Goal: Task Accomplishment & Management: Complete application form

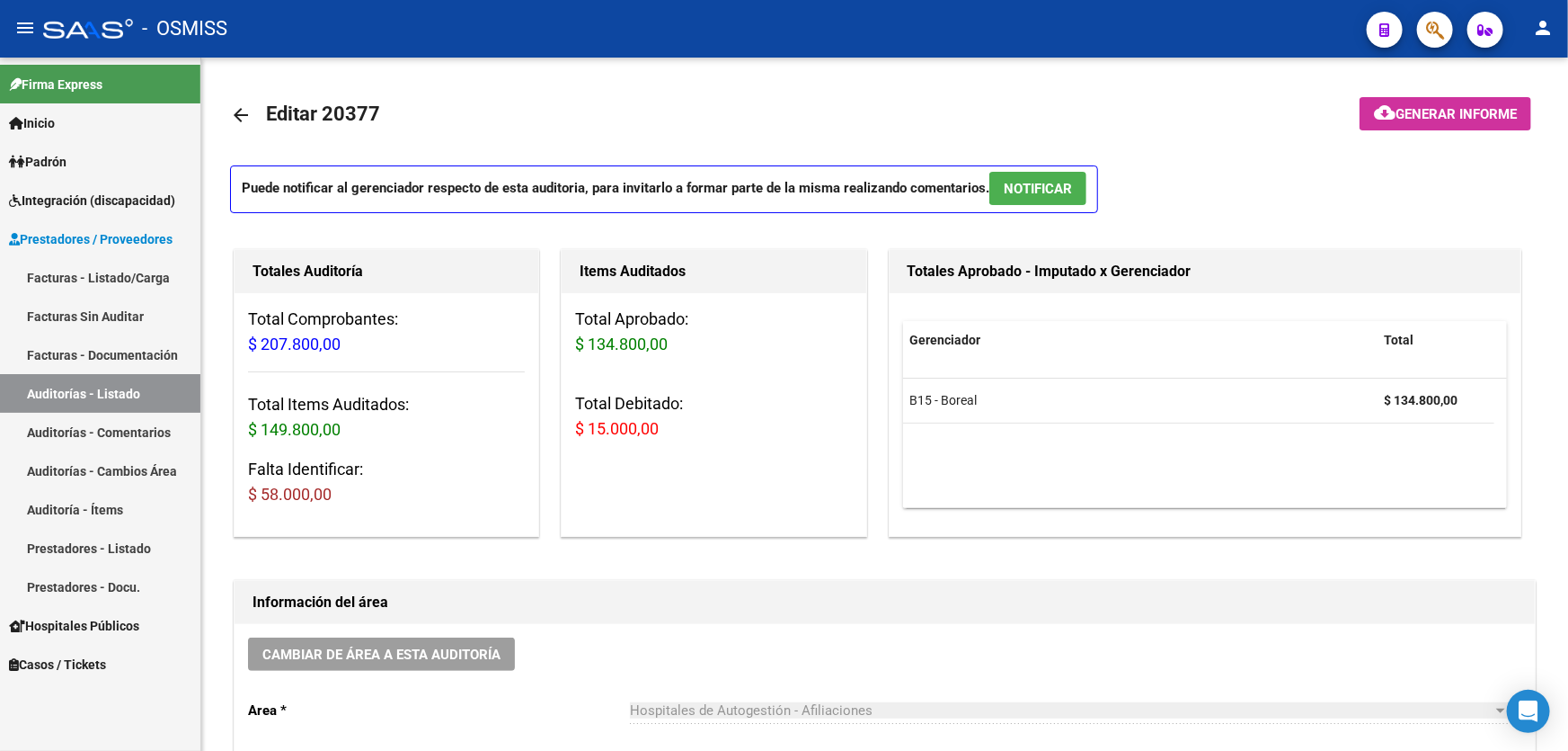
scroll to position [1226, 0]
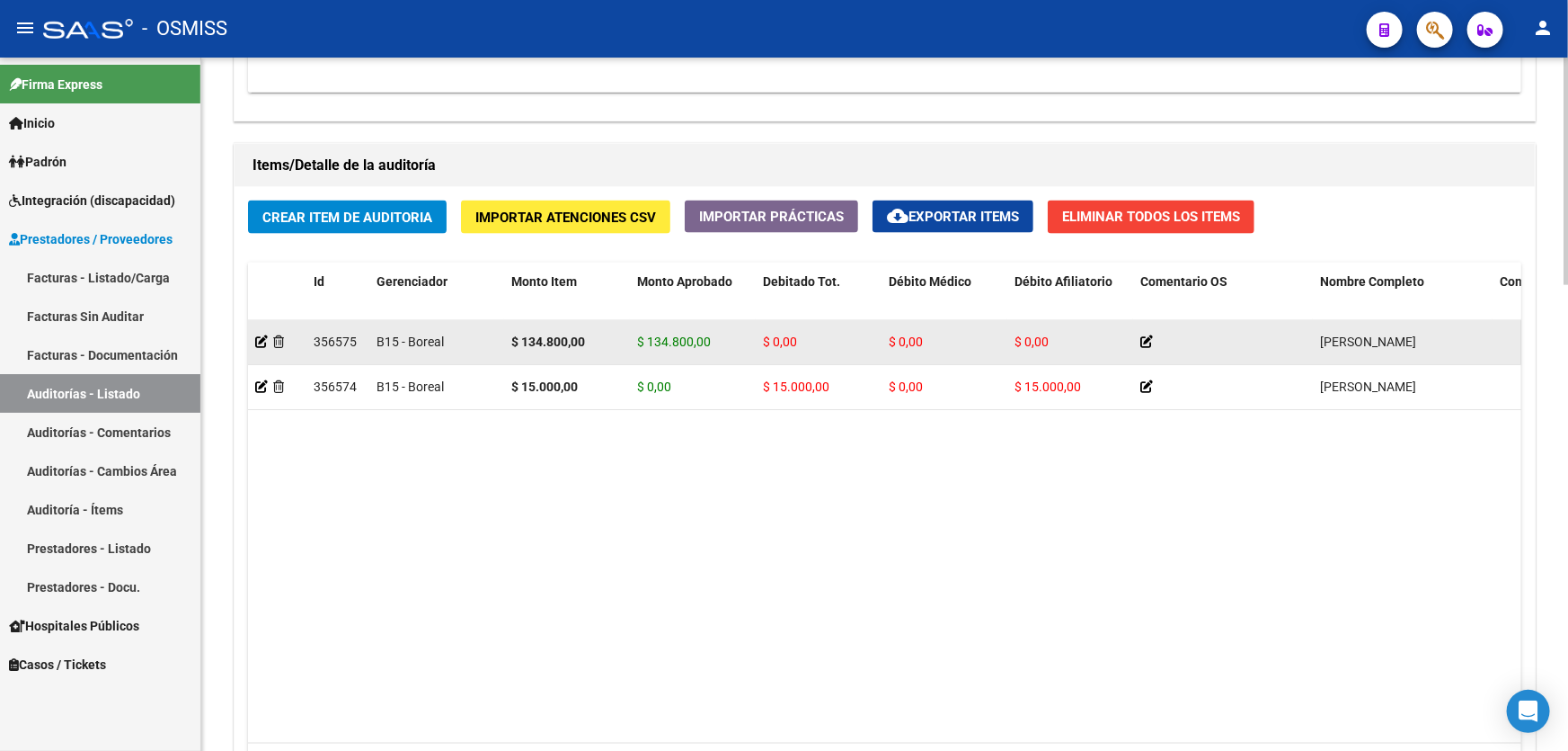
drag, startPoint x: 1179, startPoint y: 593, endPoint x: 1065, endPoint y: 333, distance: 283.9
click at [1179, 593] on datatable-body "356575 B15 - Boreal $ 134.800,00 $ 134.800,00 $ 0,00 $ 0,00 $ 0,00 [PERSON_NAME…" at bounding box center [884, 532] width 1273 height 423
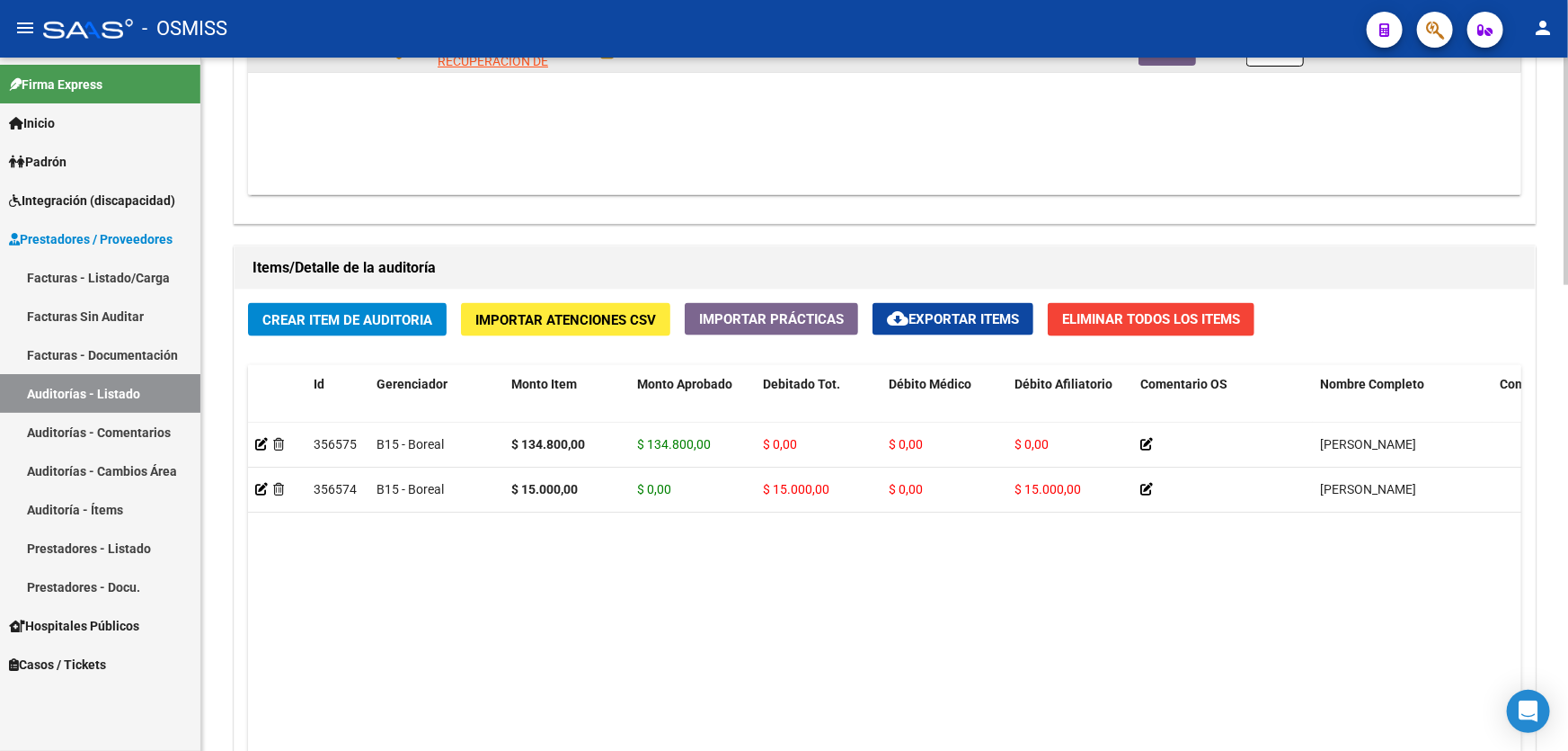
scroll to position [981, 0]
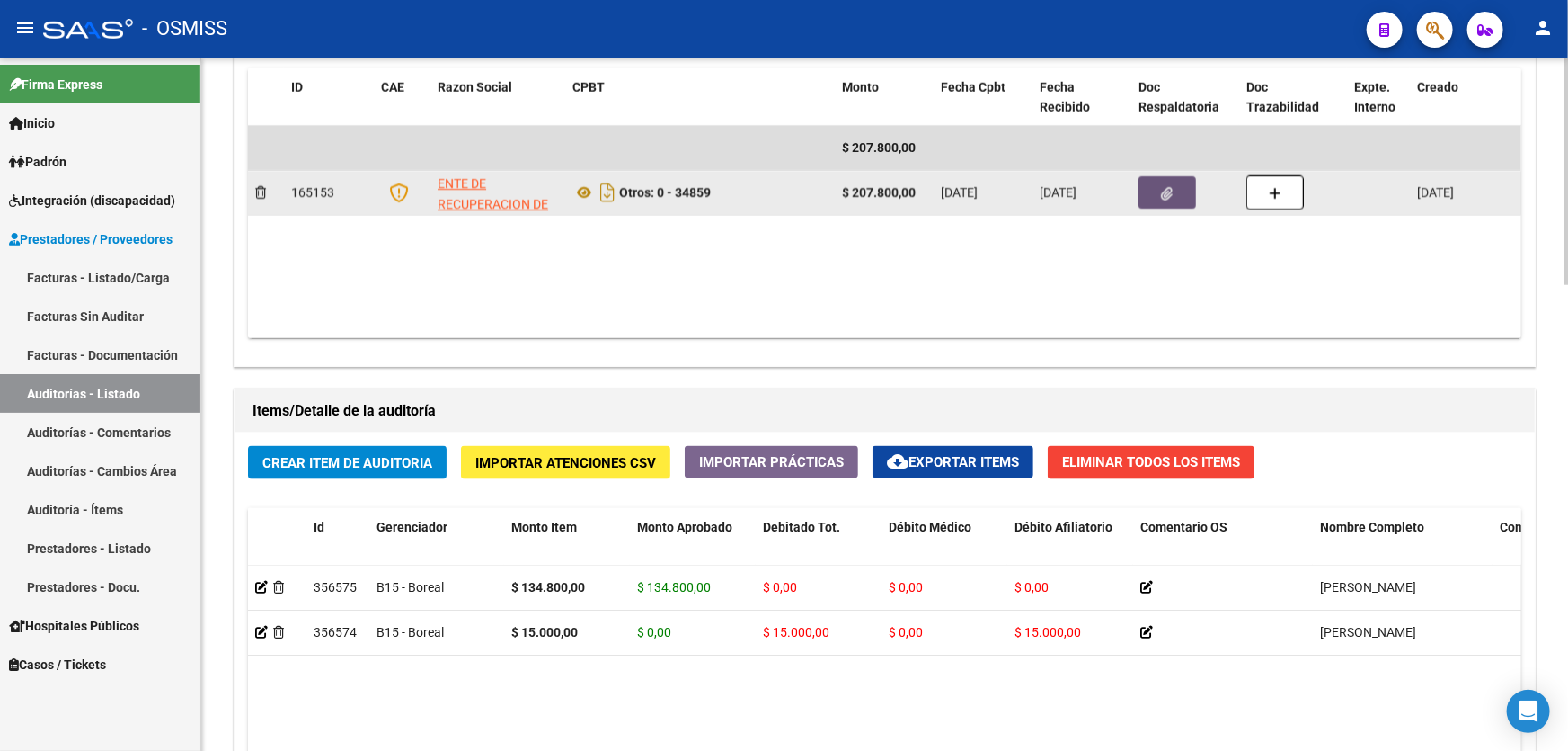
click at [1174, 176] on button "button" at bounding box center [1167, 192] width 57 height 32
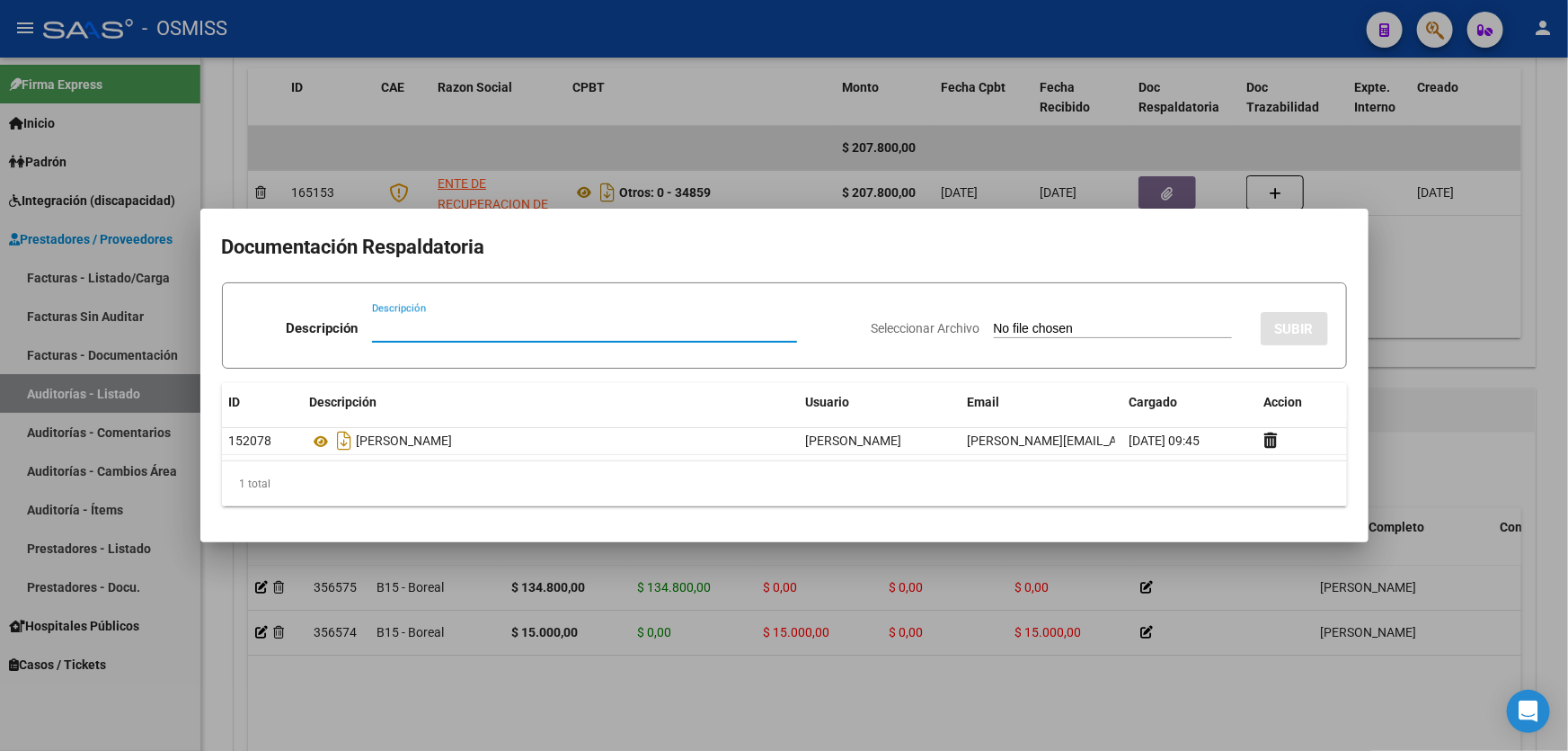
click at [442, 325] on input "Descripción" at bounding box center [584, 328] width 425 height 16
type input "[PERSON_NAME]"
click at [998, 326] on input "Seleccionar Archivo" at bounding box center [1113, 330] width 238 height 17
type input "C:\fakepath\[PERSON_NAME].pdf"
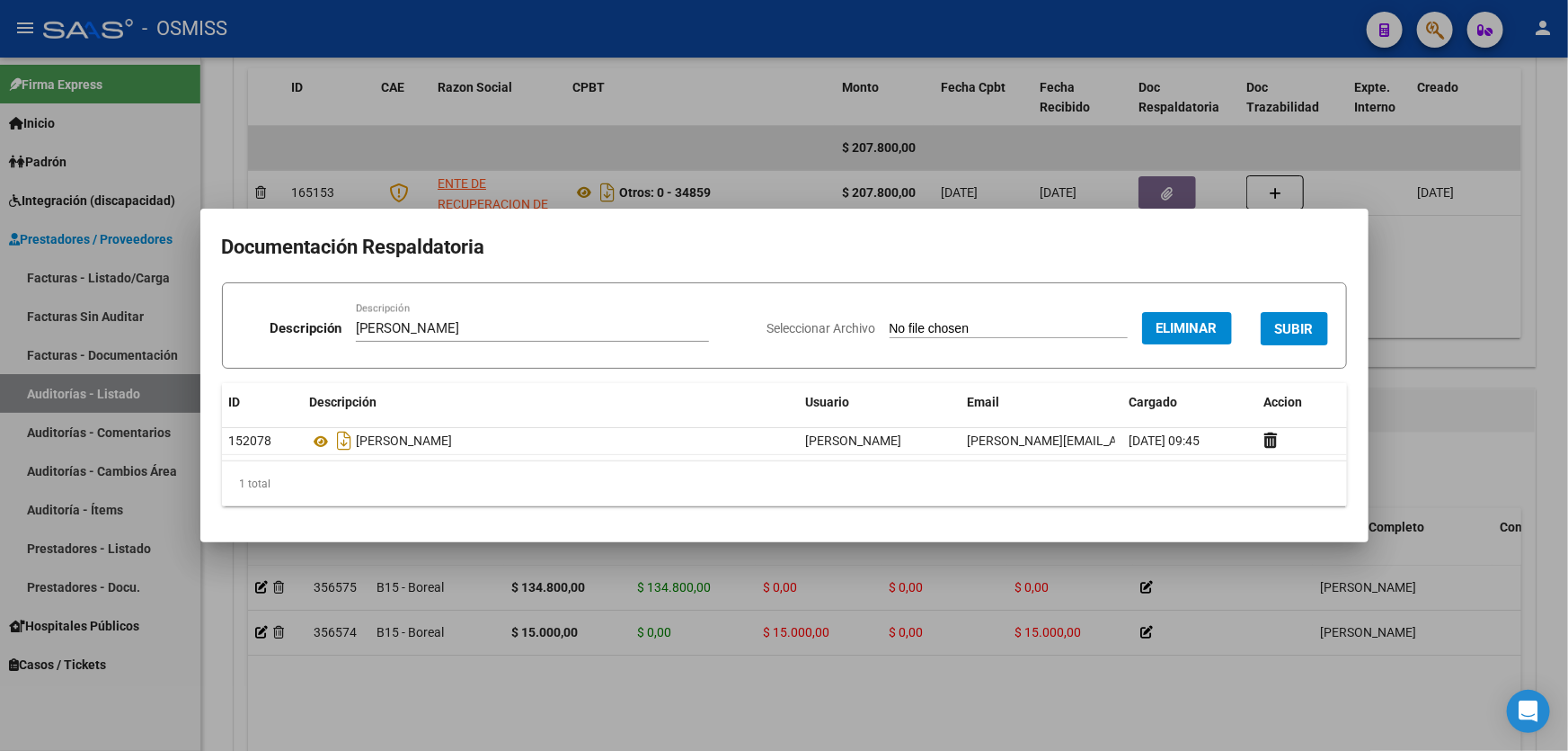
click at [1281, 332] on span "SUBIR" at bounding box center [1294, 329] width 39 height 16
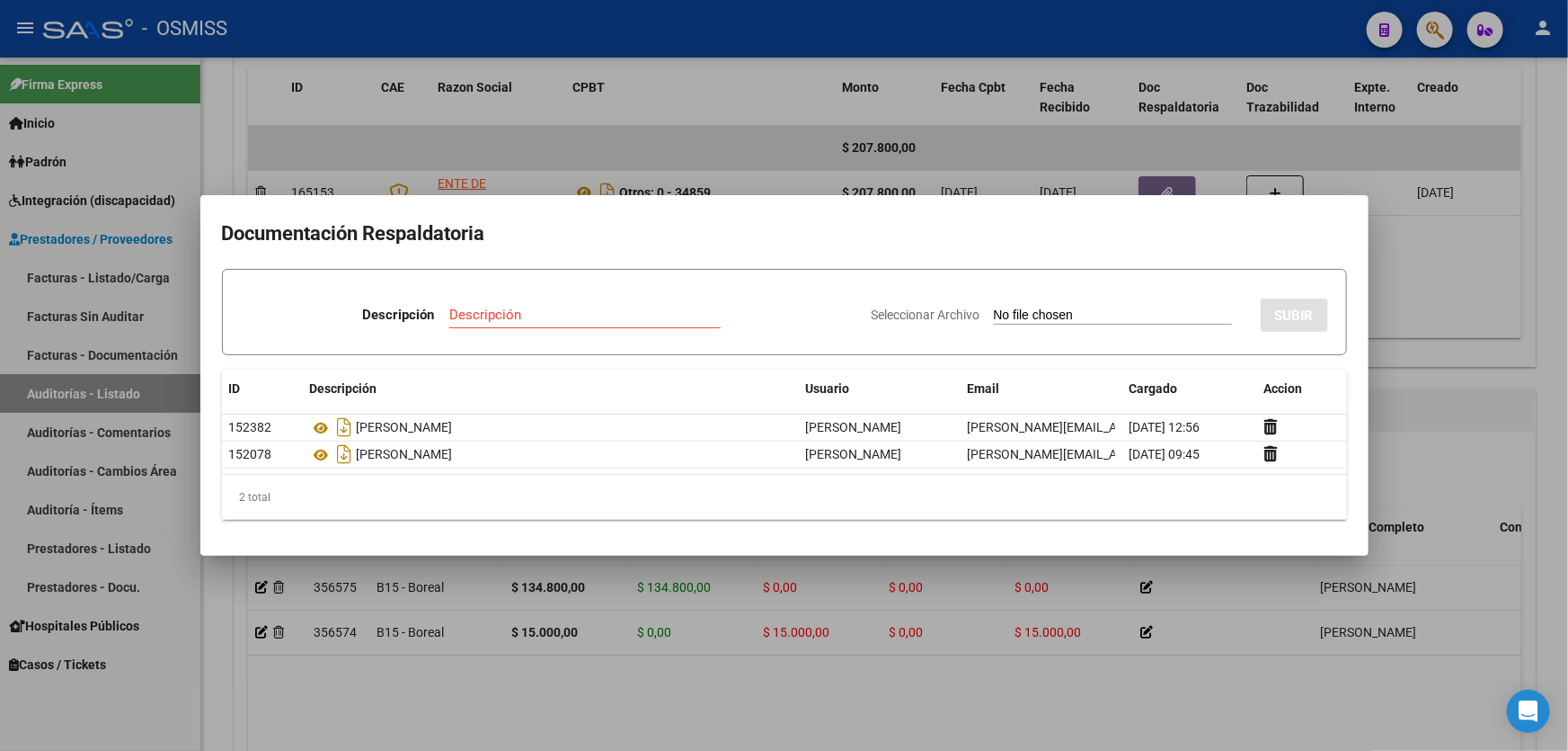
click at [1478, 451] on div at bounding box center [784, 375] width 1568 height 751
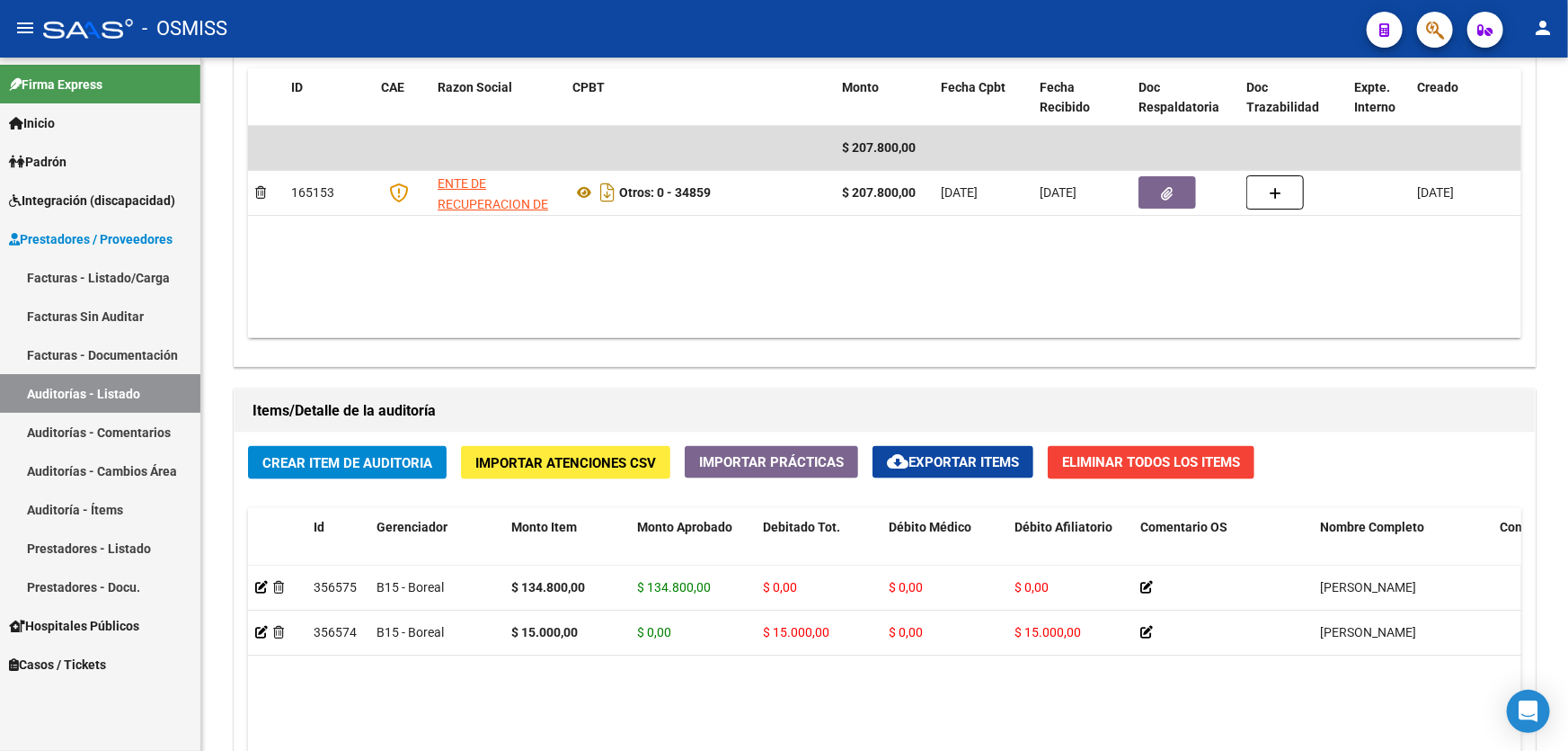
click at [1139, 176] on button "button" at bounding box center [1167, 192] width 57 height 32
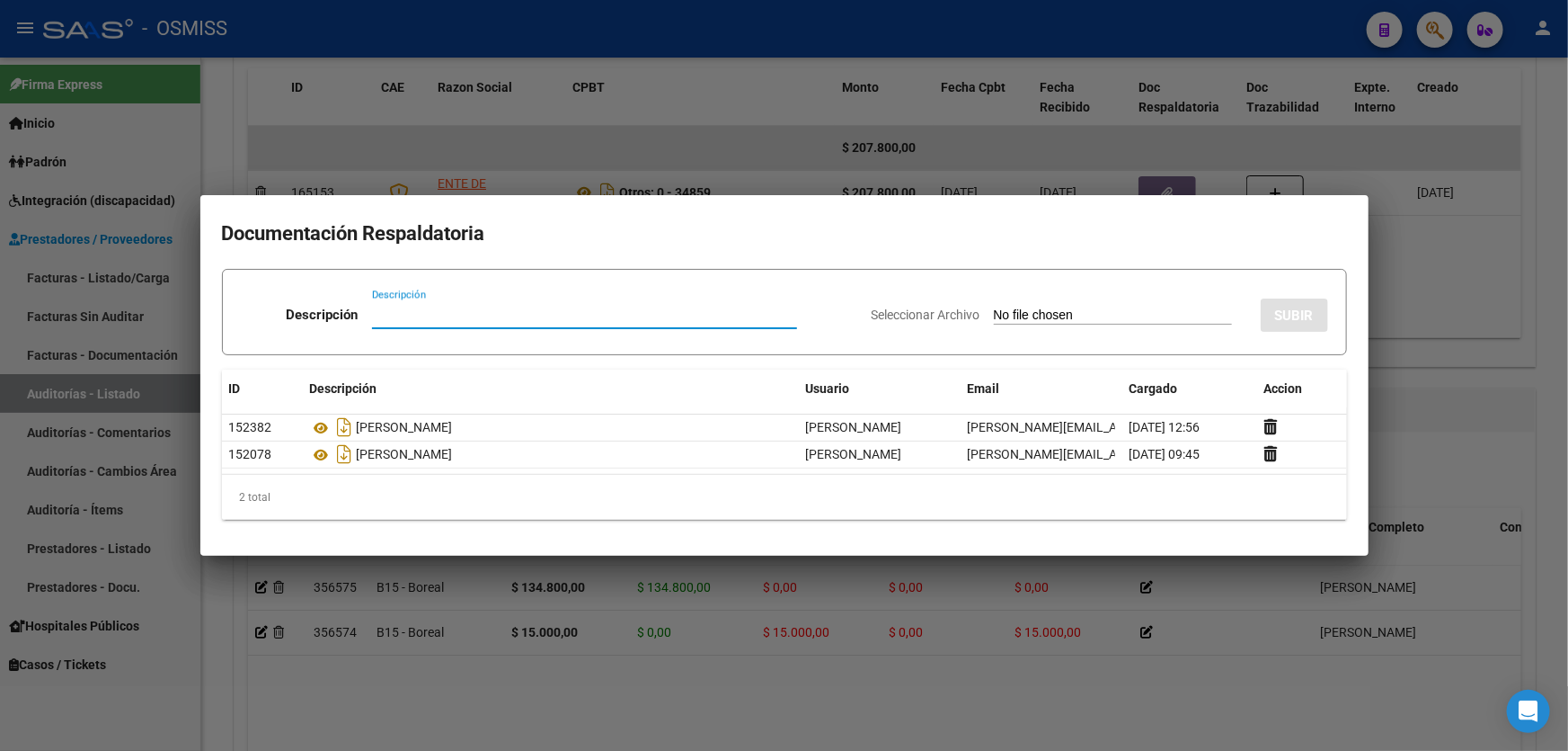
click at [1460, 411] on div at bounding box center [784, 375] width 1568 height 751
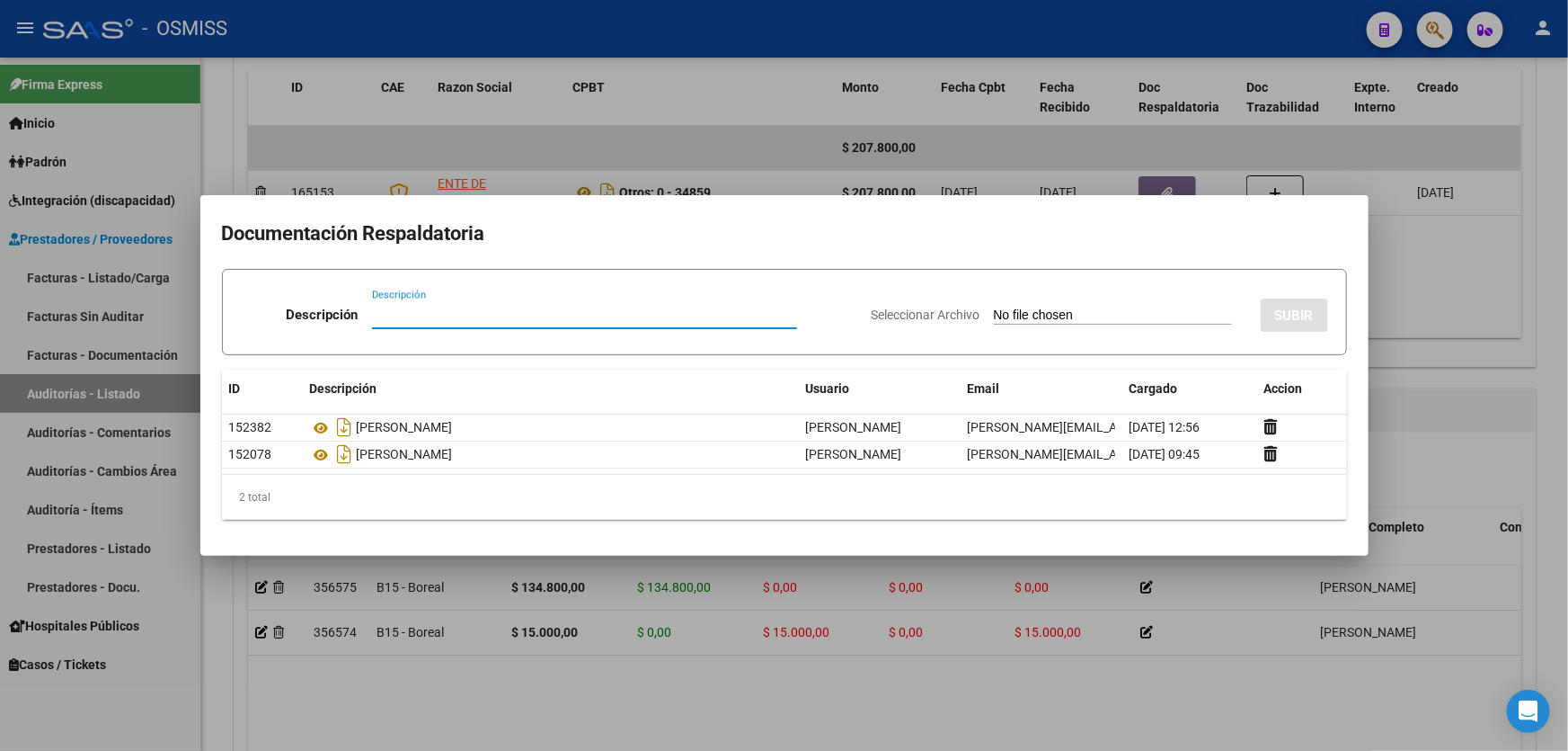
click at [426, 315] on input "Descripción" at bounding box center [584, 314] width 425 height 16
type input "[PERSON_NAME]"
click at [1006, 324] on div "Seleccionar Archivo SUBIR" at bounding box center [1100, 311] width 456 height 55
click at [1461, 480] on div at bounding box center [784, 375] width 1568 height 751
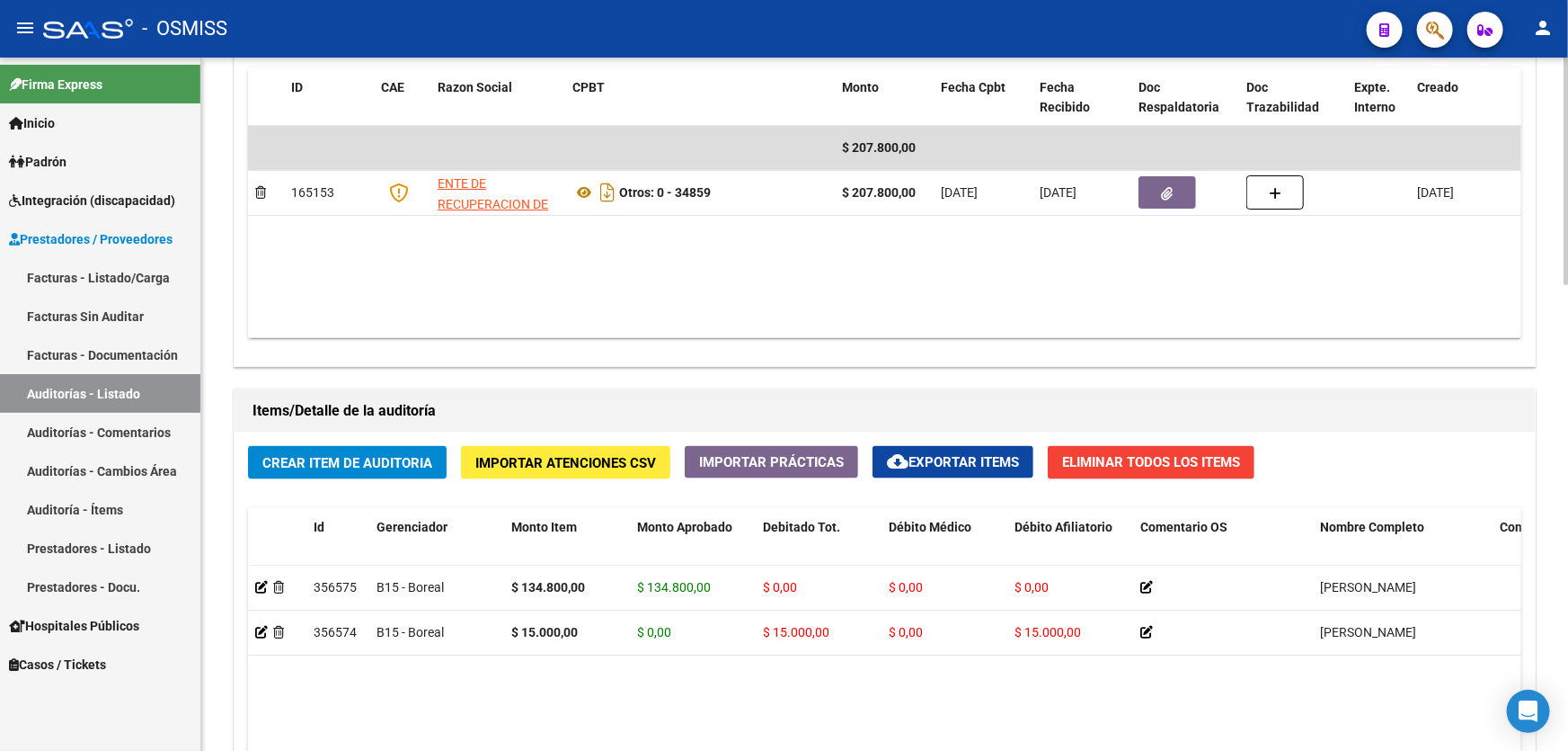
click at [429, 469] on button "Crear Item de Auditoria" at bounding box center [347, 462] width 199 height 33
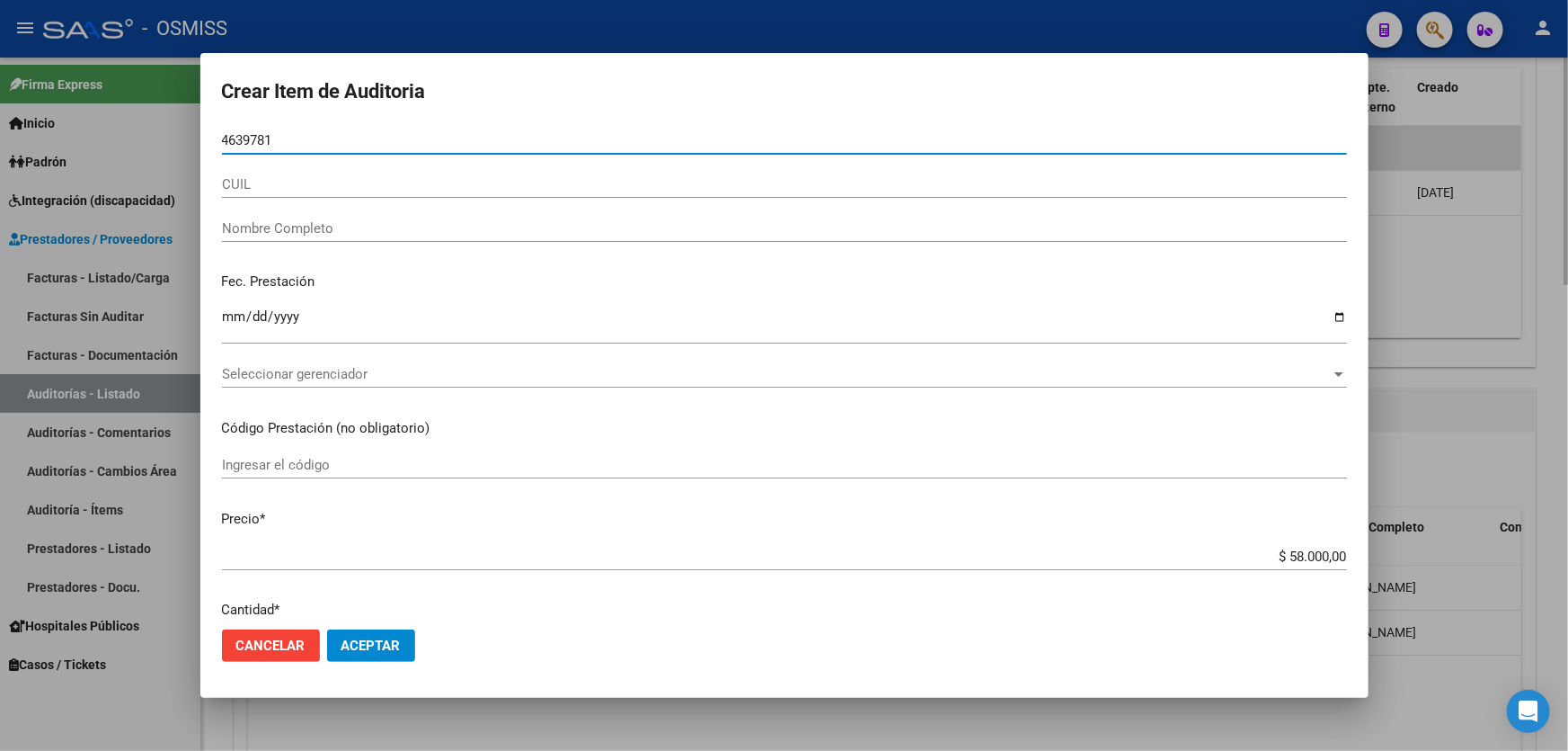
type input "46397817"
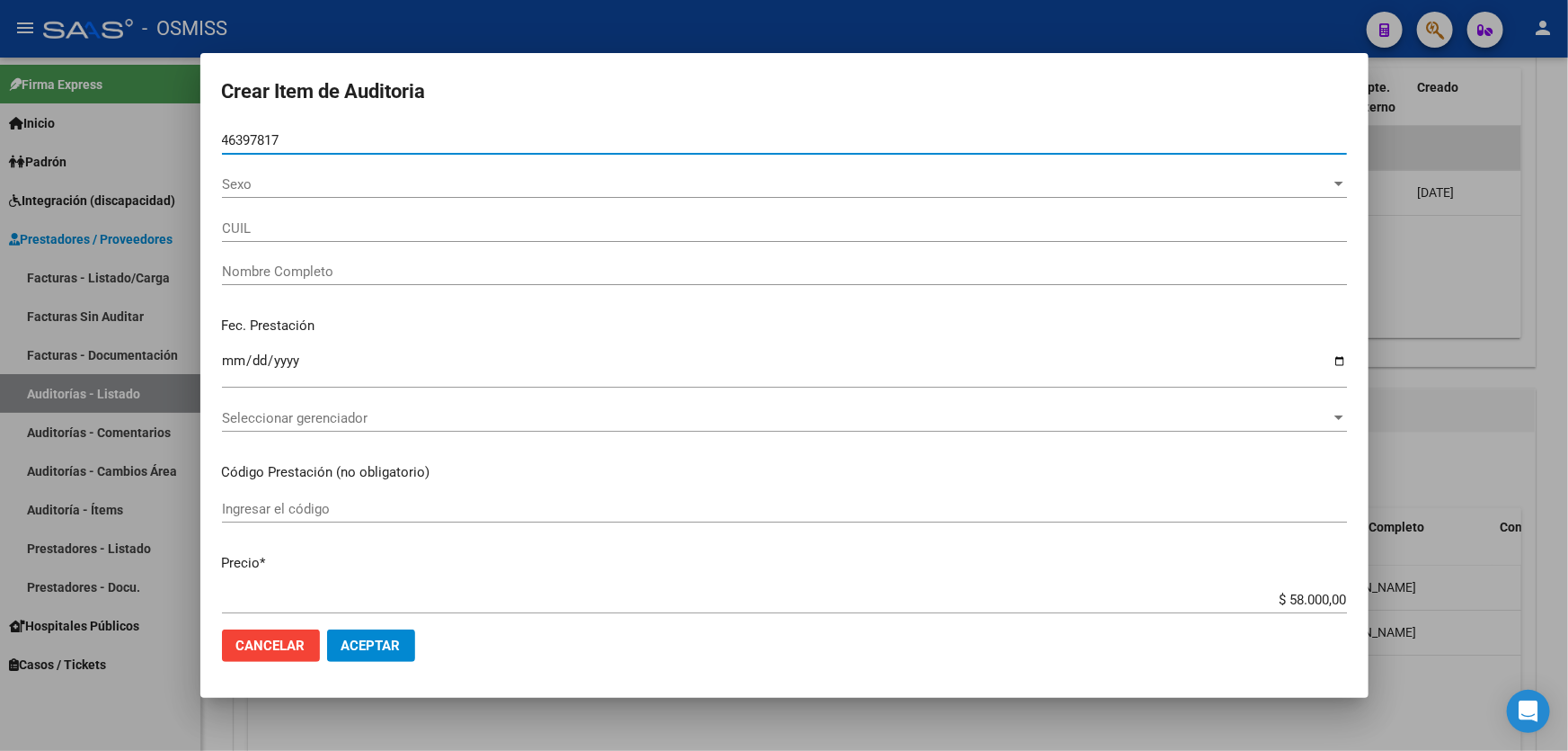
type input "20463978175"
type input "[PERSON_NAME] [PERSON_NAME]"
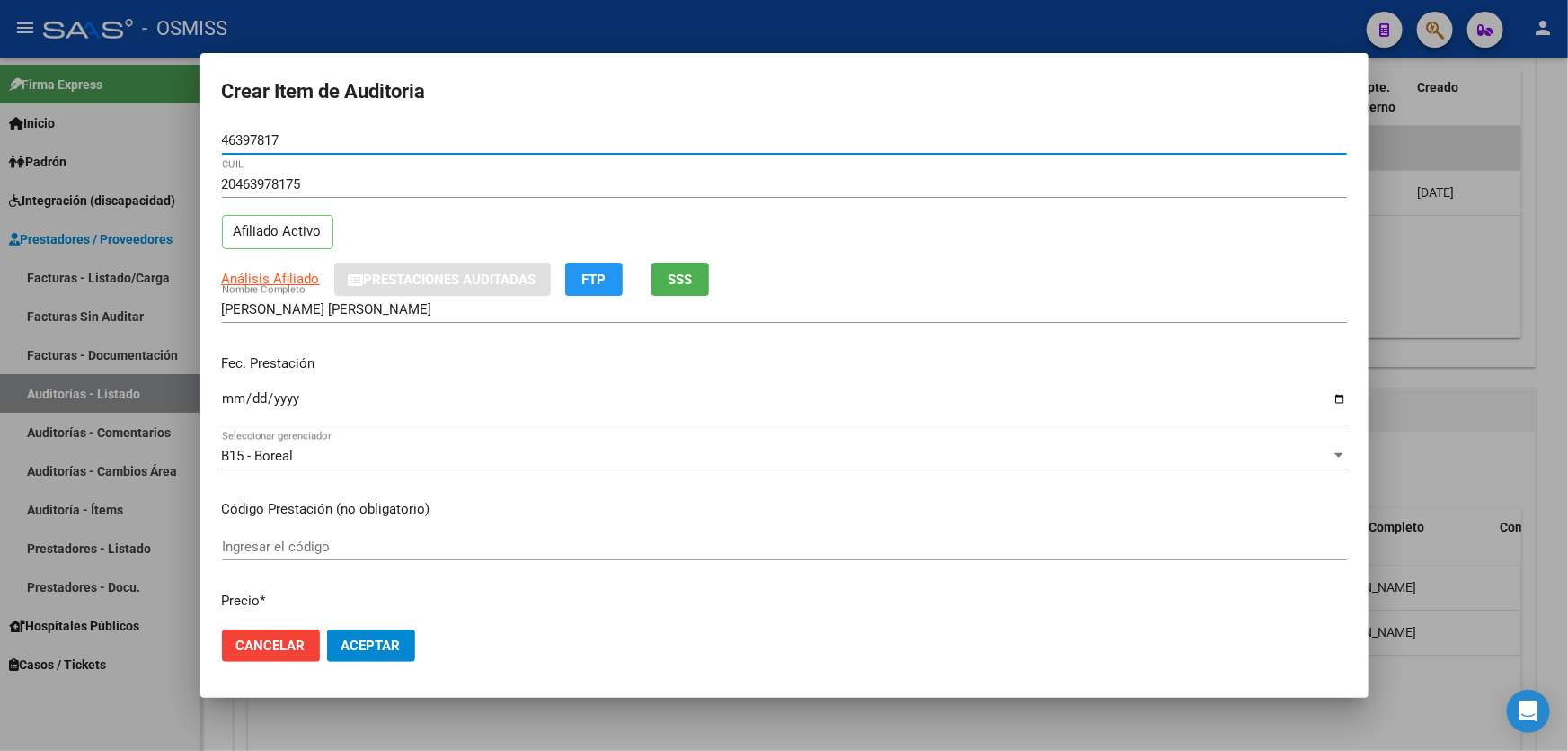
type input "46397817"
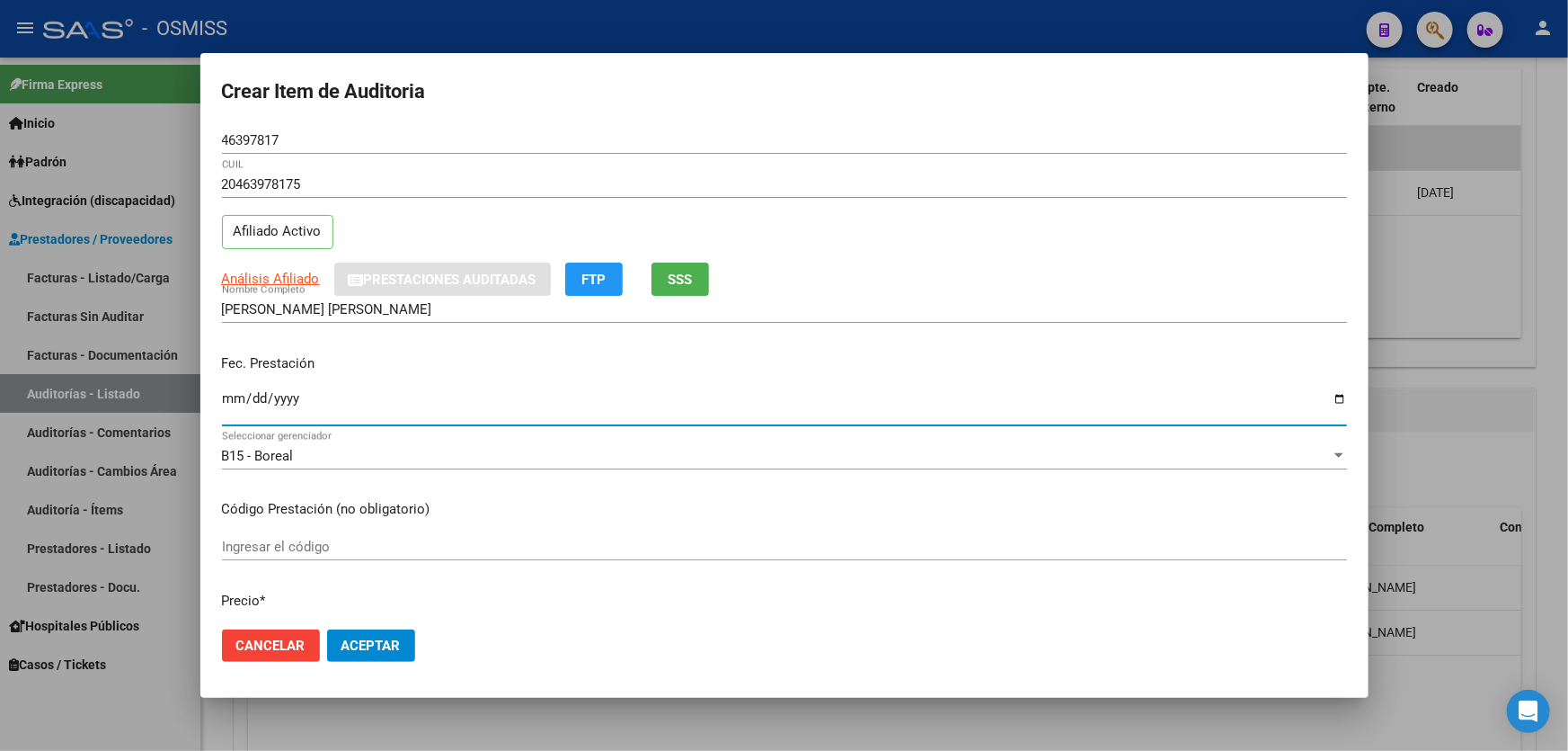
click at [233, 406] on input "Ingresar la fecha" at bounding box center [784, 405] width 1125 height 29
type input "[DATE]"
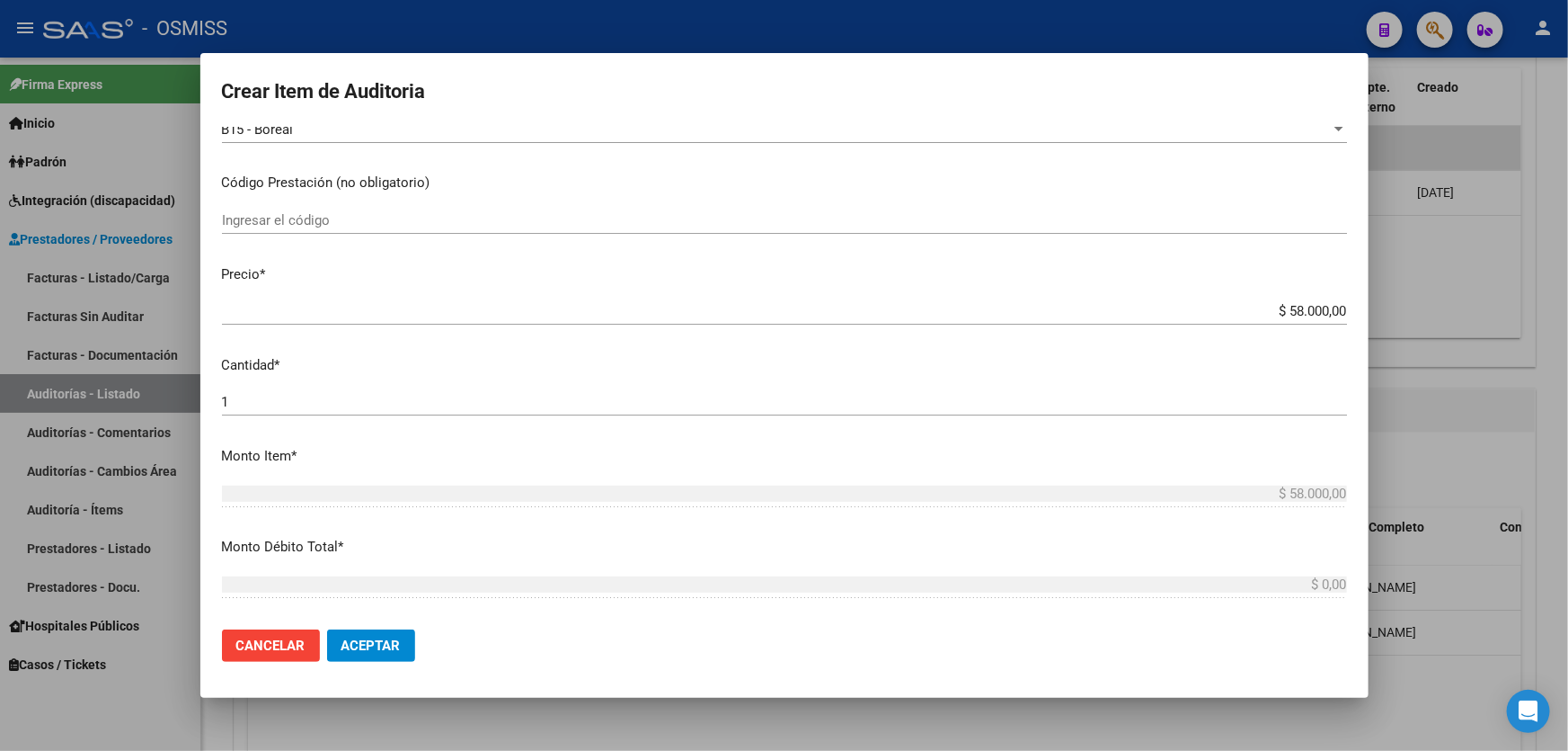
click at [1228, 323] on div "$ 58.000,00 Ingresar el precio" at bounding box center [784, 310] width 1125 height 27
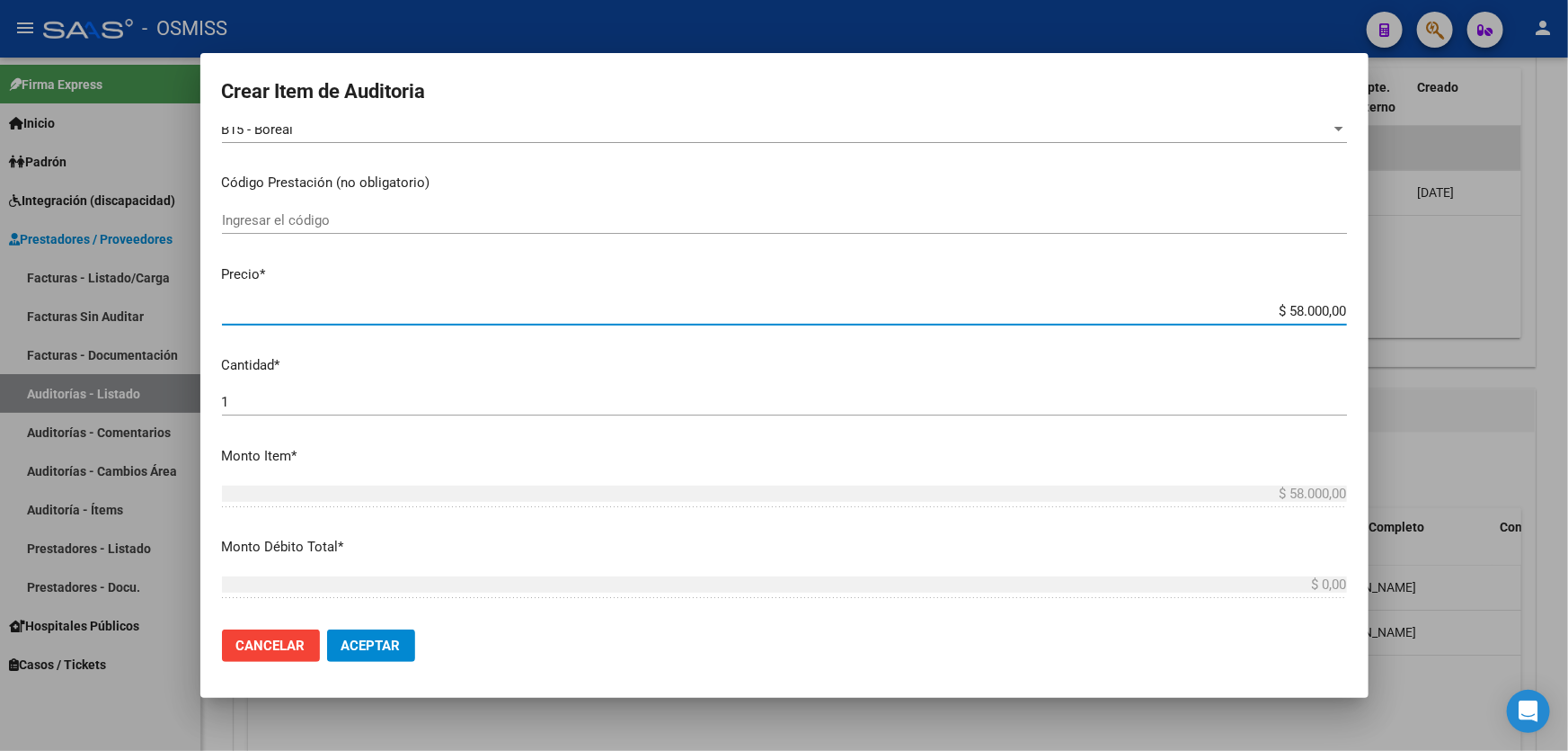
drag, startPoint x: 1230, startPoint y: 312, endPoint x: 1567, endPoint y: 288, distance: 337.9
click at [1567, 260] on div "Crear Item de Auditoria 46397817 Nro Documento 20463978175 CUIL Afiliado Activo…" at bounding box center [784, 375] width 1568 height 751
type input "$ 0,01"
type input "$ 0,16"
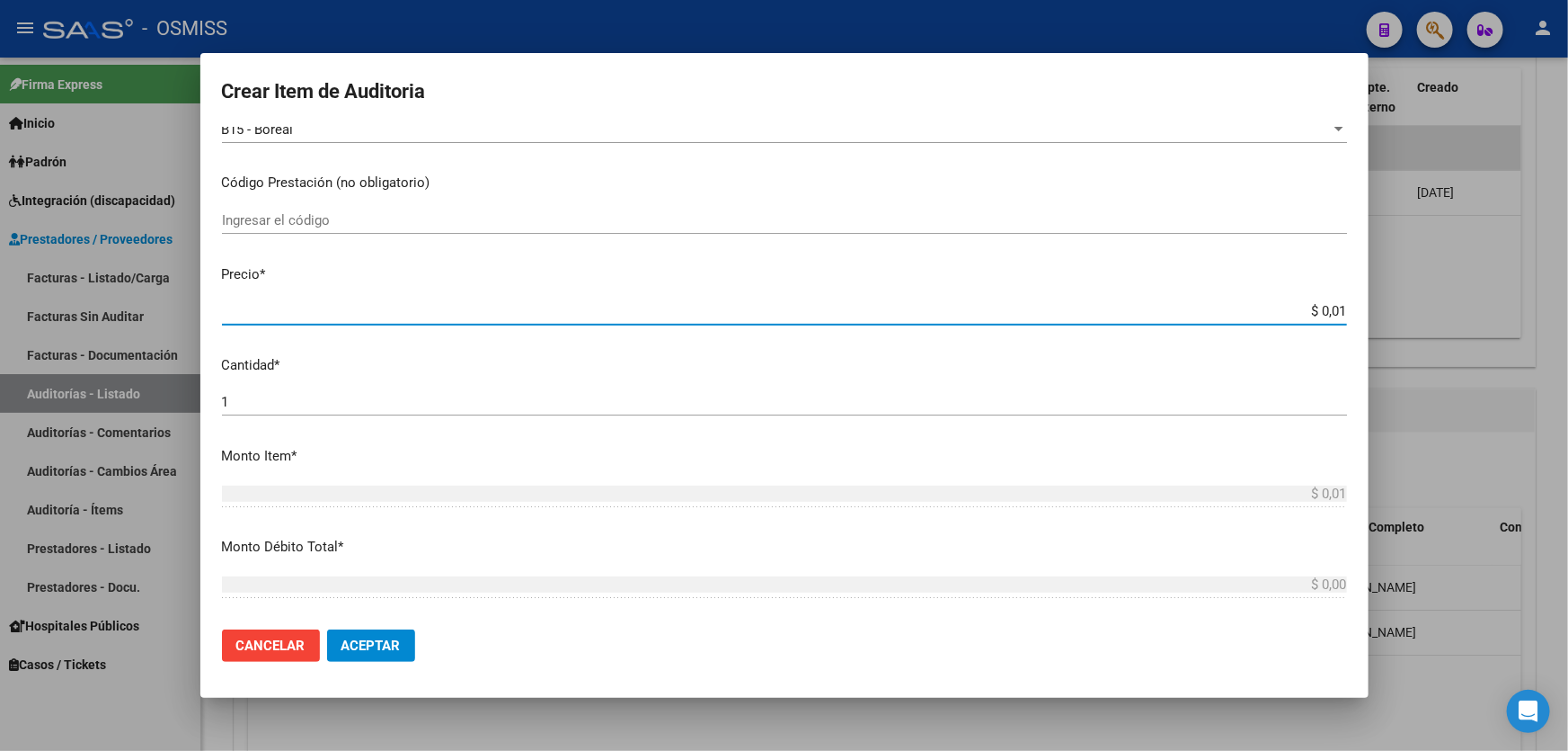
type input "$ 0,16"
type input "$ 1,60"
type input "$ 16,00"
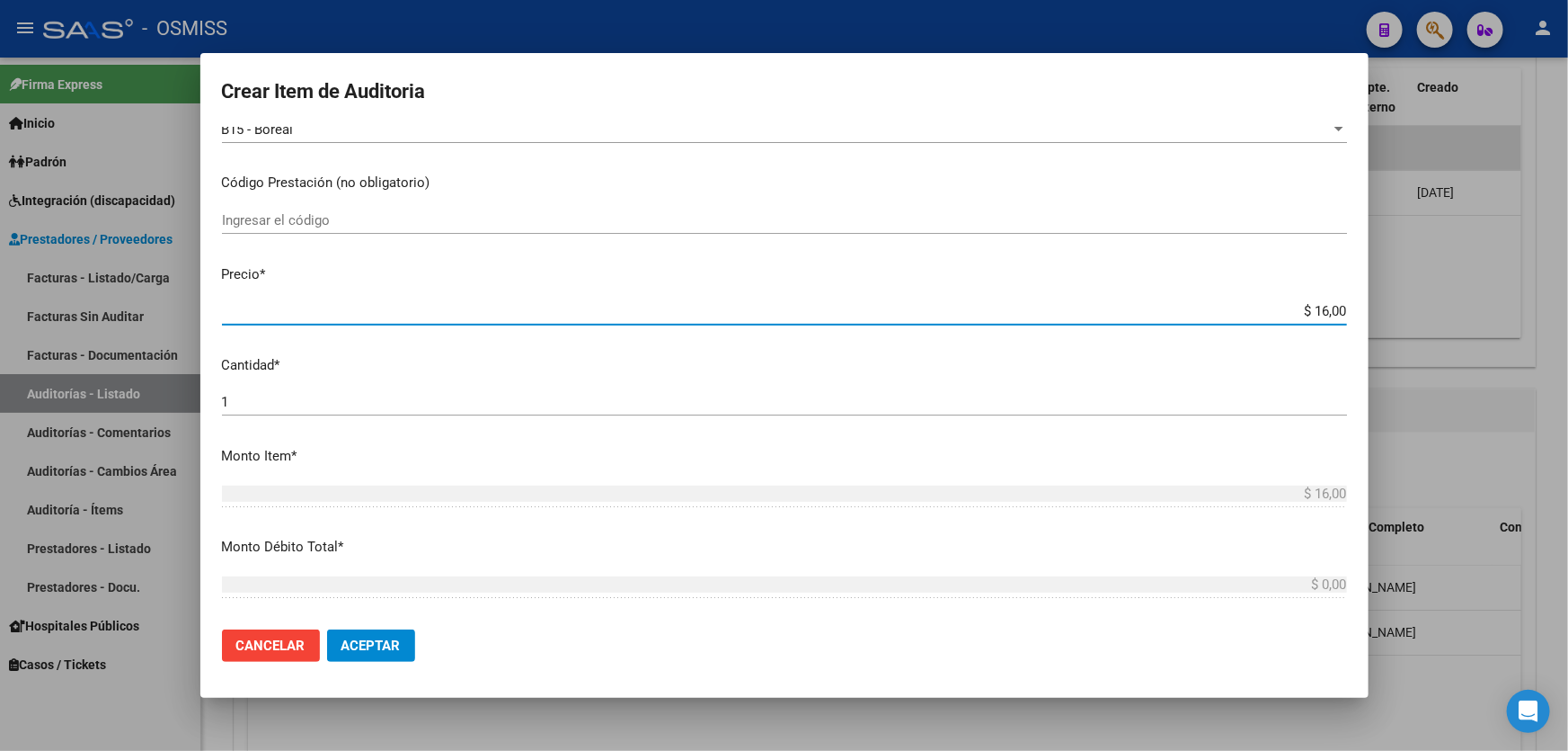
type input "$ 160,00"
type input "$ 1.600,00"
type input "$ 16.000,00"
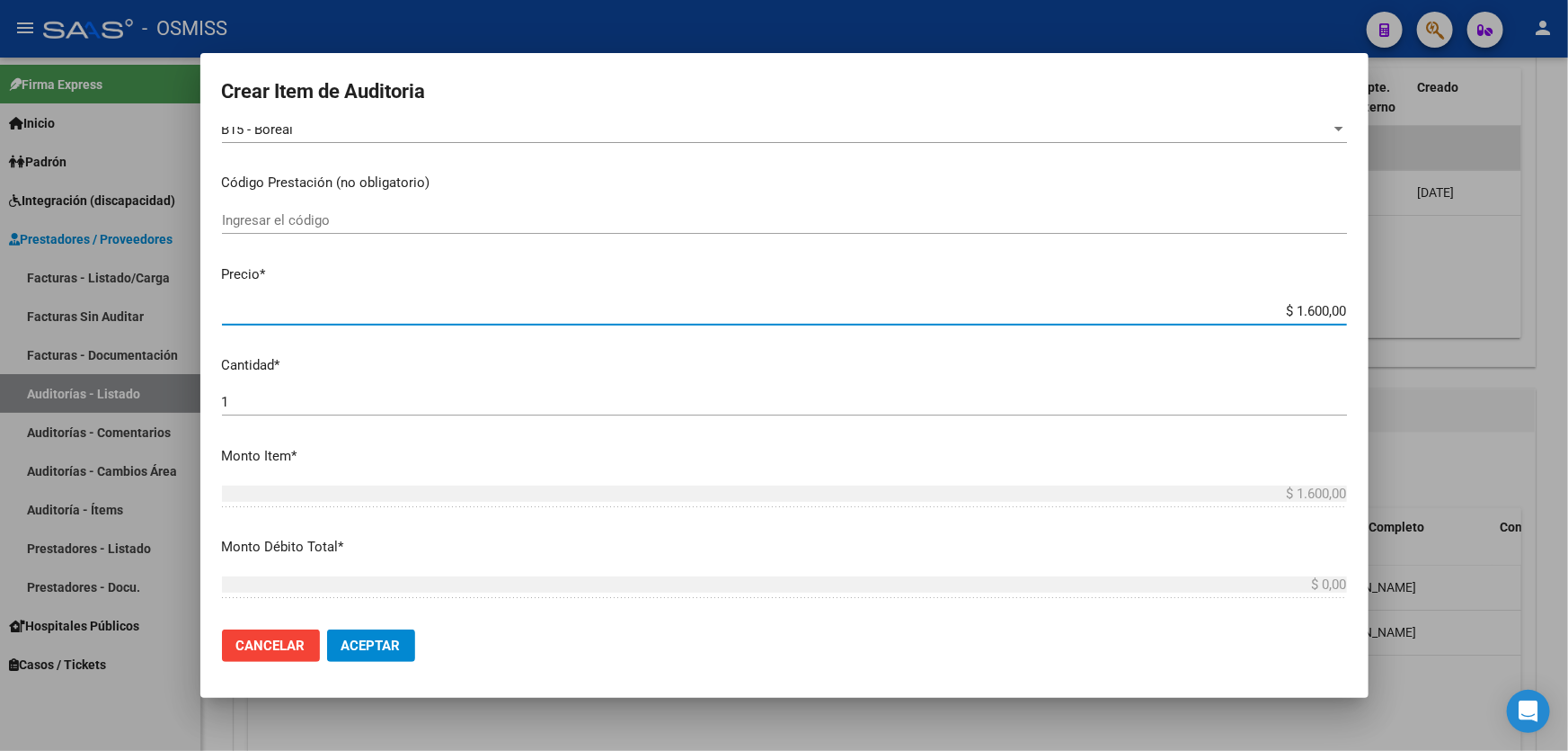
type input "$ 16.000,00"
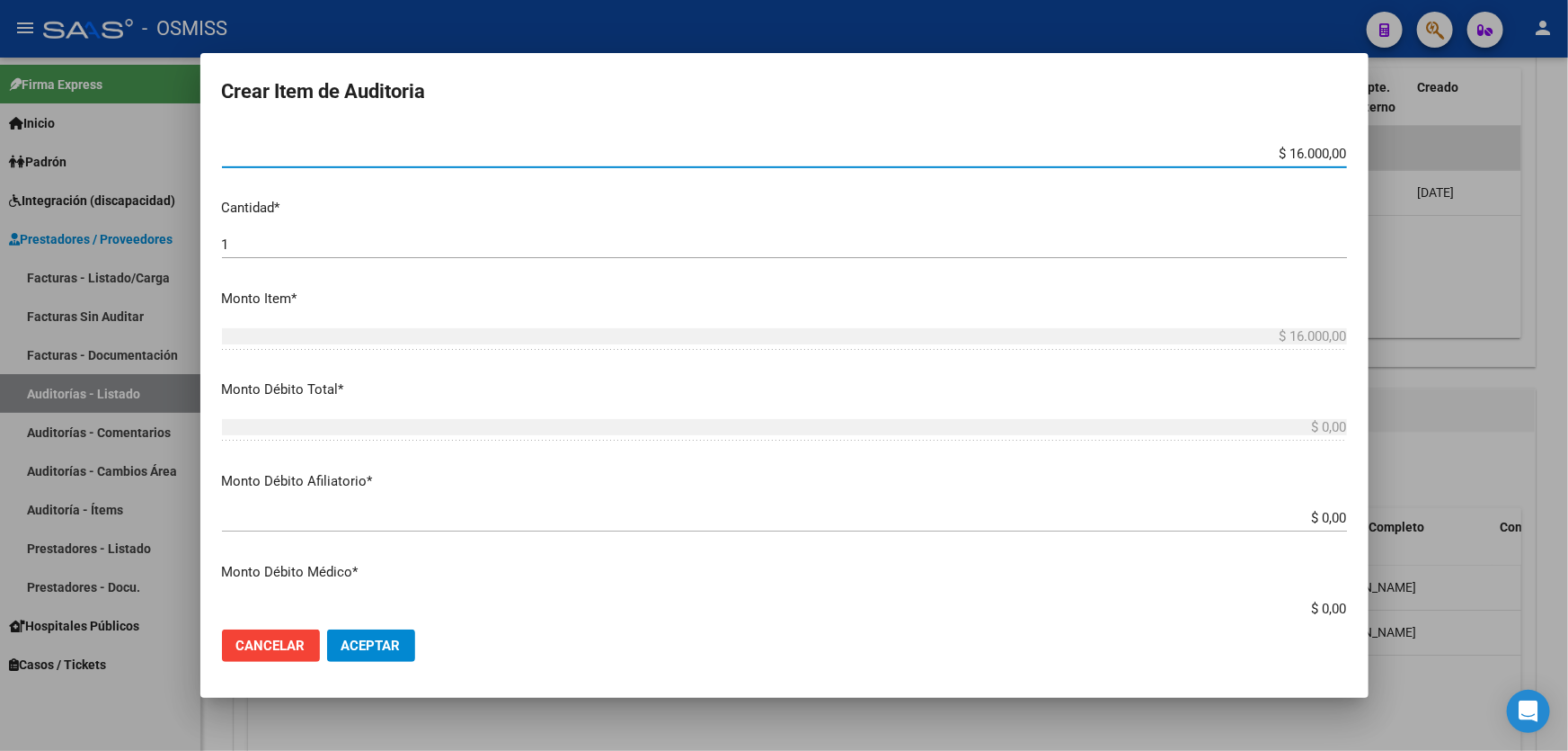
scroll to position [571, 0]
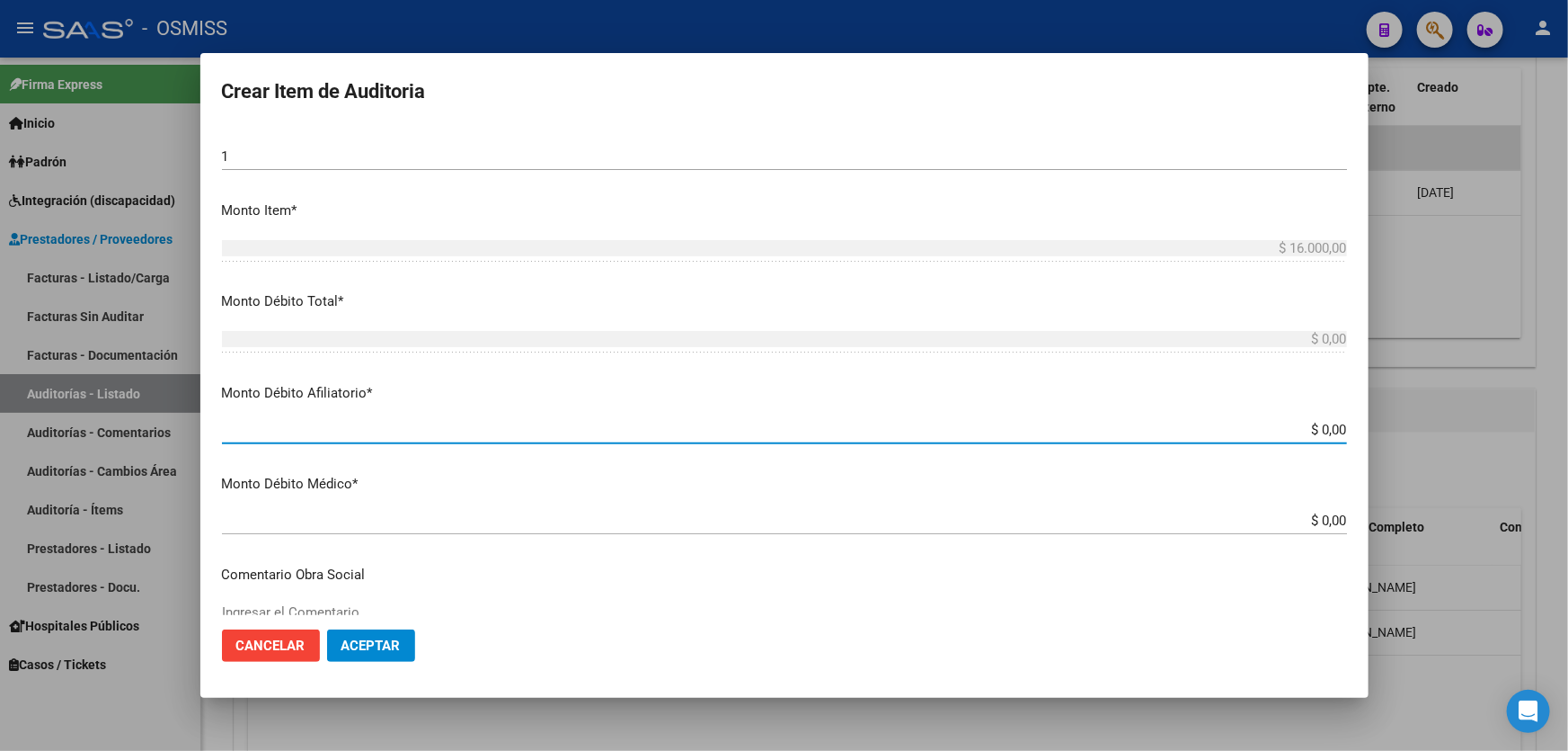
drag, startPoint x: 1266, startPoint y: 426, endPoint x: 1567, endPoint y: 407, distance: 301.6
click at [1567, 408] on div "Crear Item de Auditoria 46397817 Nro Documento 20463978175 CUIL Afiliado Activo…" at bounding box center [784, 375] width 1568 height 751
type input "$ 0,01"
type input "$ 0,10"
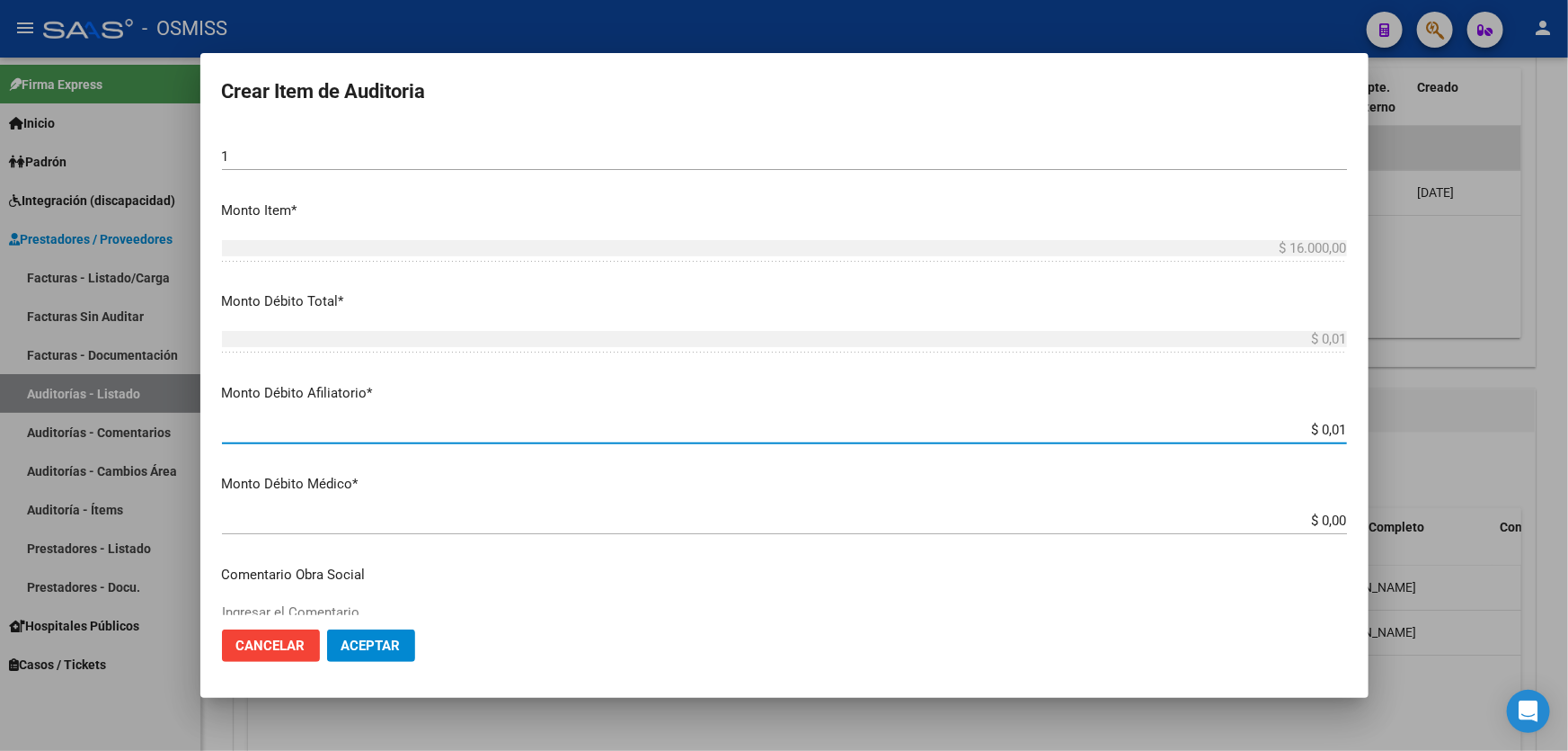
type input "$ 0,10"
type input "$ 1,00"
type input "$ 10,00"
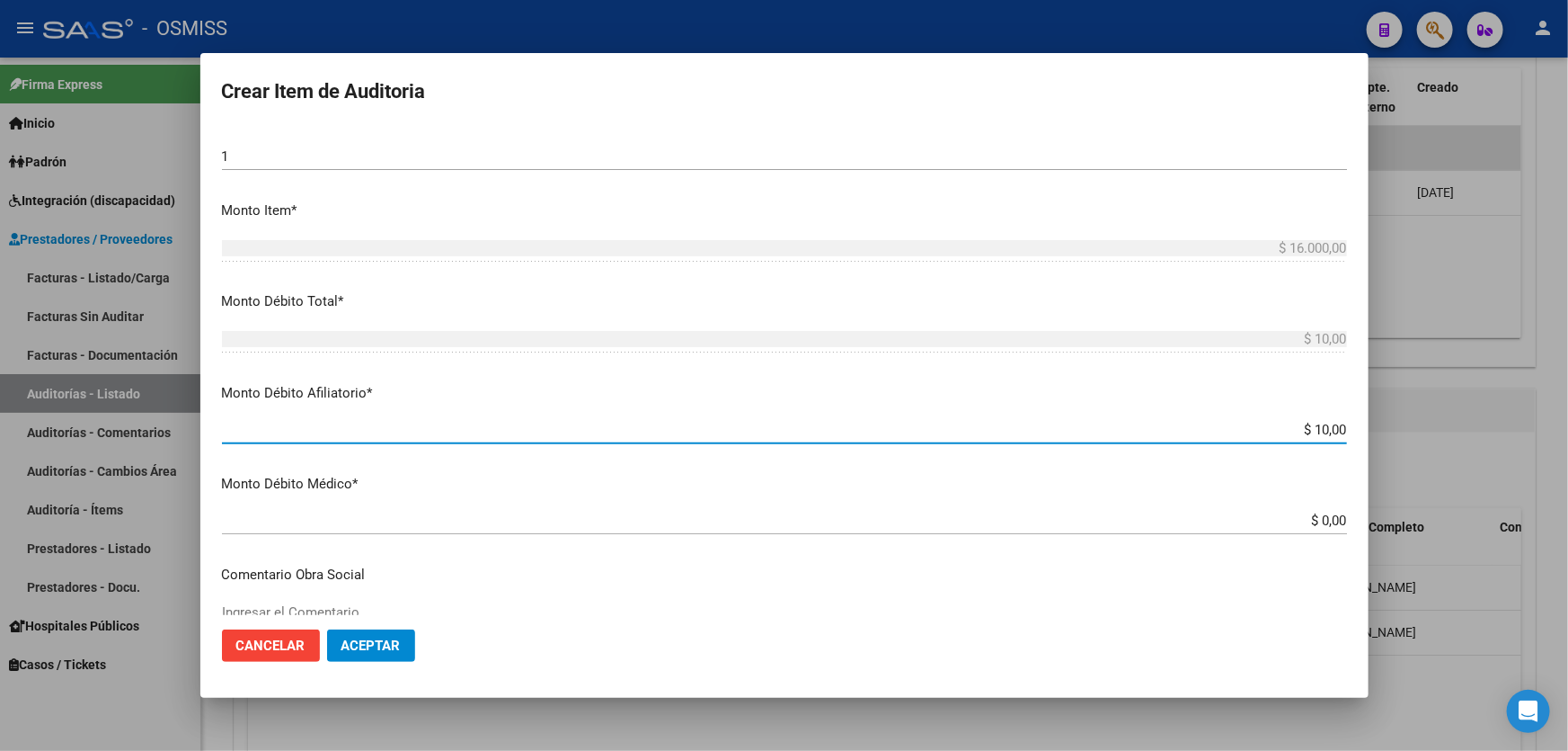
type input "$ 100,00"
type input "$ 1.000,00"
type input "$ 100,00"
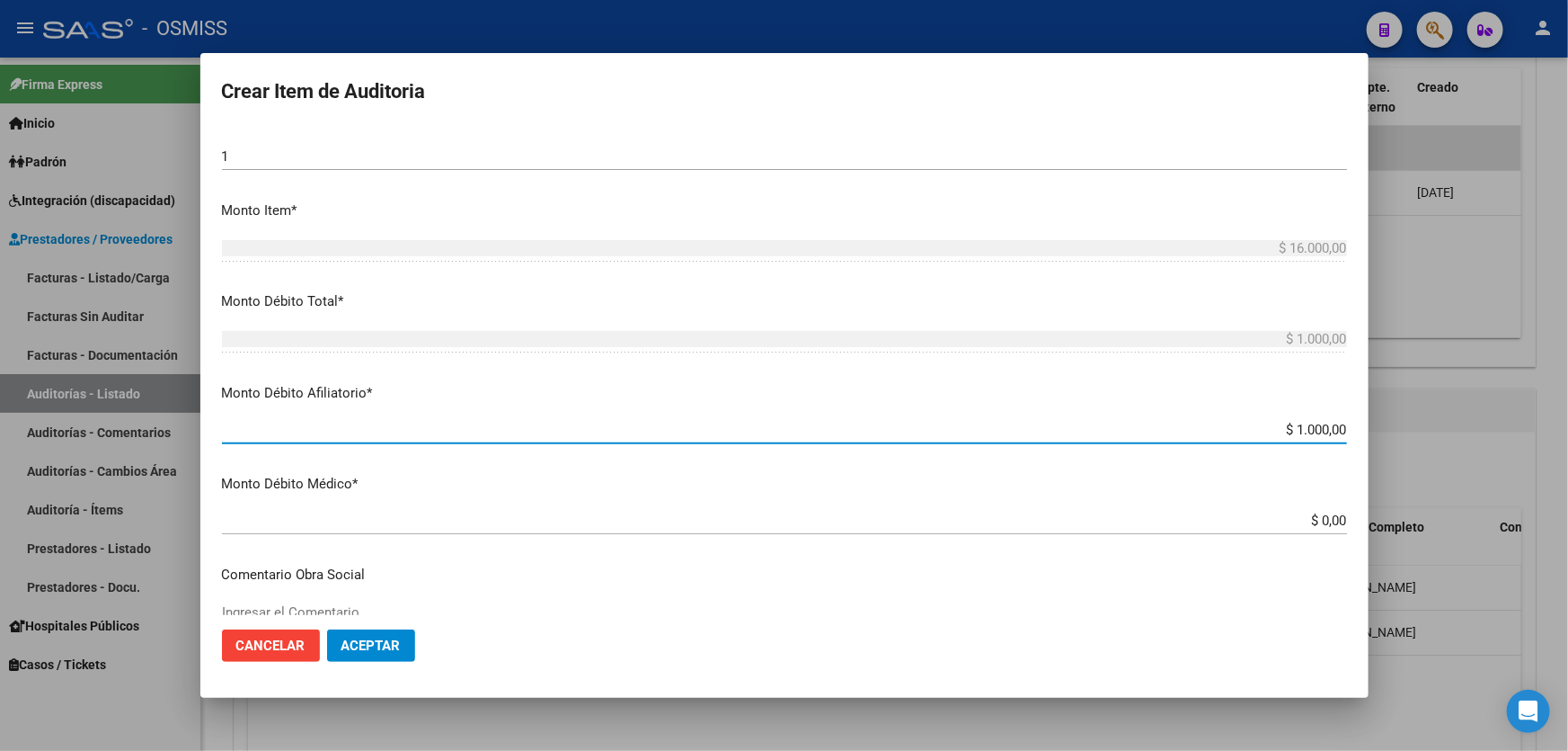
type input "$ 100,00"
type input "$ 10,00"
type input "$ 1,00"
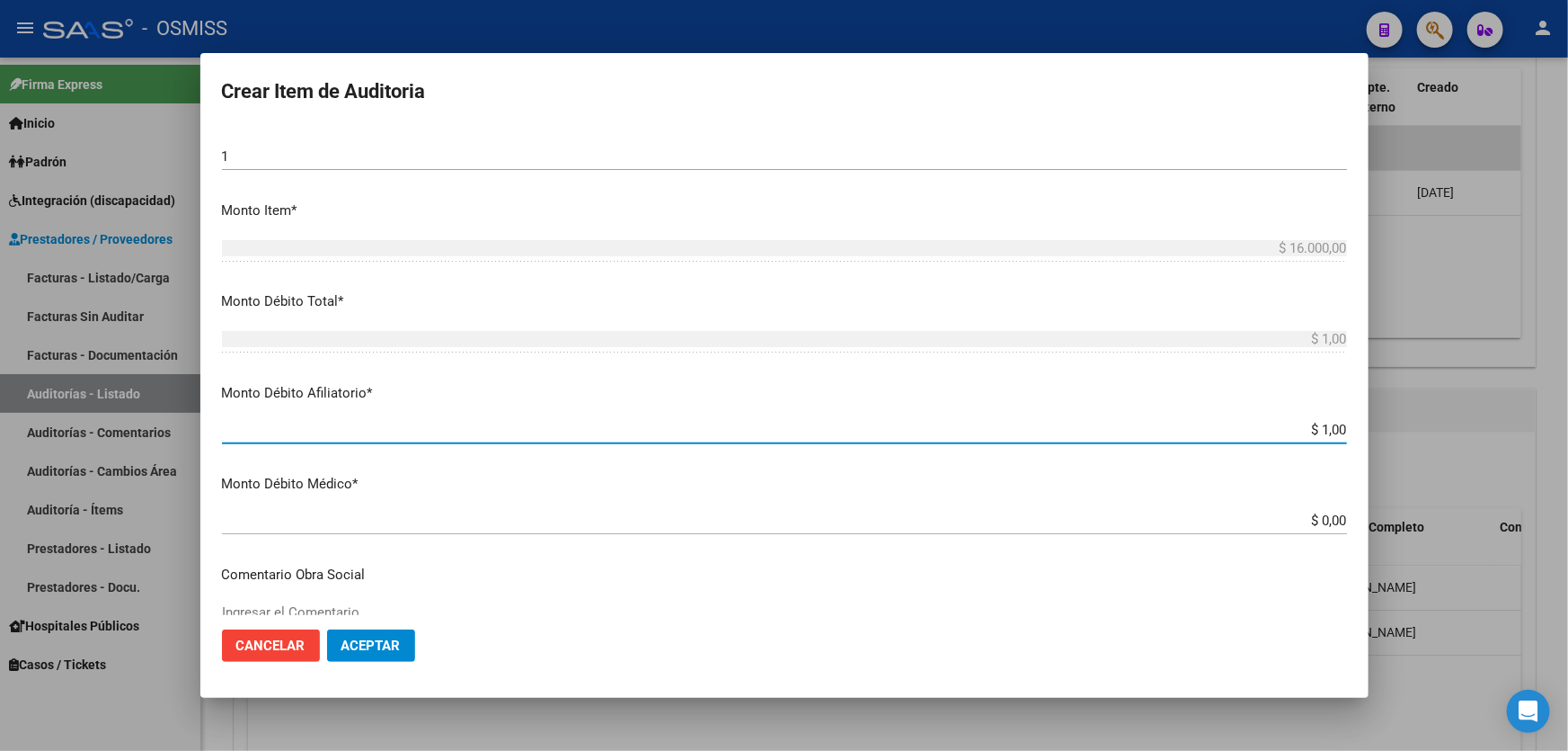
type input "$ 0,10"
type input "$ 0,01"
type input "$ 0,16"
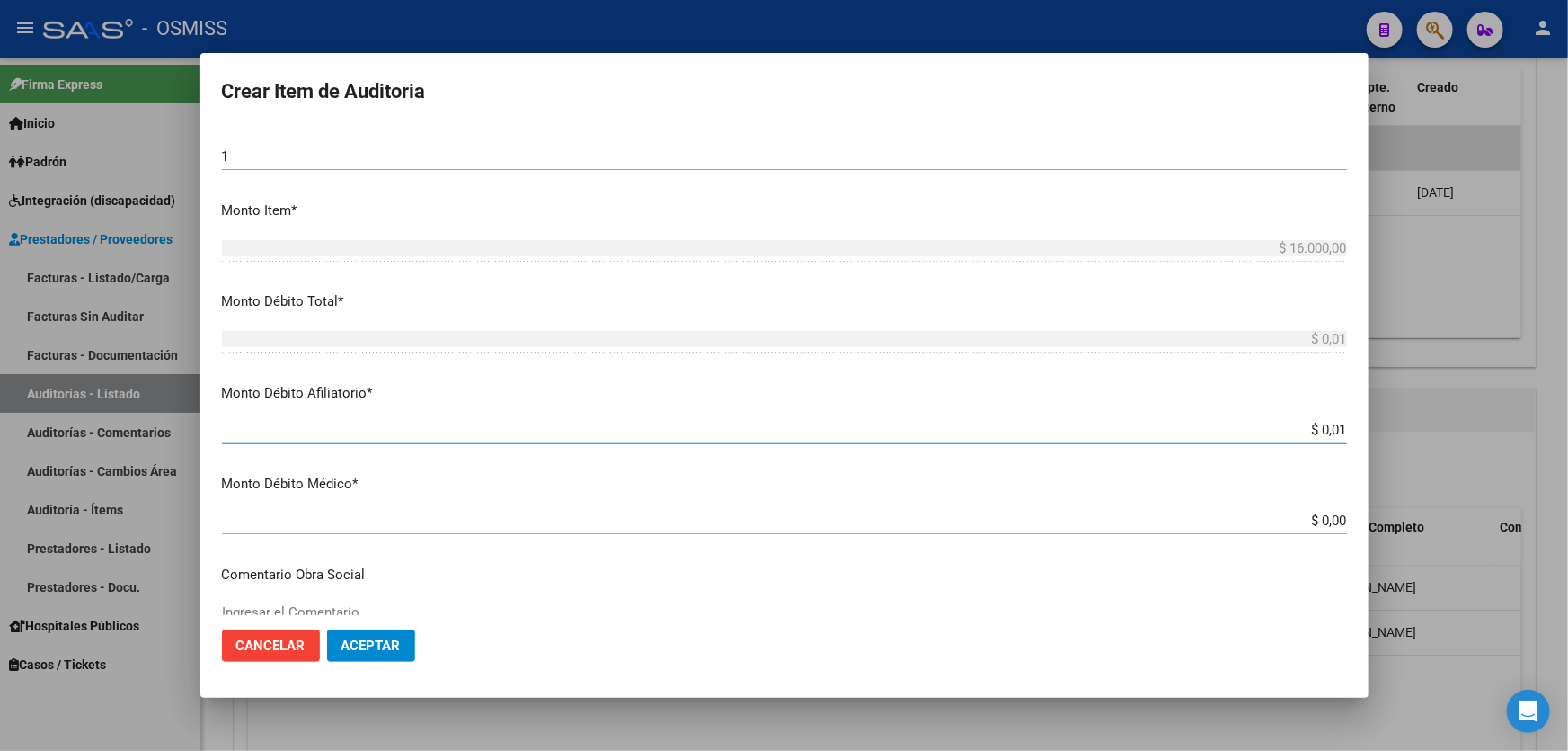
type input "$ 0,16"
type input "$ 1,60"
type input "$ 16,00"
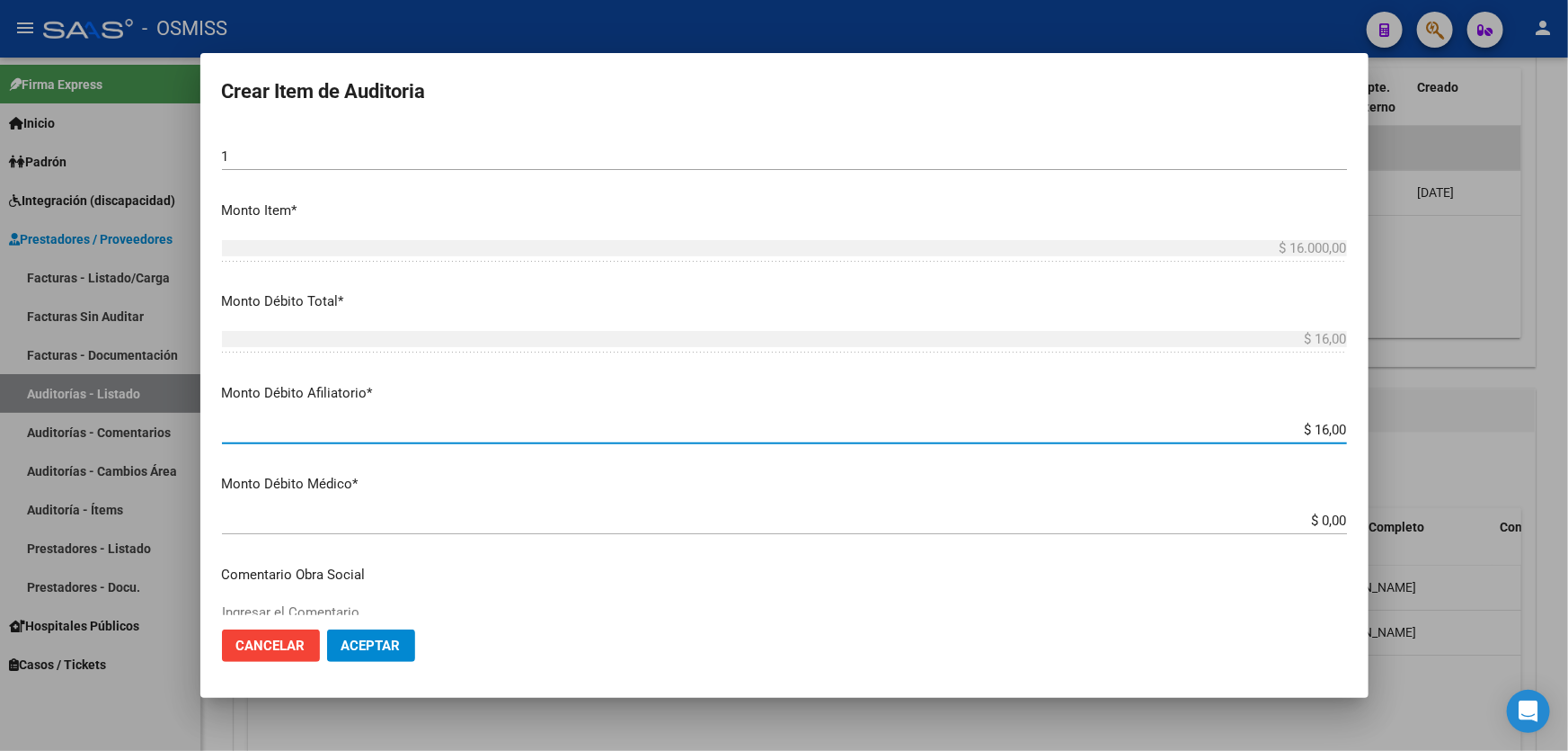
type input "$ 160,00"
type input "$ 1.600,00"
type input "$ 16.000,00"
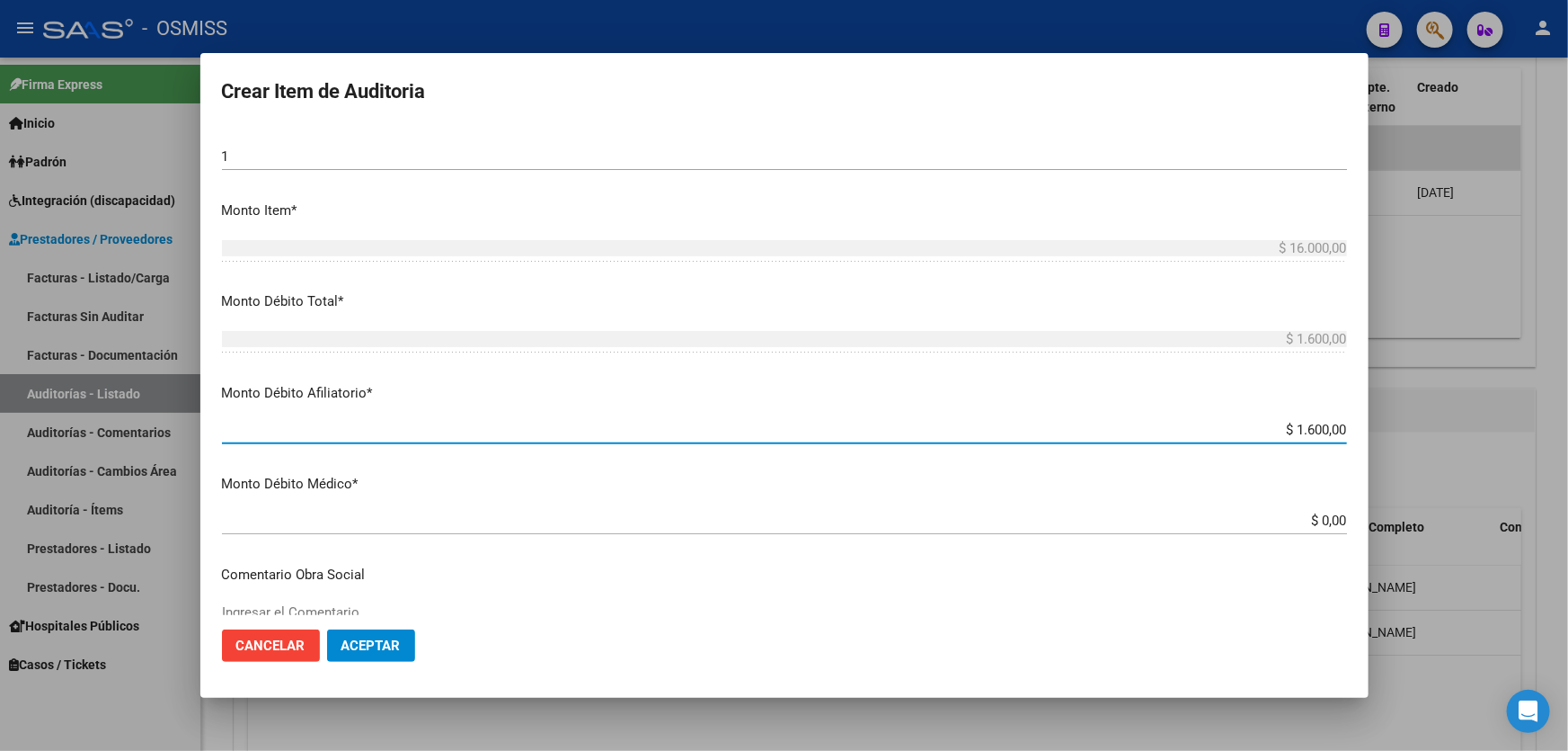
type input "$ 16.000,00"
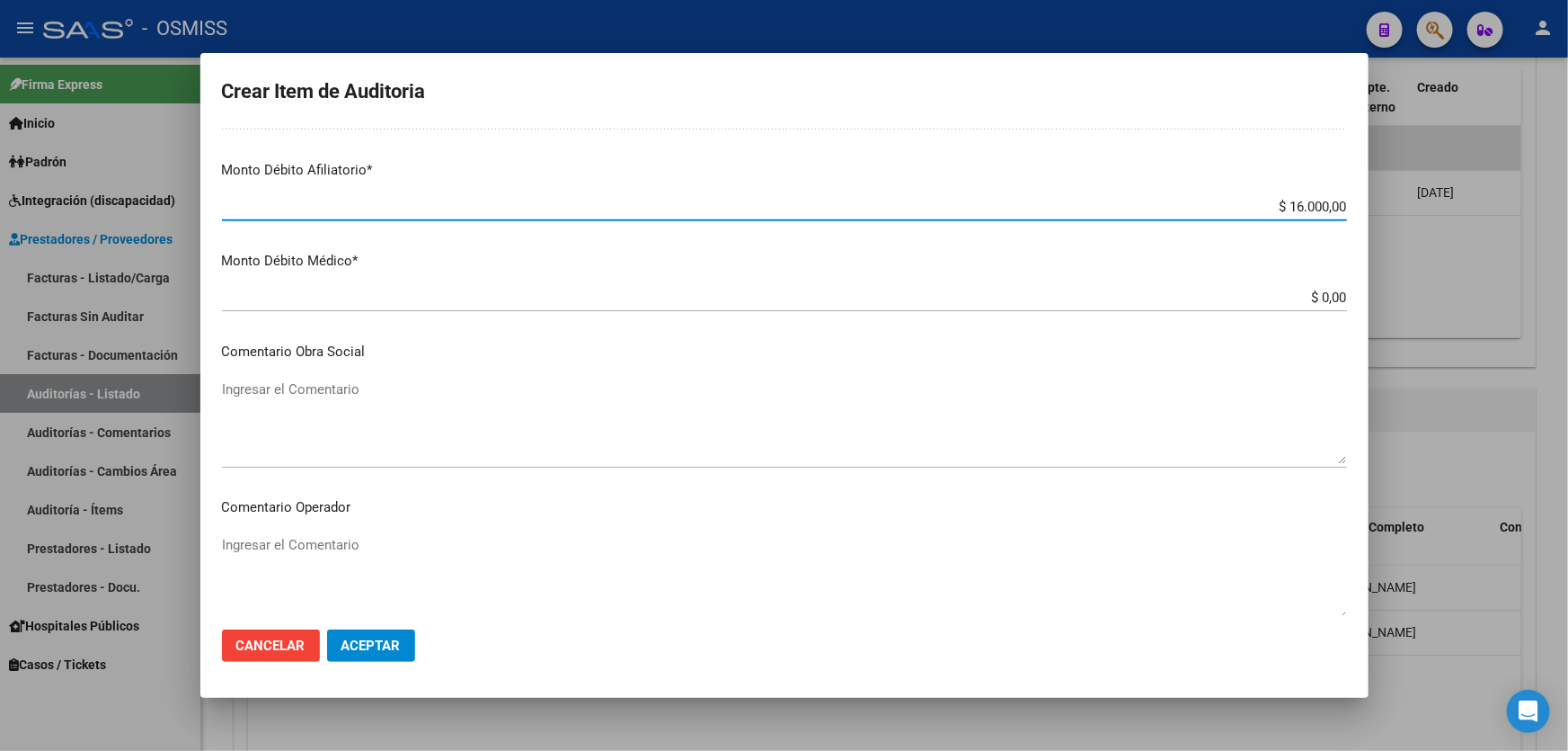
scroll to position [817, 0]
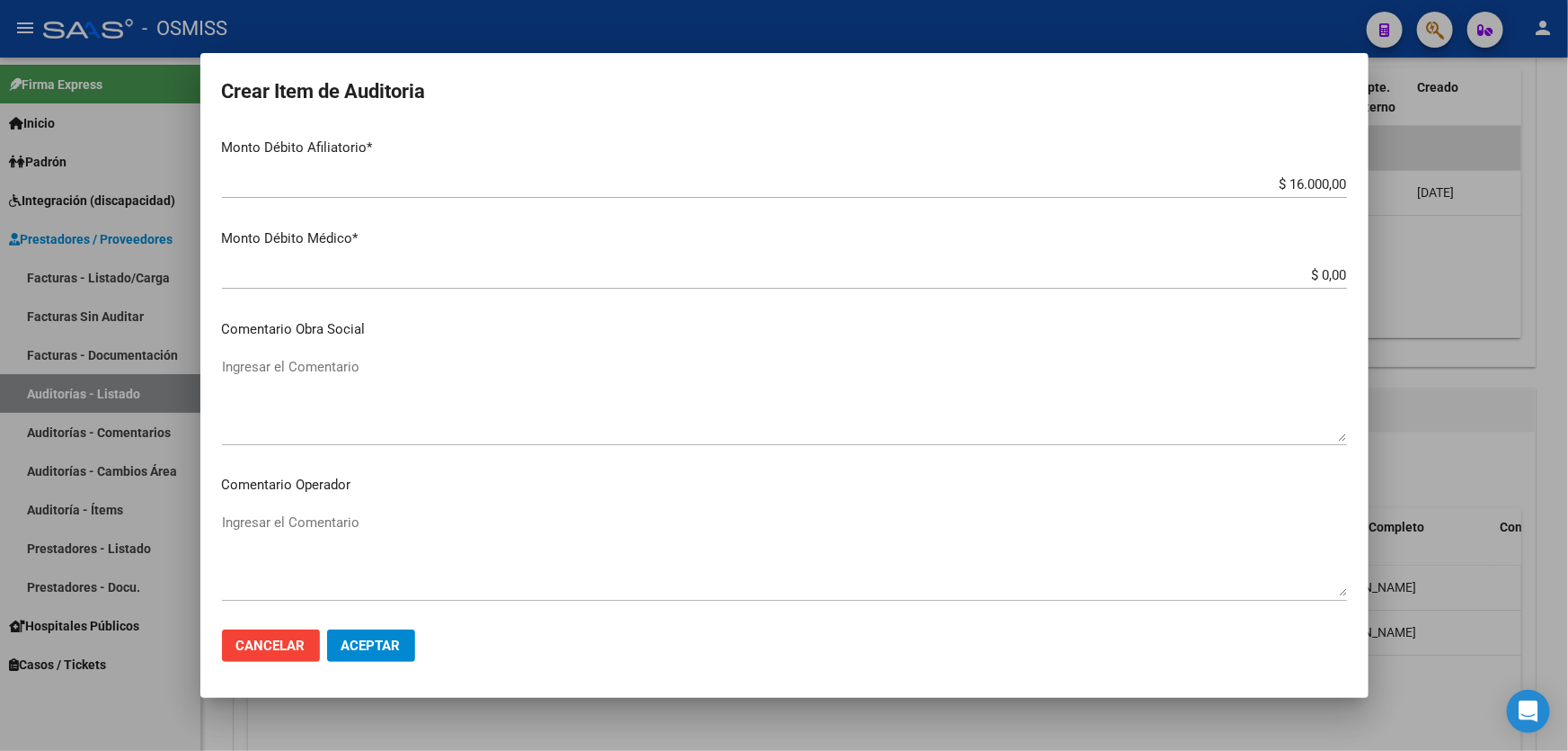
click at [324, 485] on p "Comentario Operador" at bounding box center [784, 485] width 1125 height 20
click at [323, 518] on textarea "Ingresar el Comentario" at bounding box center [784, 554] width 1125 height 84
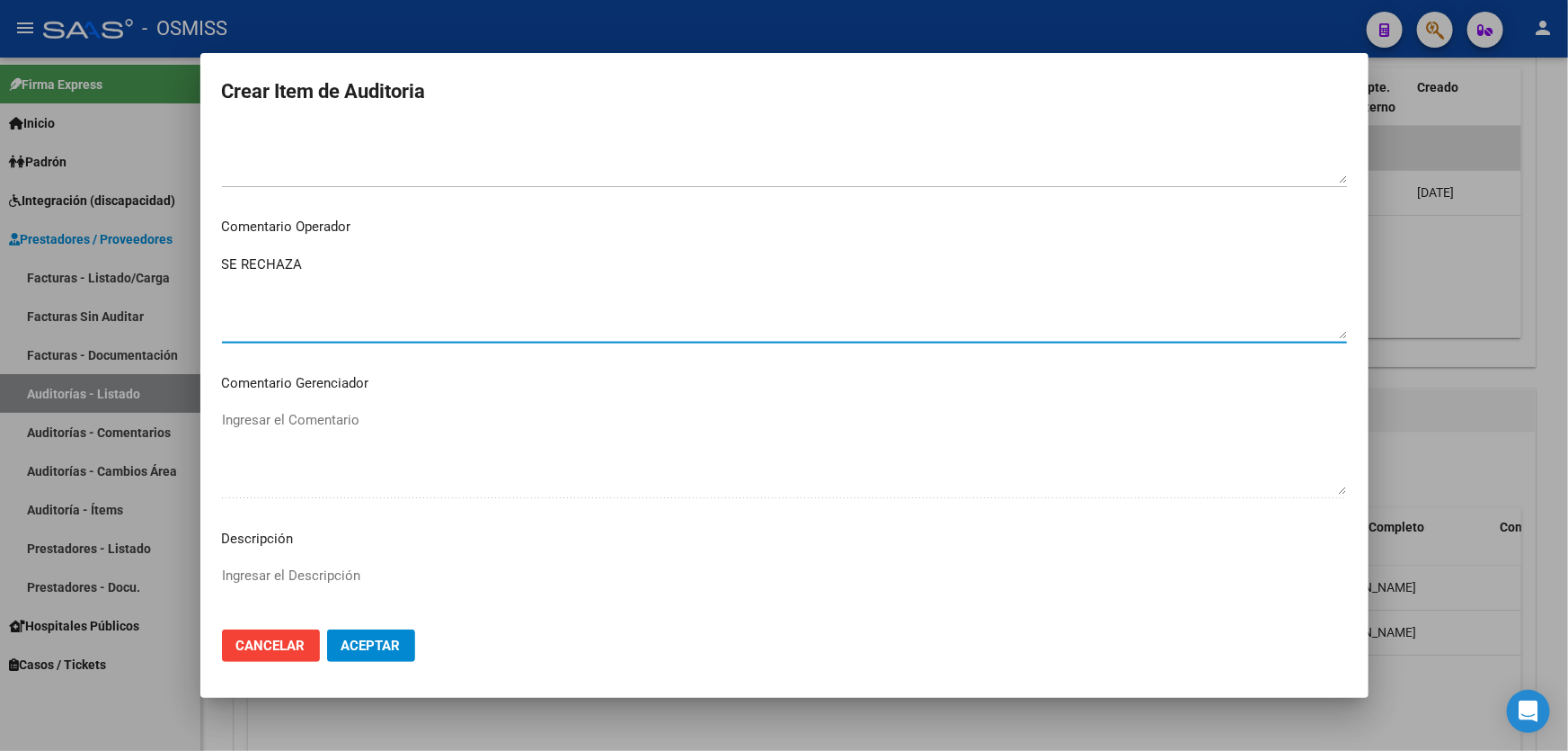
scroll to position [1307, 0]
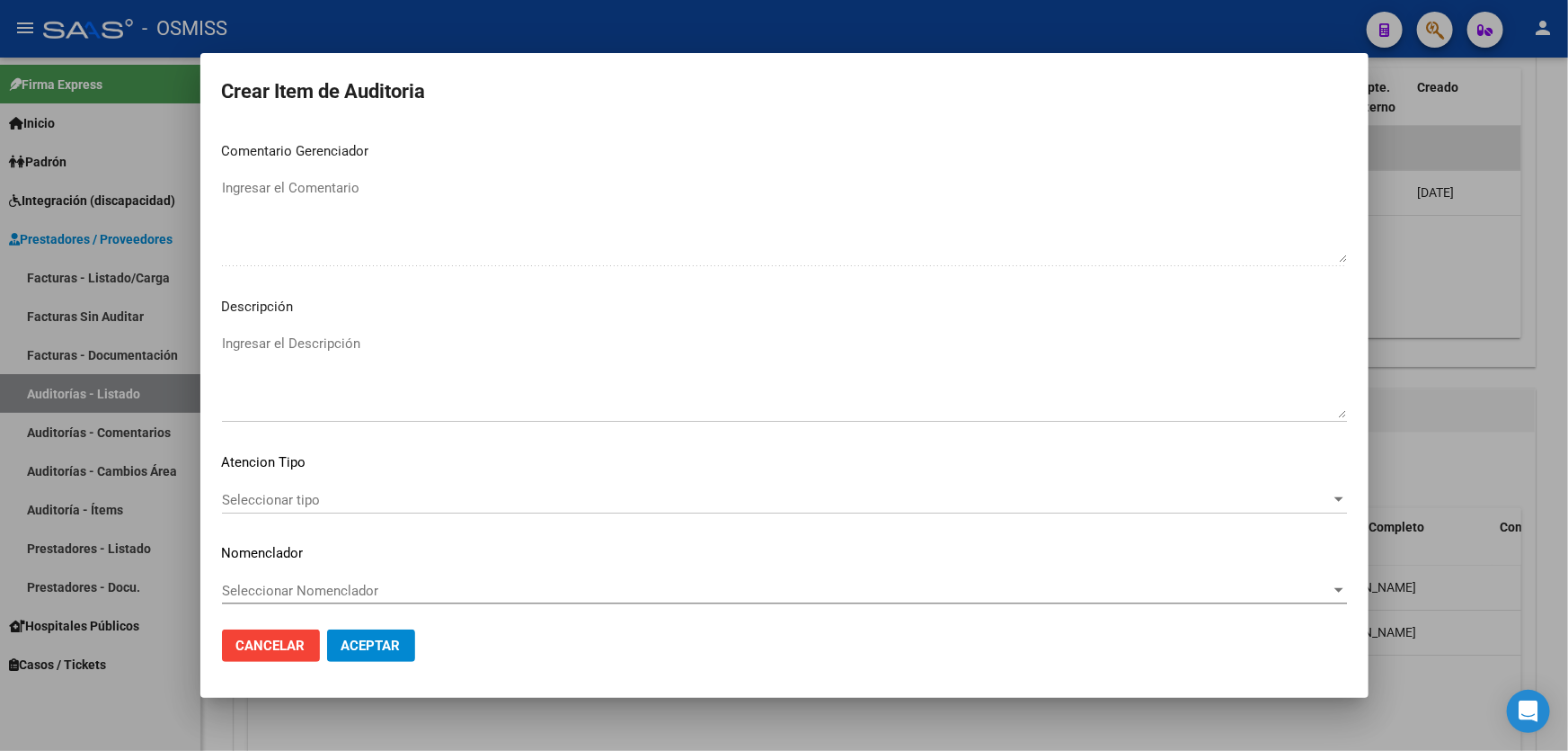
type textarea "SE RECHAZA"
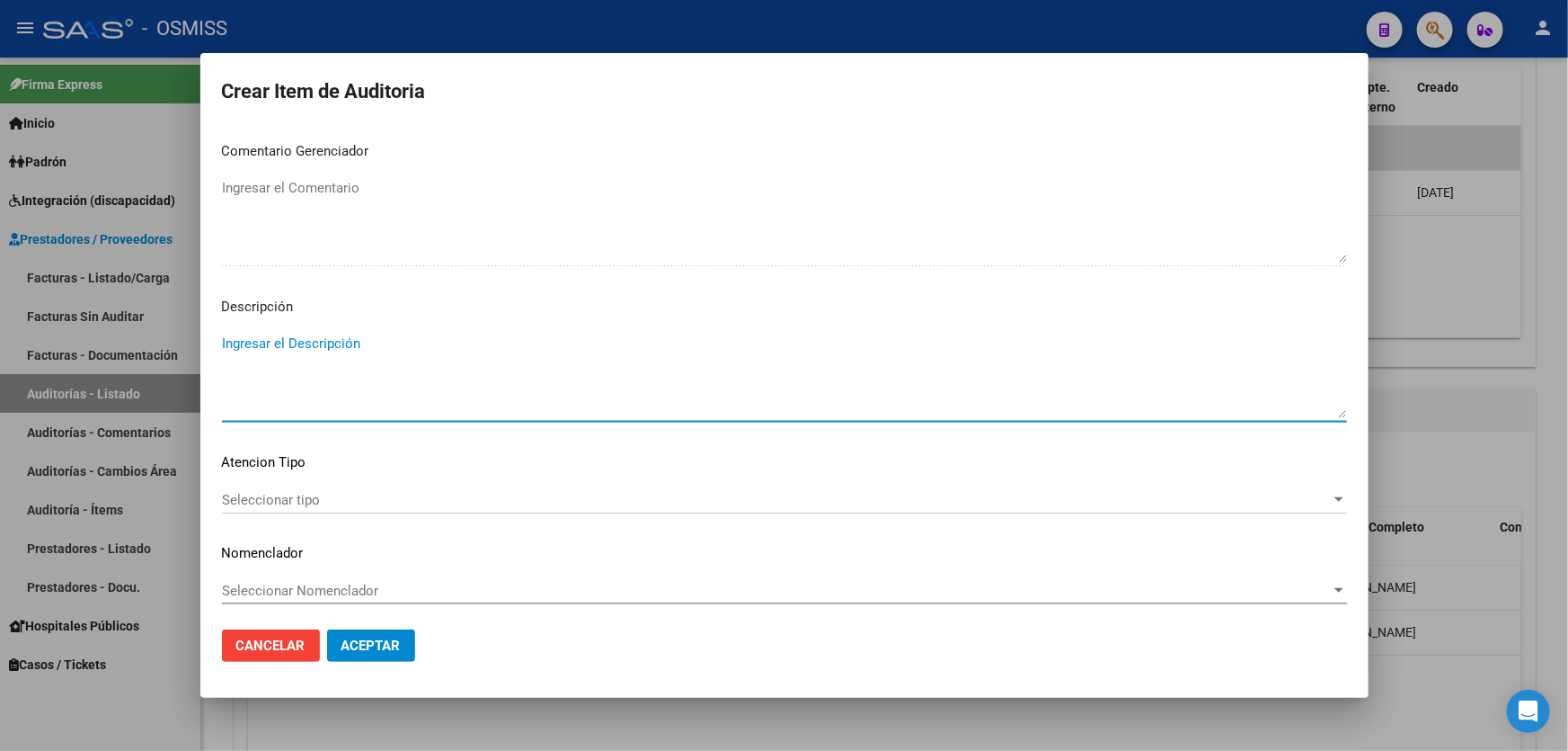
click at [303, 375] on textarea "Ingresar el Descripción" at bounding box center [784, 375] width 1125 height 84
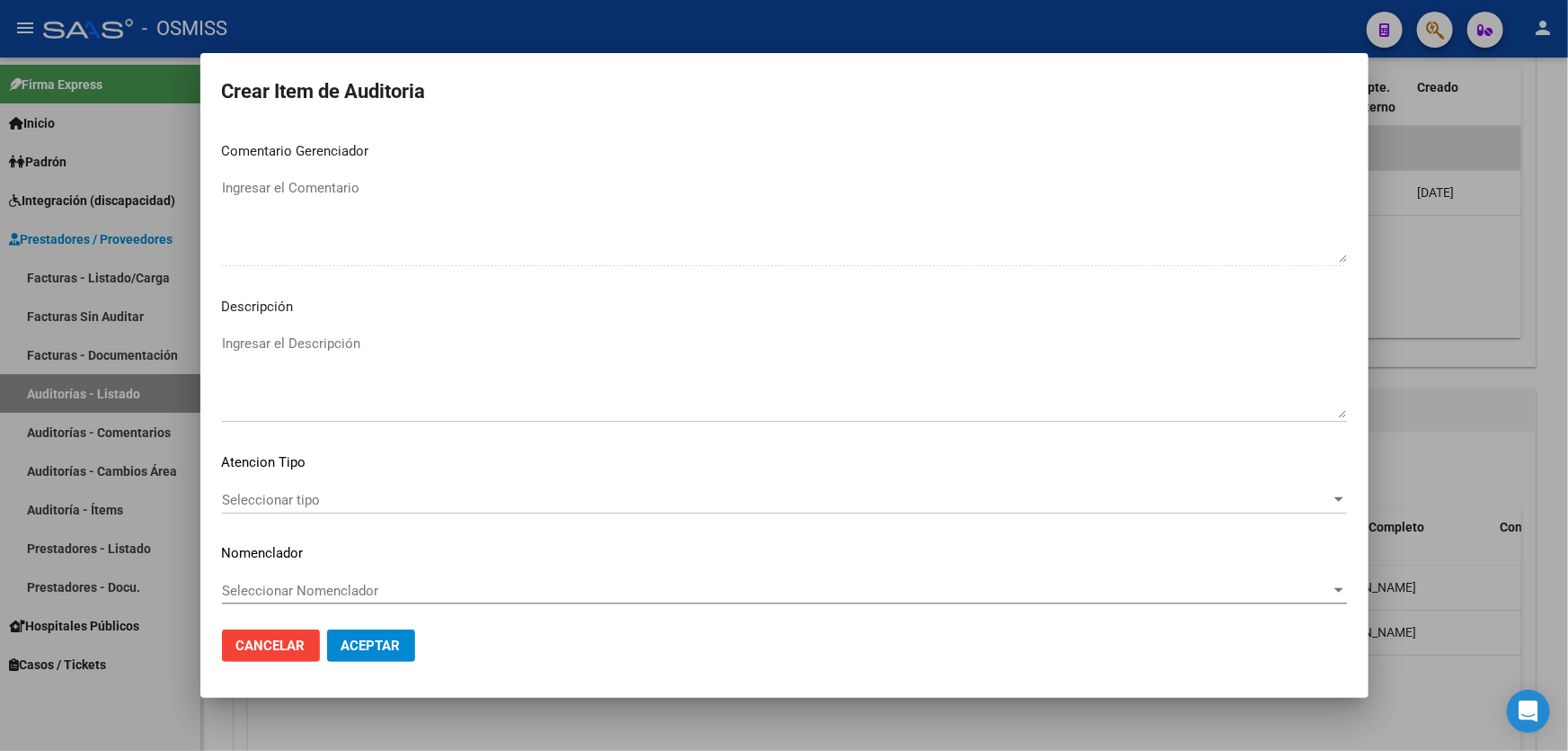
click at [486, 368] on textarea "Ingresar el Descripción" at bounding box center [784, 375] width 1125 height 84
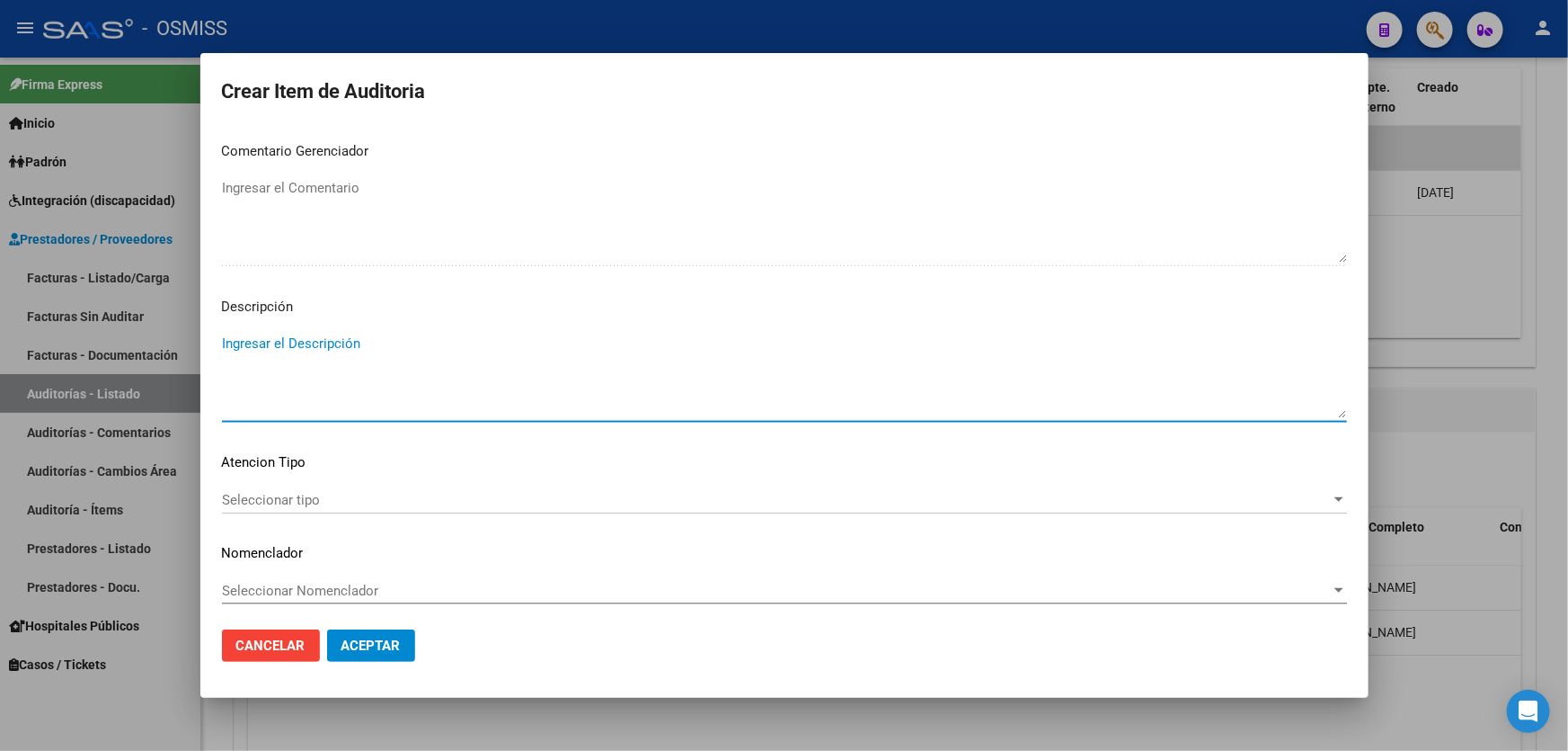
paste textarea "Según el art. 10 inc. A de la ley 23660, no se cumple con la minima continuidad…"
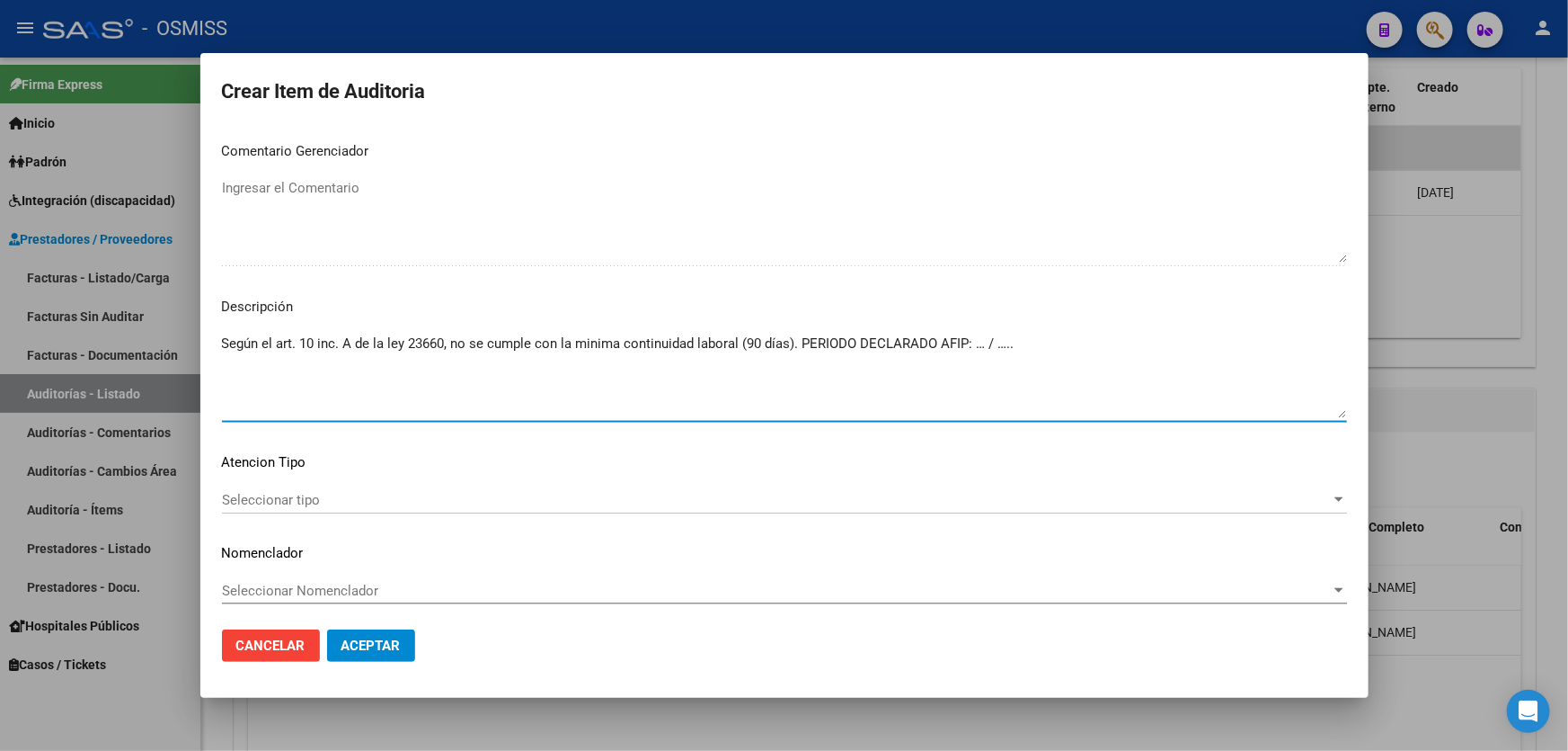
drag, startPoint x: 1039, startPoint y: 342, endPoint x: 972, endPoint y: 348, distance: 67.3
click at [972, 348] on textarea "Según el art. 10 inc. A de la ley 23660, no se cumple con la minima continuidad…" at bounding box center [784, 375] width 1125 height 84
type textarea "Según el art. 10 inc. A de la ley 23660, no se cumple con la minima continuidad…"
click at [393, 657] on button "Aceptar" at bounding box center [370, 645] width 88 height 32
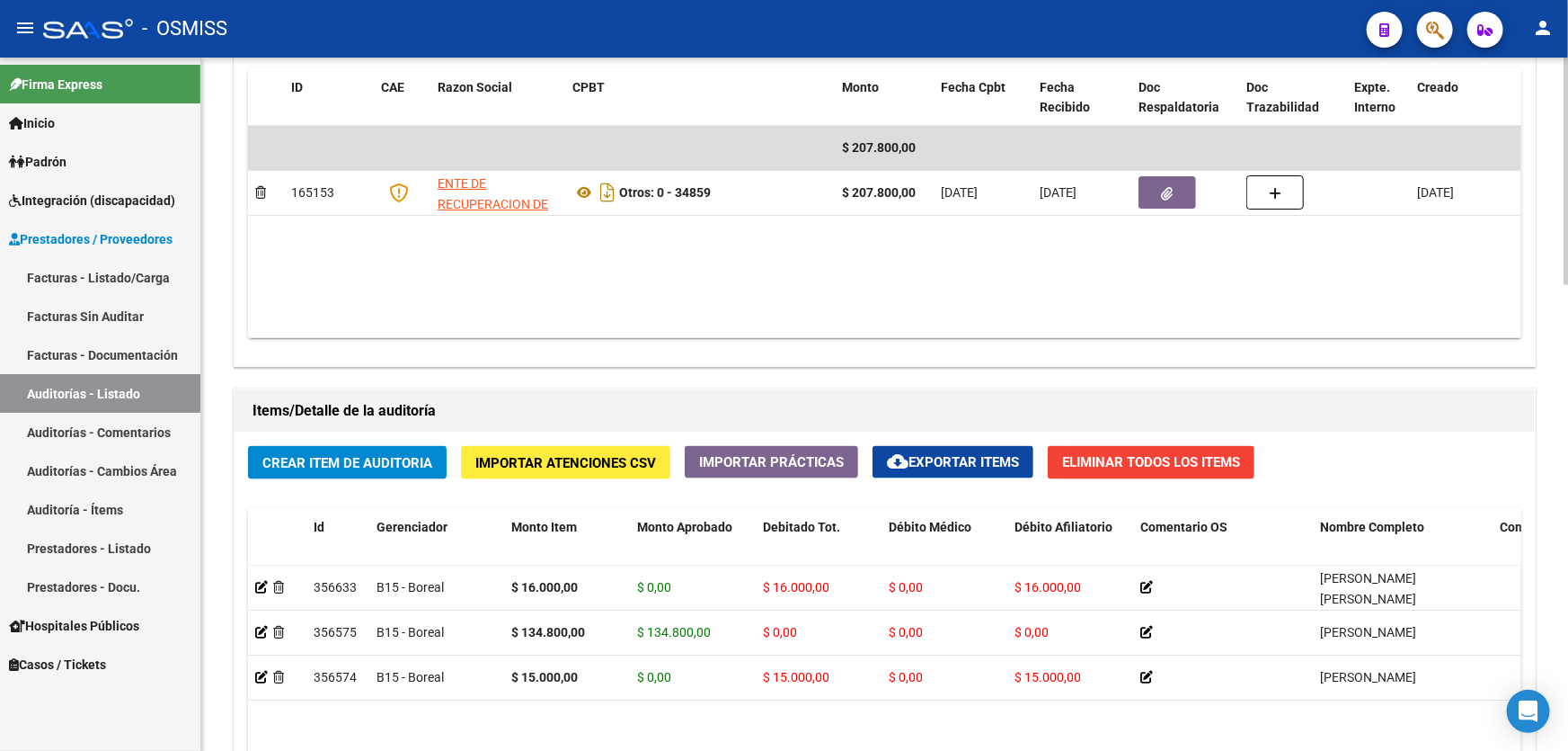
click at [322, 269] on datatable-body "$ 207.800,00 165153 ENTE DE RECUPERACION DE FONDOS PARA EL FORTALECIMIENTO DEL …" at bounding box center [884, 232] width 1273 height 212
click at [348, 469] on button "Crear Item de Auditoria" at bounding box center [347, 462] width 199 height 33
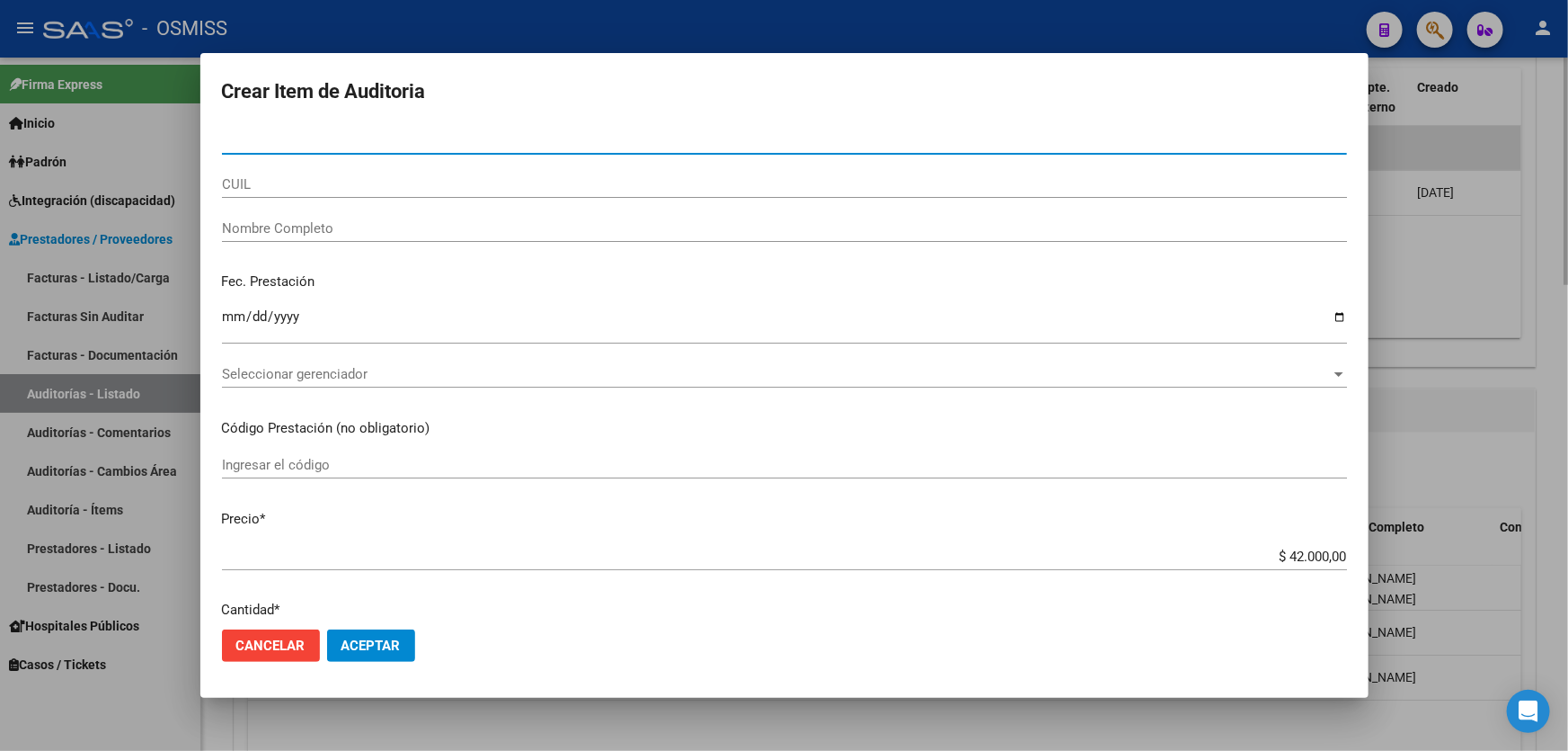
paste input "28267487"
type input "28267487"
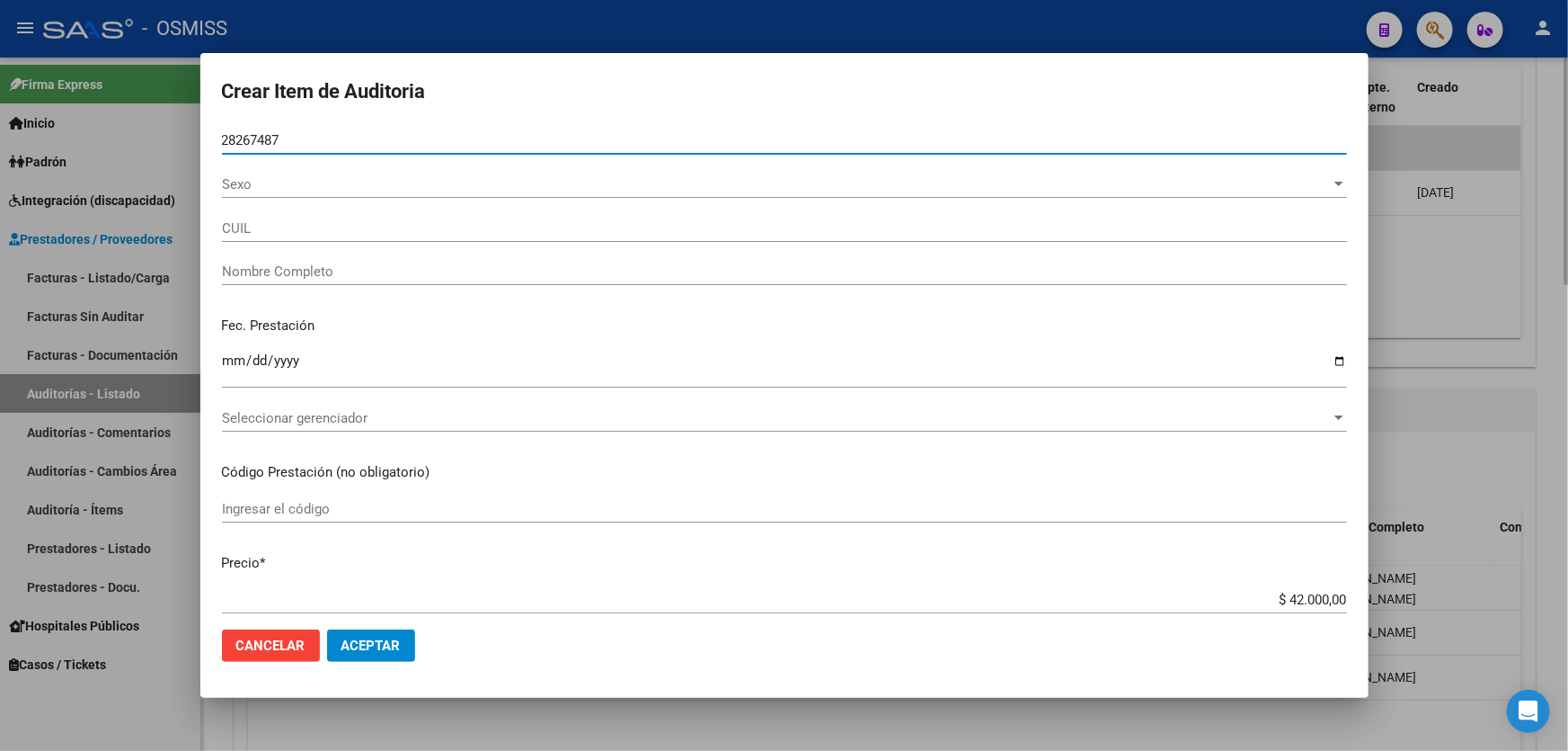
type input "23282674874"
type input "[PERSON_NAME] [PERSON_NAME]"
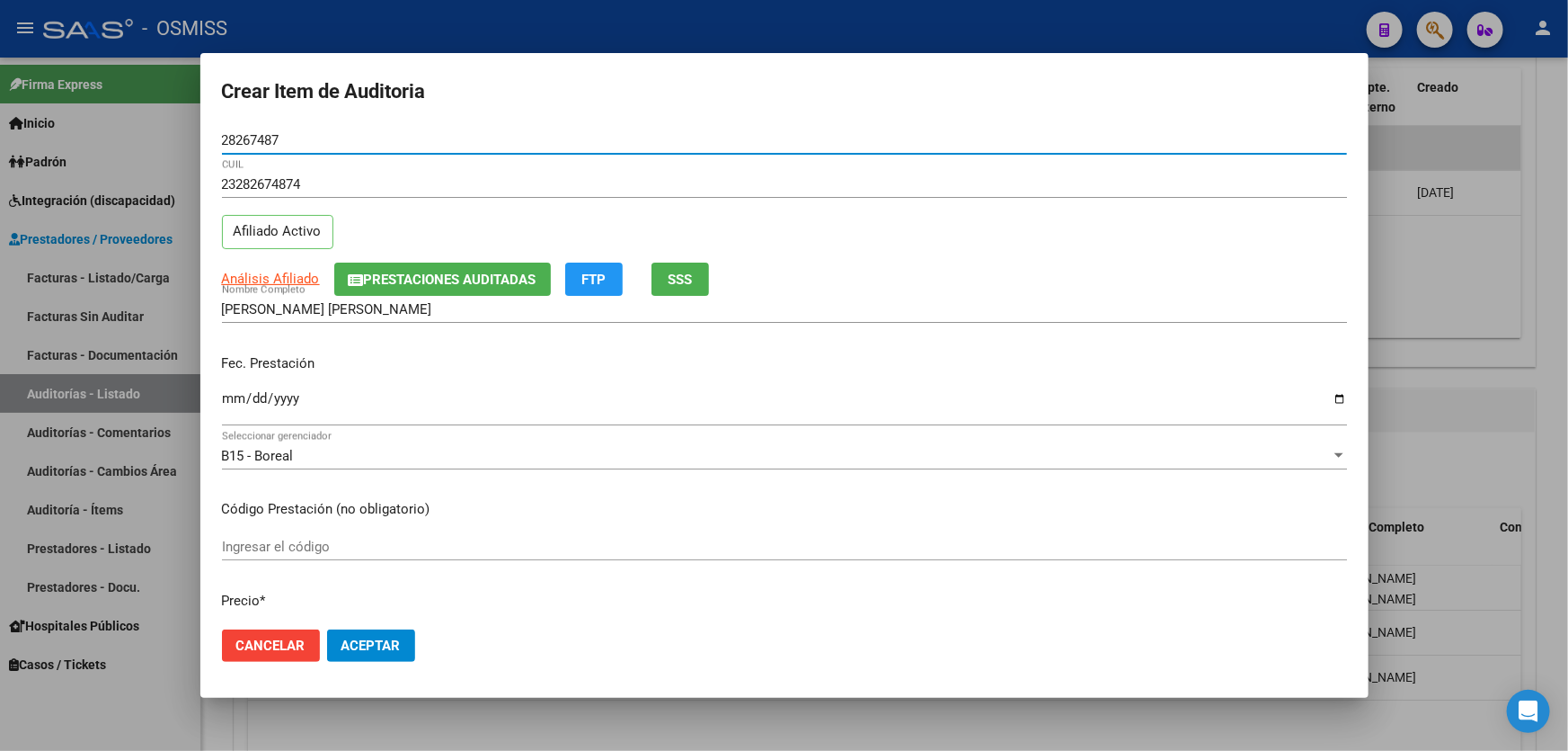
type input "28267487"
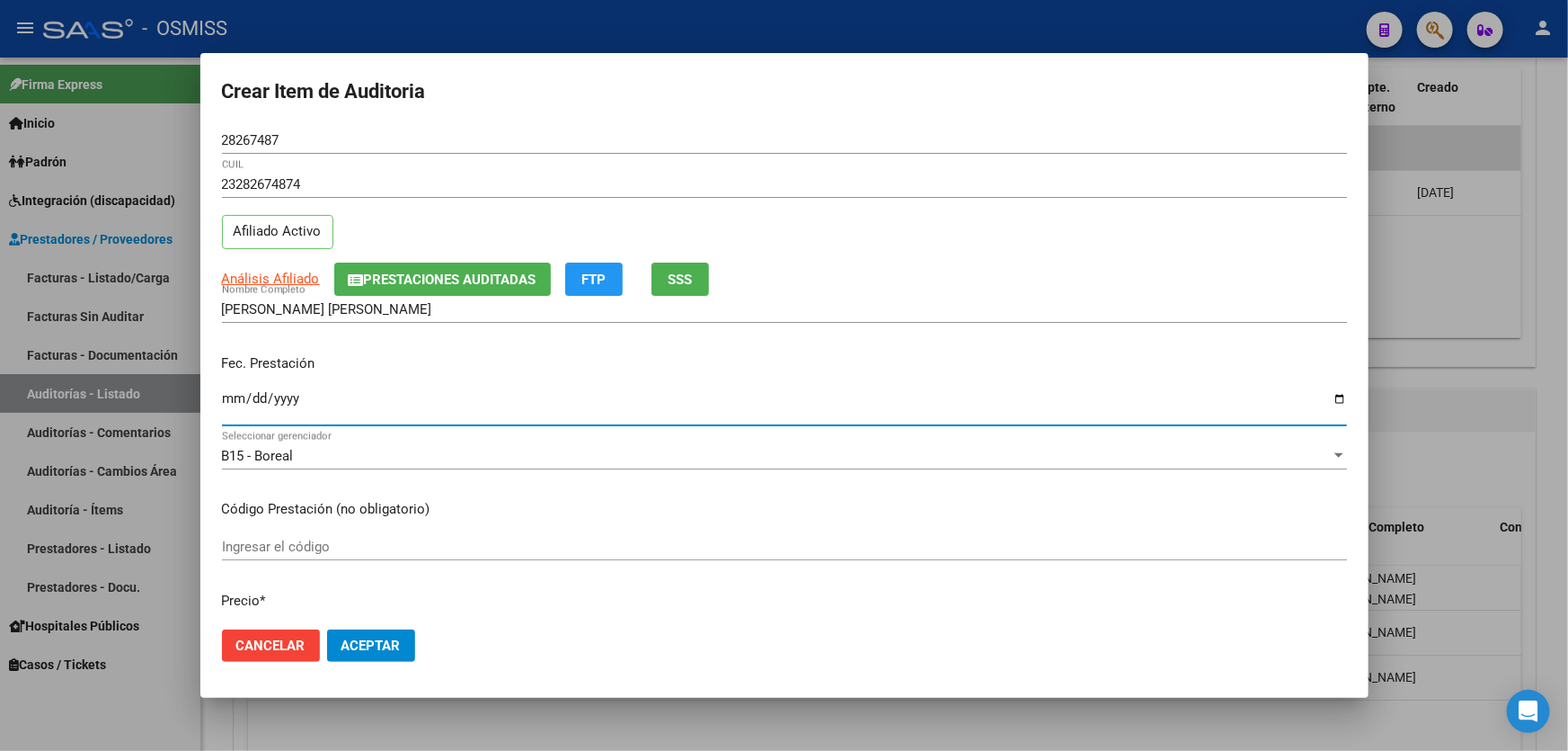
click at [242, 413] on input "Ingresar la fecha" at bounding box center [784, 405] width 1125 height 29
type input "[DATE]"
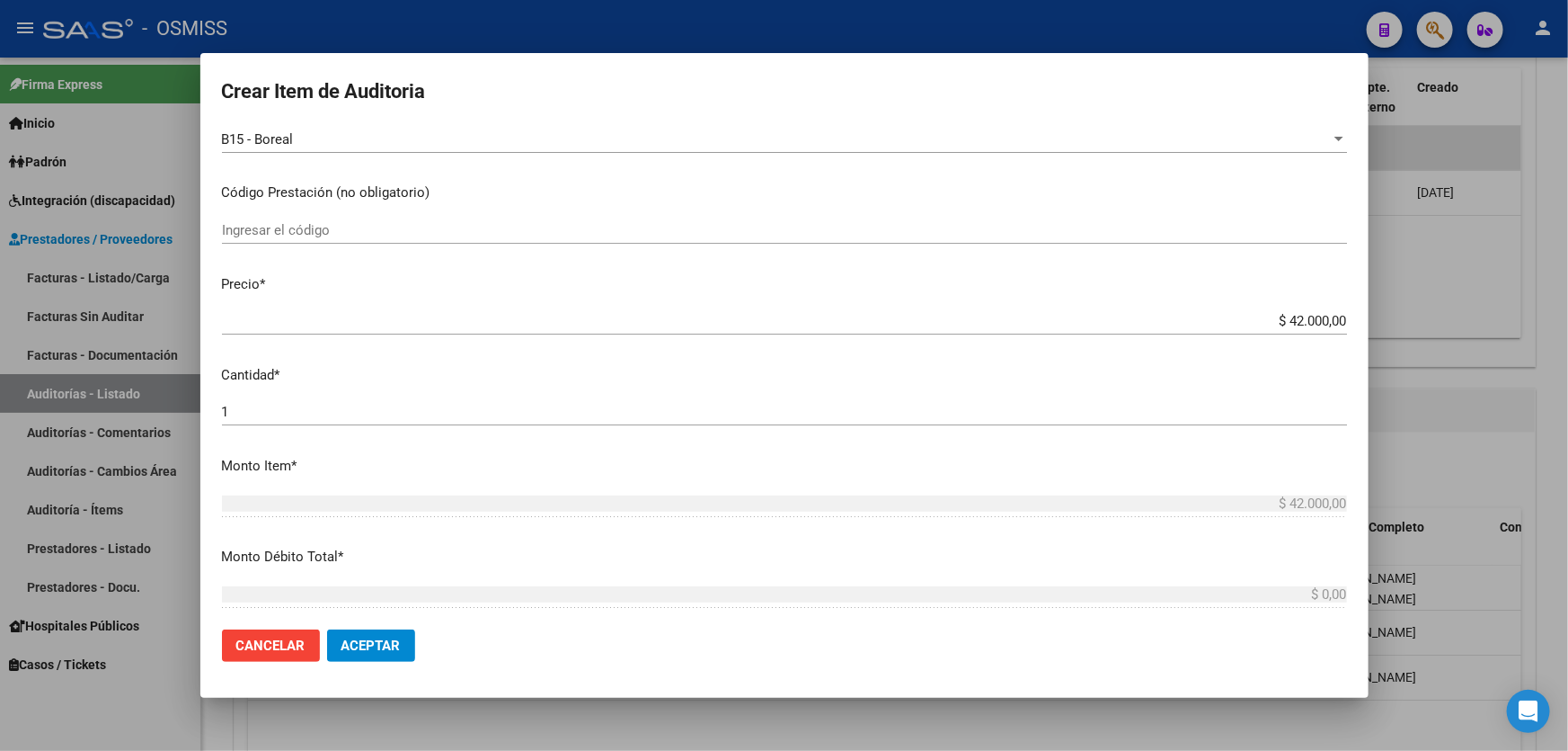
scroll to position [326, 0]
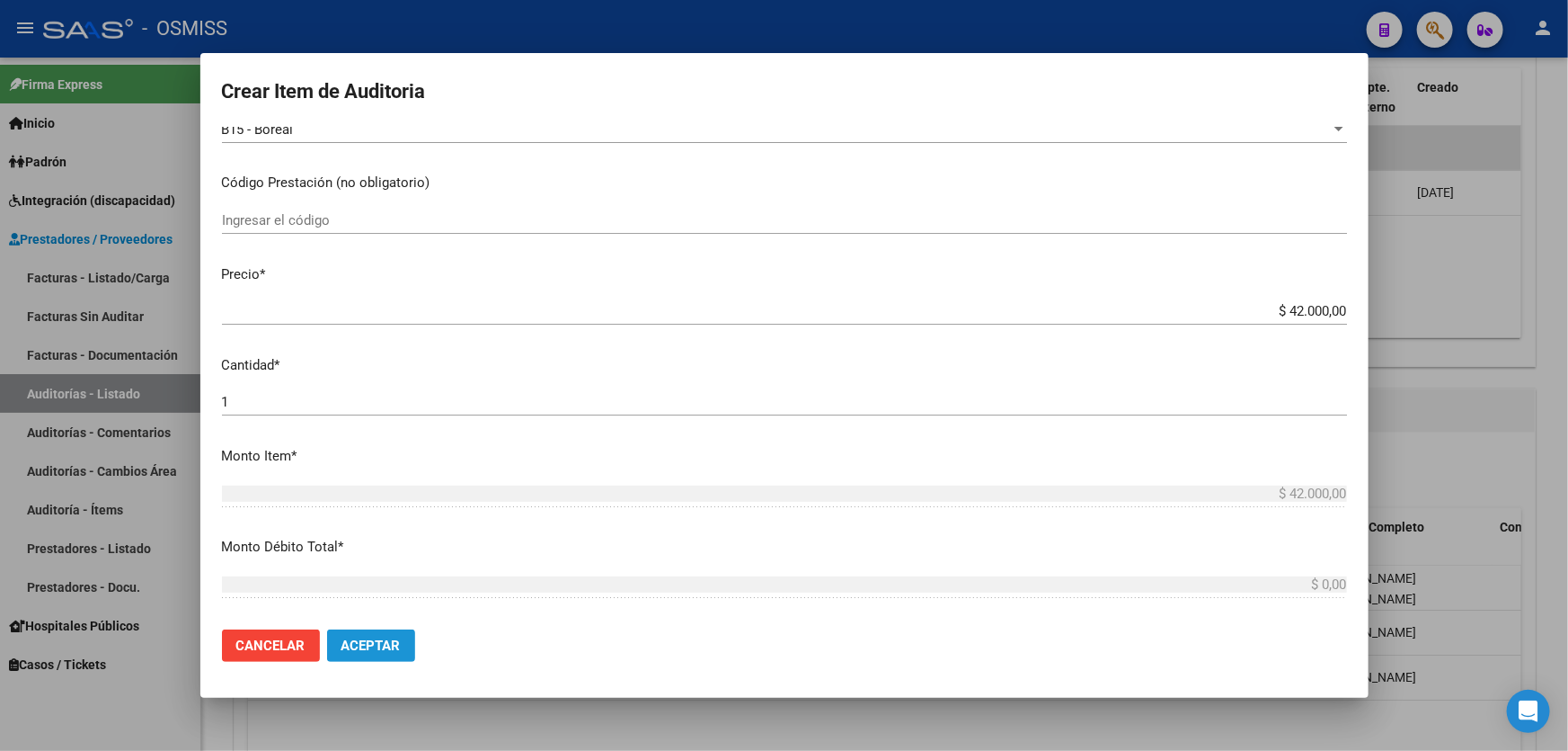
click at [378, 660] on button "Aceptar" at bounding box center [370, 645] width 88 height 32
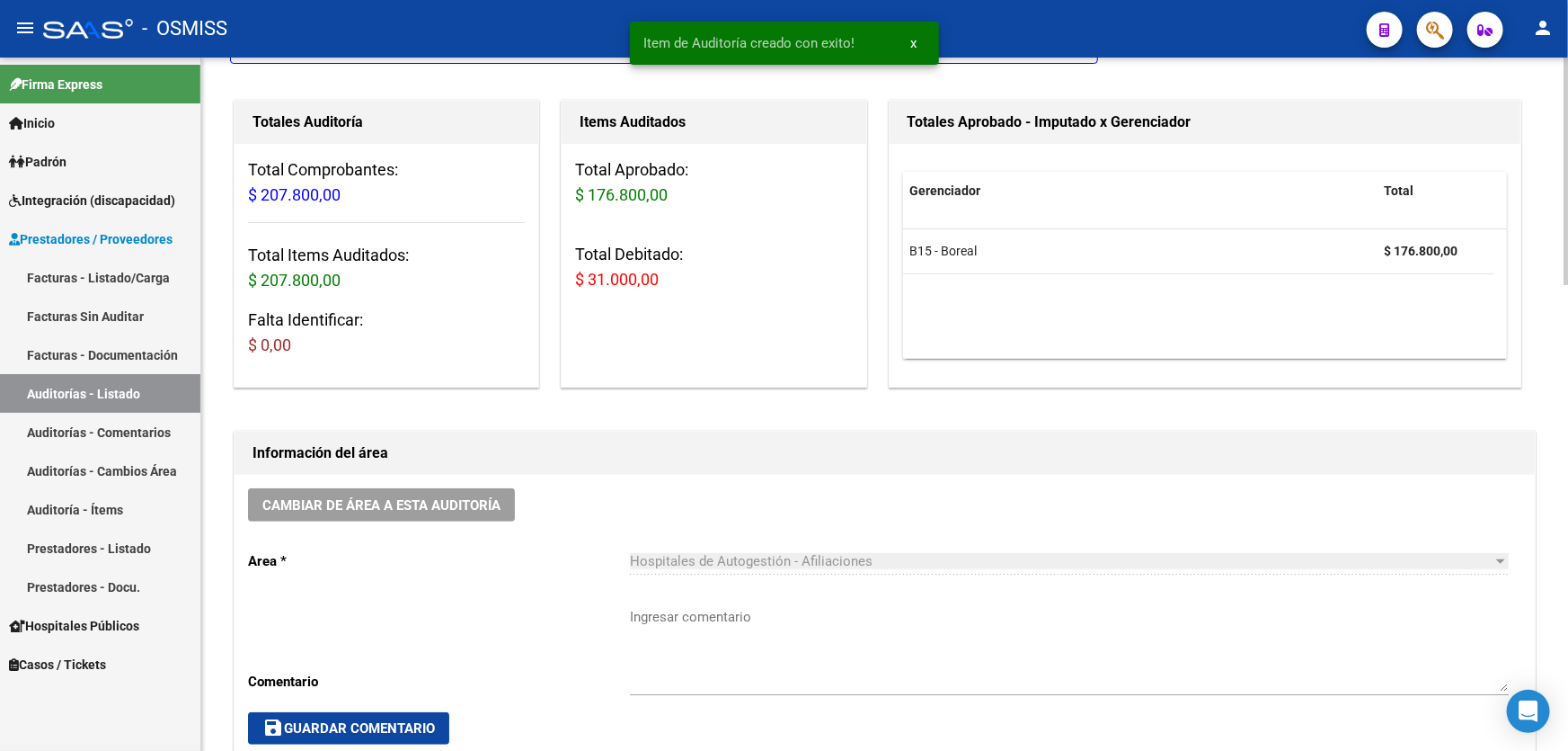
scroll to position [0, 0]
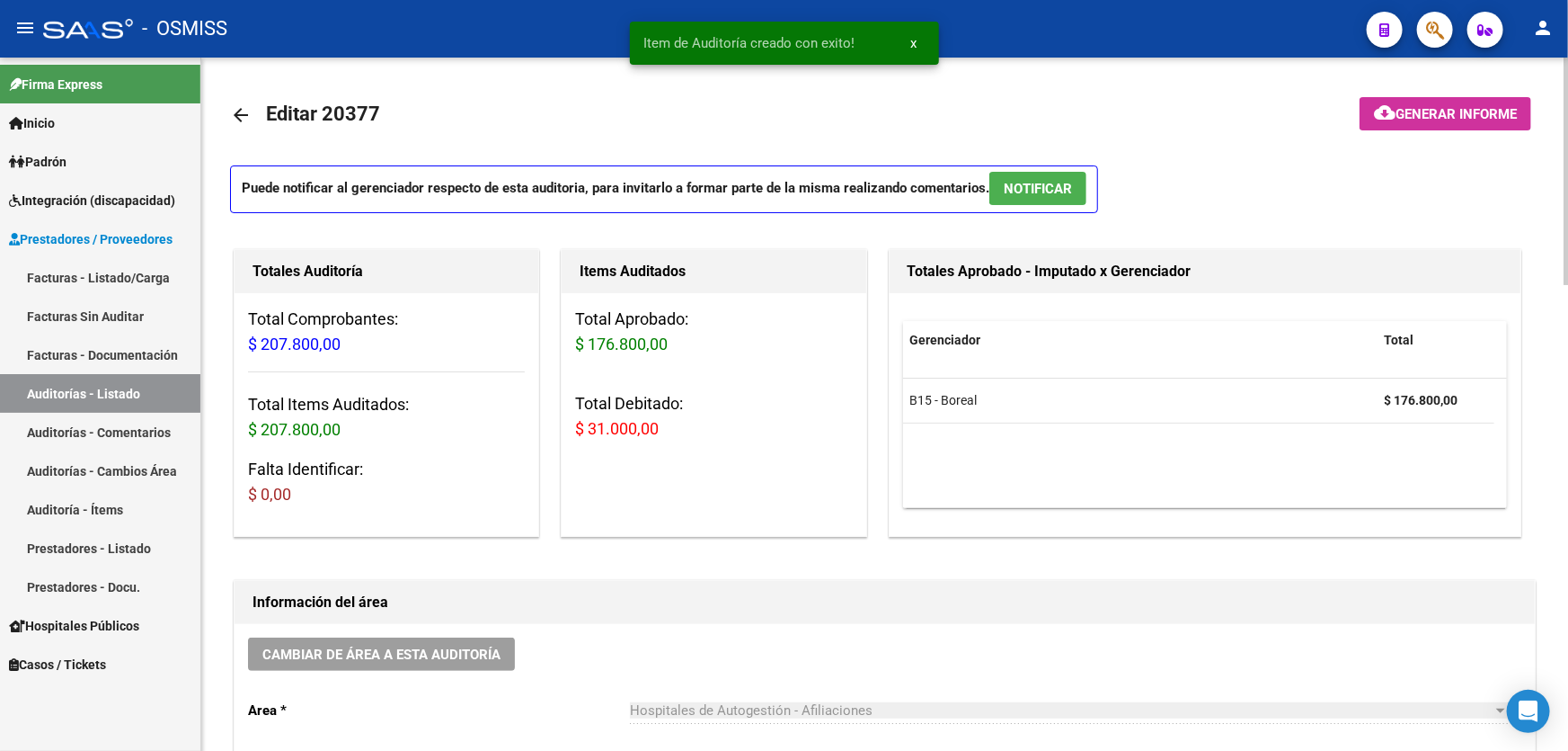
click at [1376, 124] on button "cloud_download Generar informe" at bounding box center [1445, 114] width 171 height 33
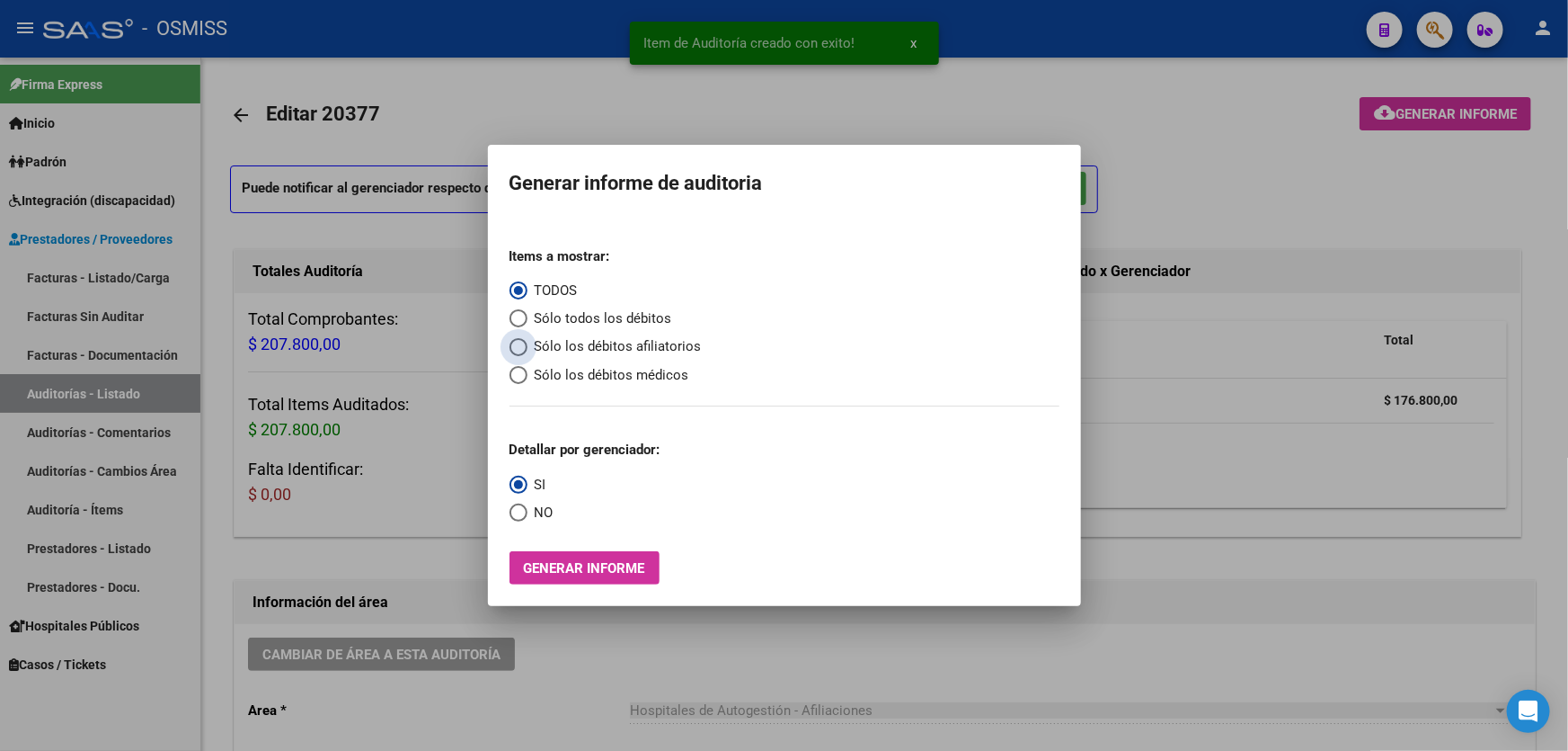
click at [571, 339] on span "Sólo los débitos afiliatorios" at bounding box center [615, 346] width 174 height 20
click at [528, 339] on input "Sólo los débitos afiliatorios" at bounding box center [517, 346] width 18 height 18
radio input "true"
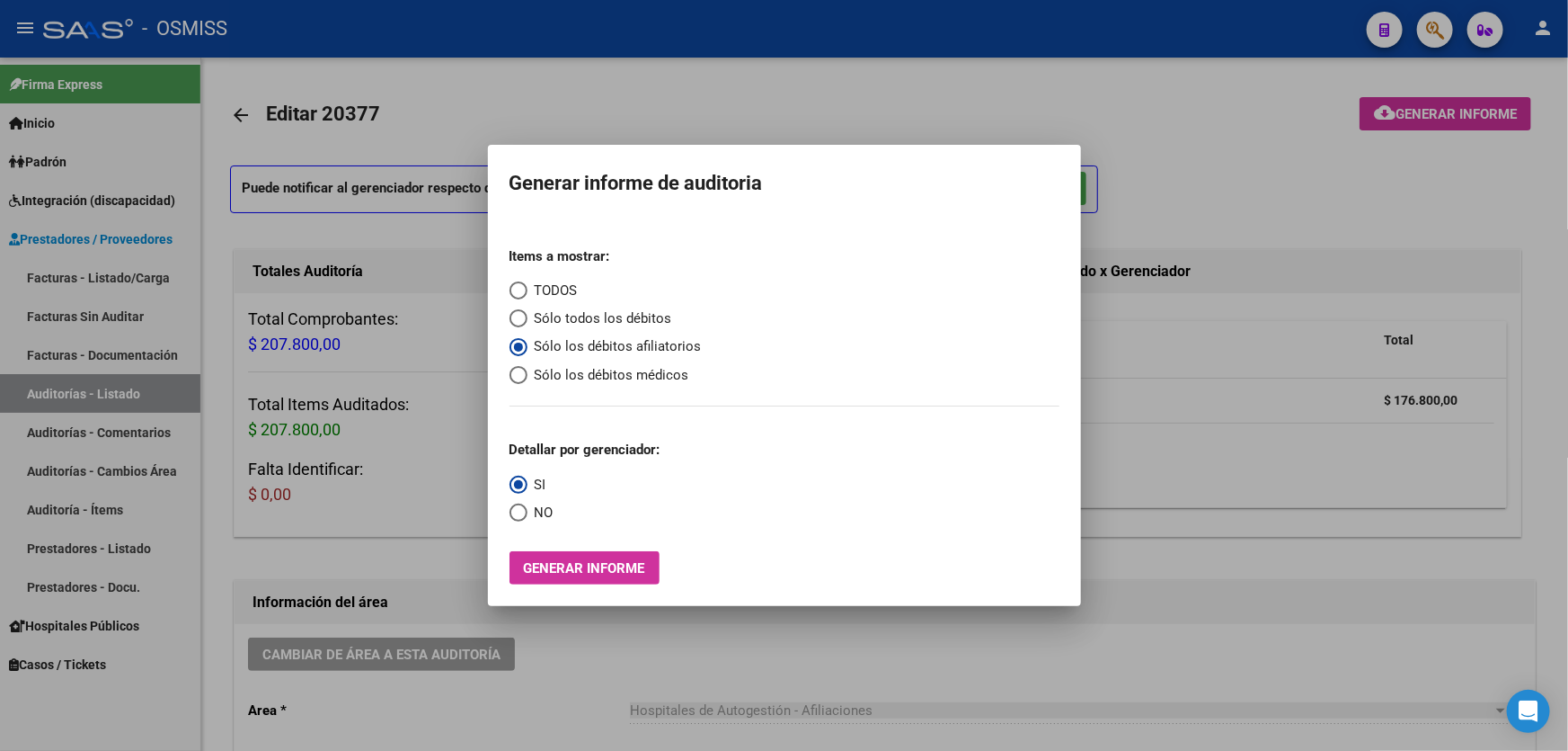
click at [527, 513] on span "Select an option" at bounding box center [517, 512] width 18 height 18
click at [527, 513] on input "NO" at bounding box center [517, 512] width 18 height 18
radio input "true"
click at [589, 557] on button "Generar informe" at bounding box center [584, 568] width 150 height 33
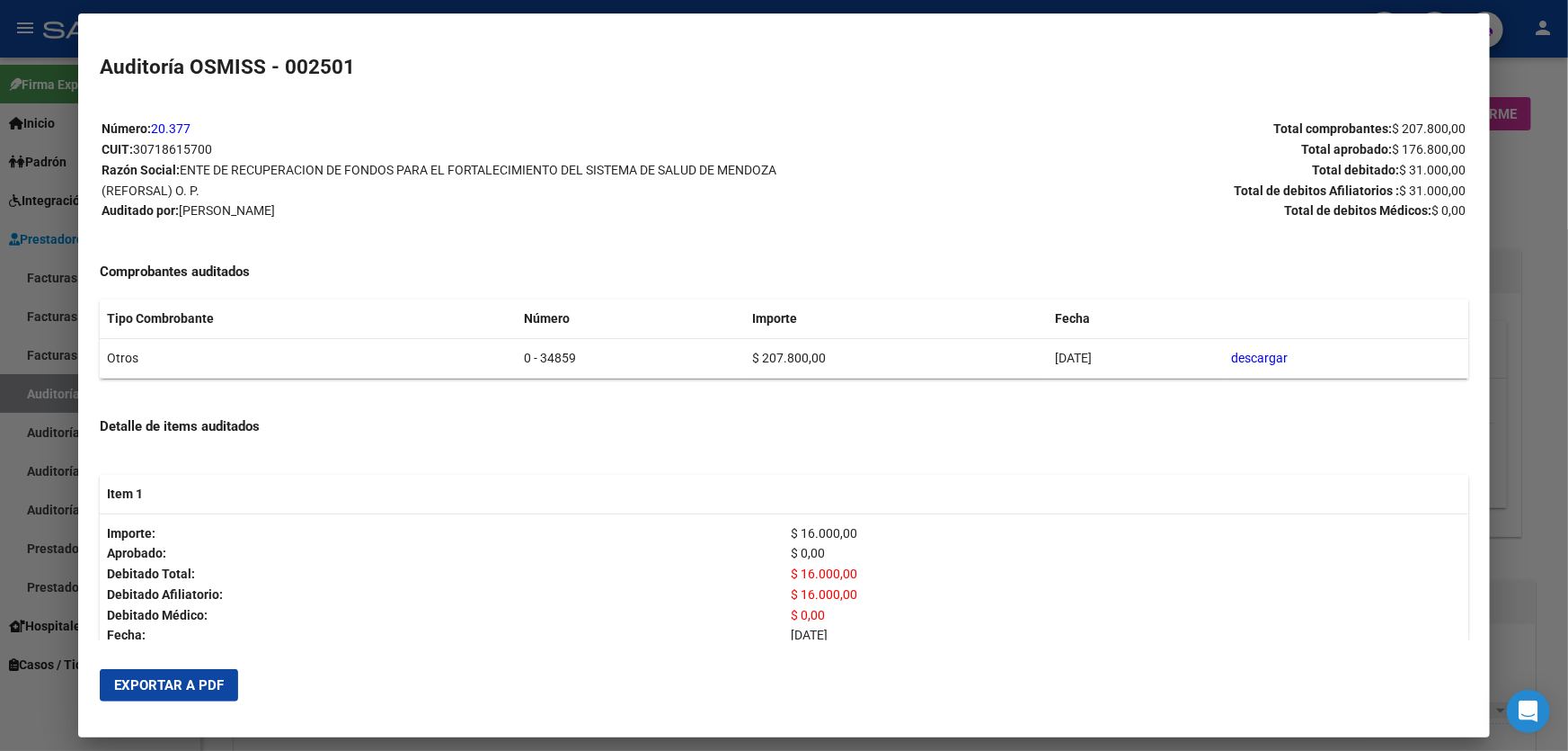
click at [182, 686] on span "Exportar a PDF" at bounding box center [168, 684] width 109 height 16
click at [1511, 282] on div at bounding box center [784, 375] width 1568 height 751
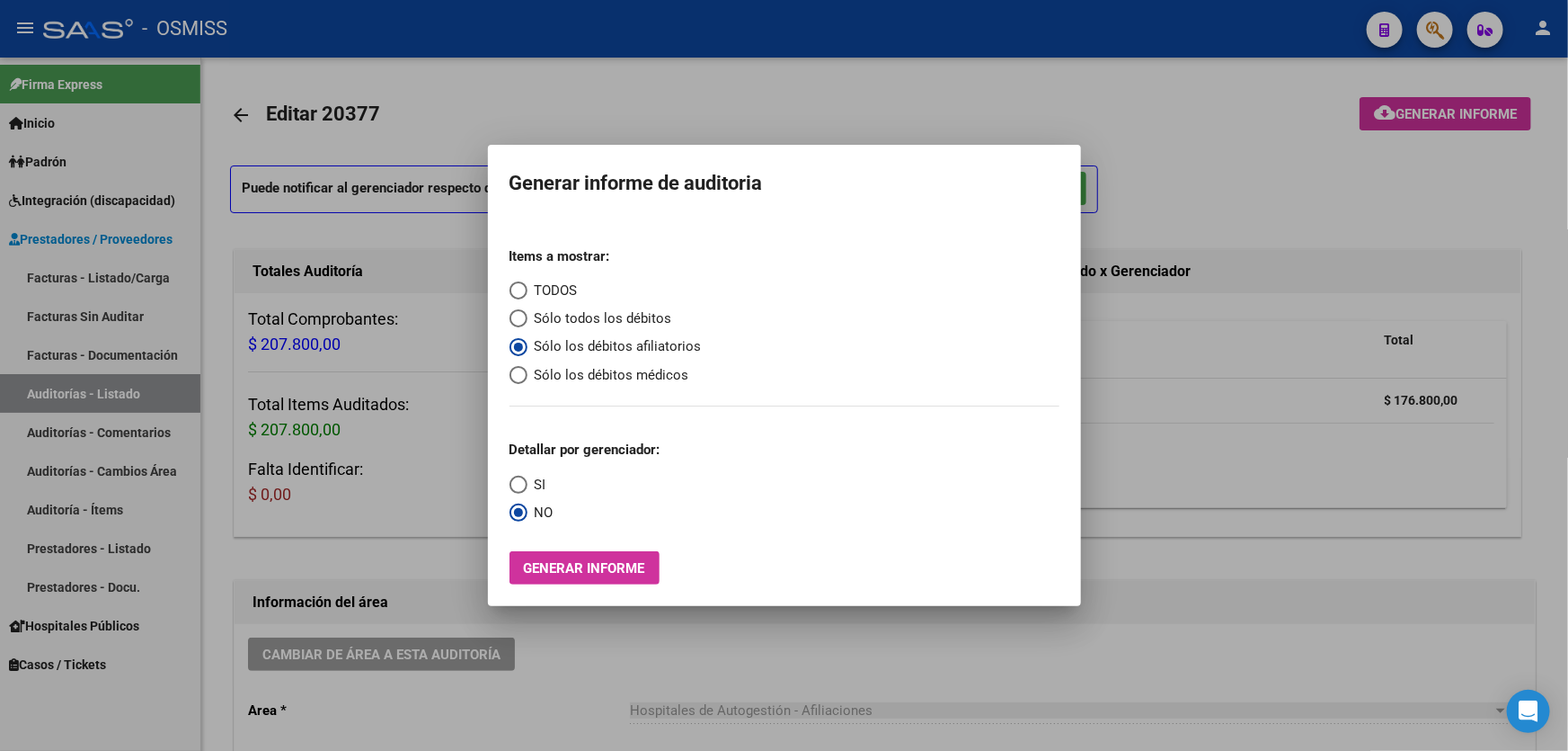
click at [713, 644] on div at bounding box center [784, 375] width 1568 height 751
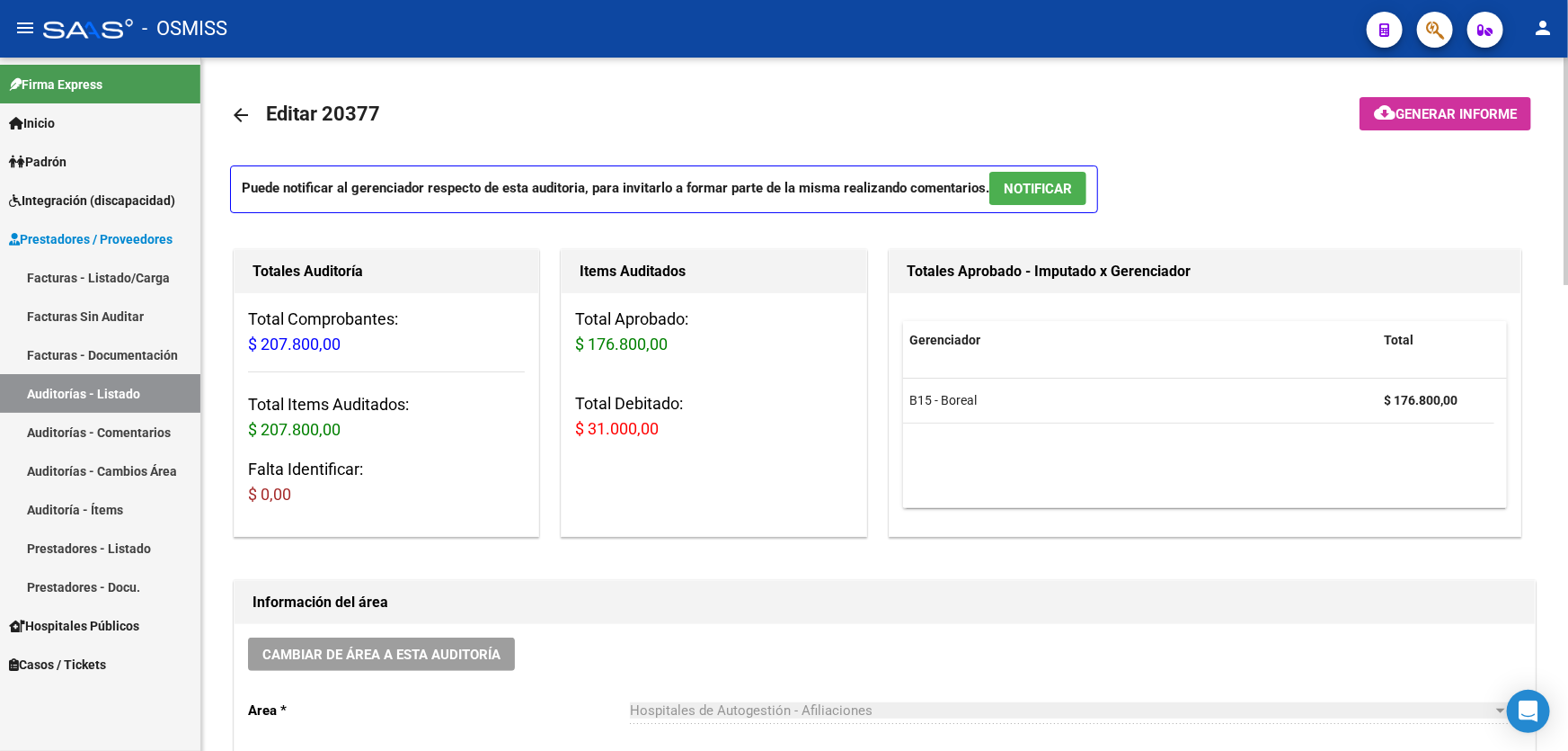
click at [366, 646] on span "Cambiar de área a esta auditoría" at bounding box center [380, 654] width 238 height 16
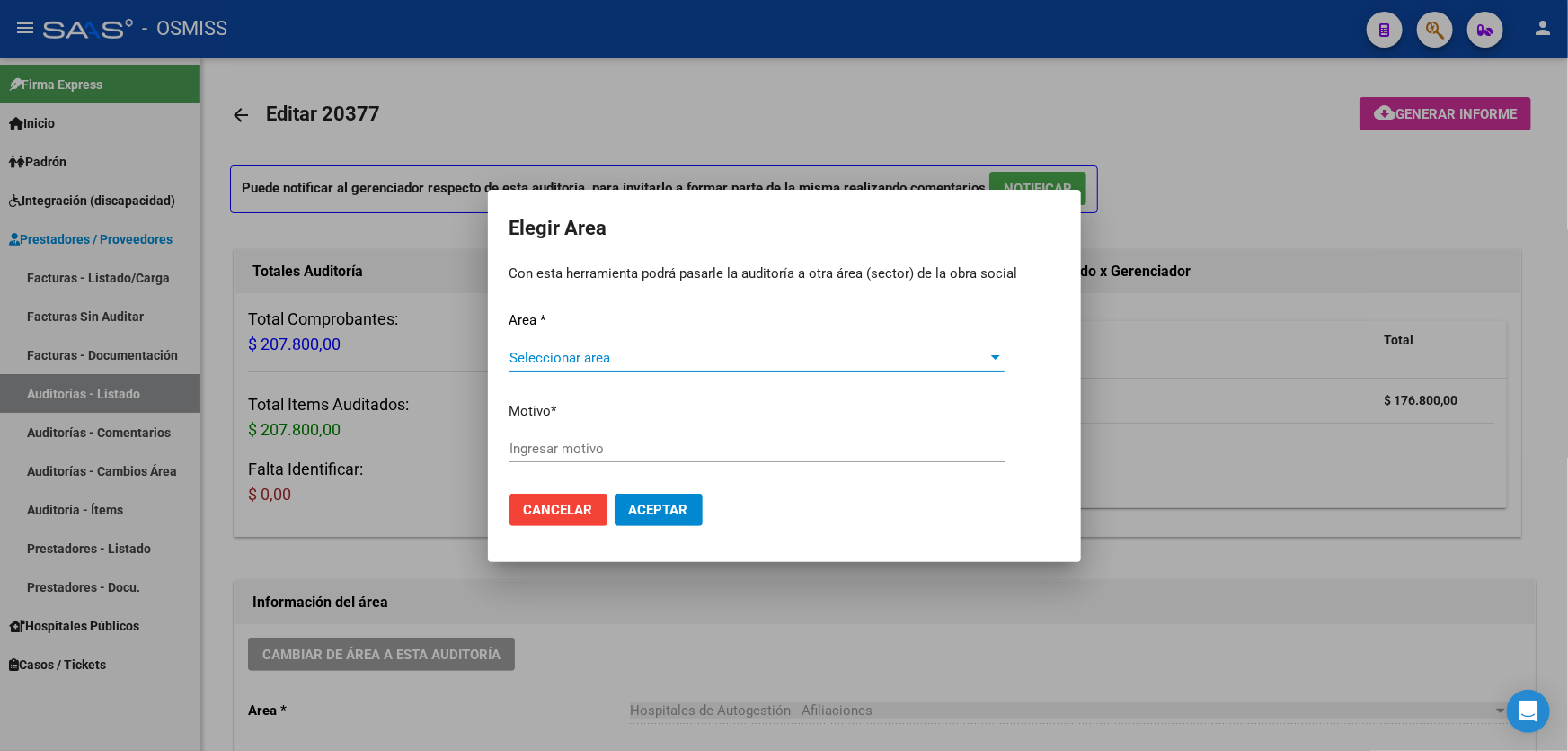
click at [602, 364] on span "Seleccionar area" at bounding box center [748, 357] width 479 height 16
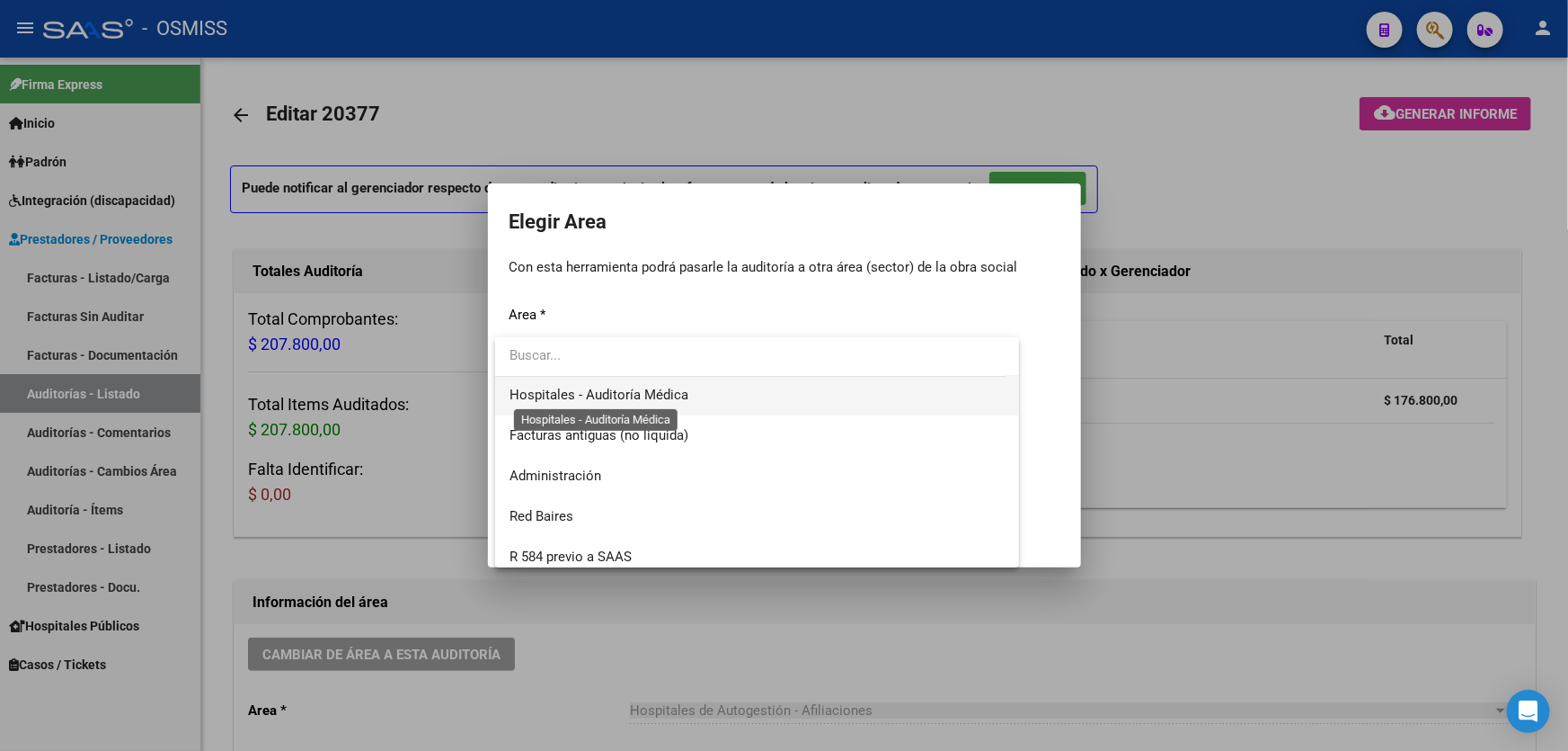
click at [648, 390] on span "Hospitales - Auditoría Médica" at bounding box center [598, 394] width 179 height 16
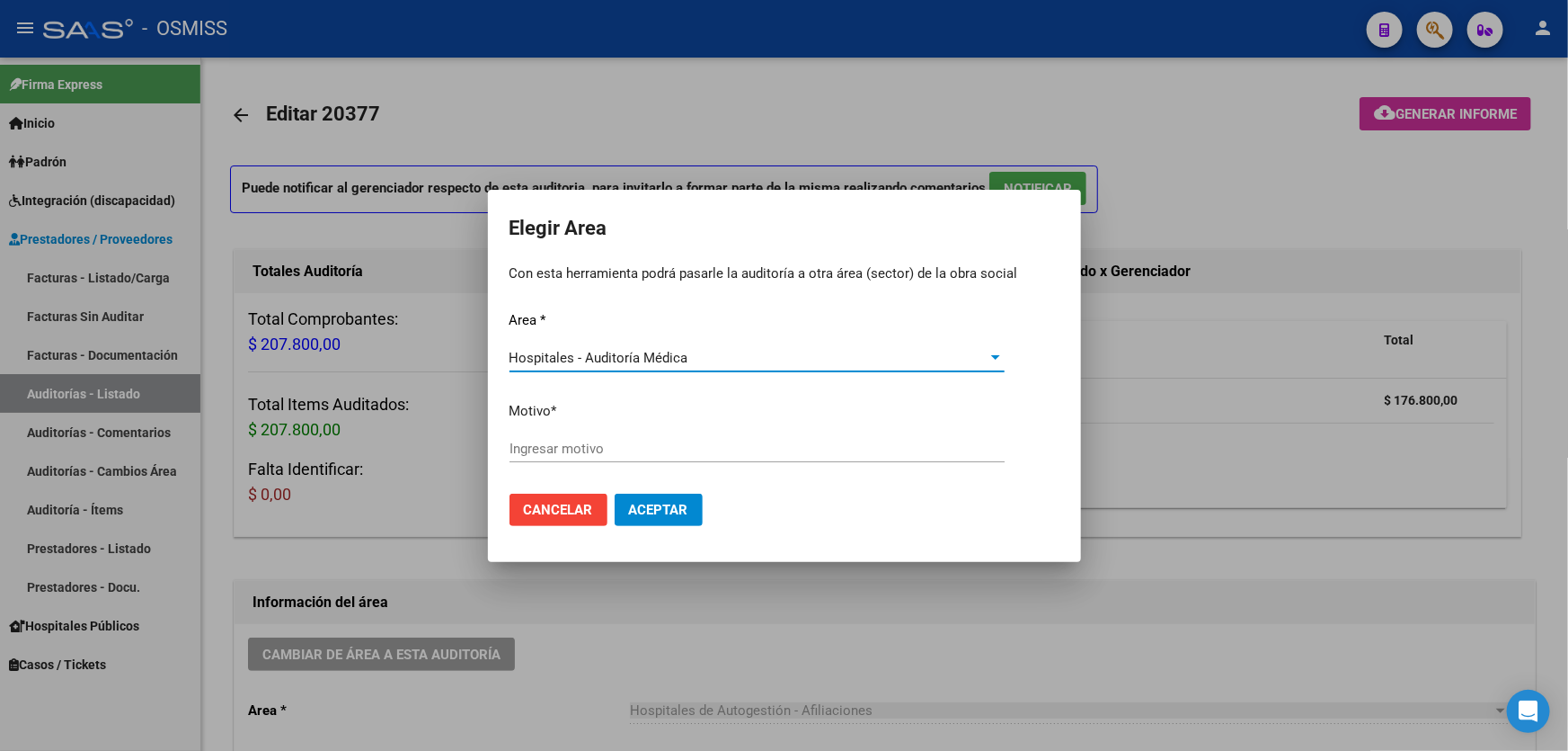
click at [634, 450] on input "Ingresar motivo" at bounding box center [756, 448] width 495 height 16
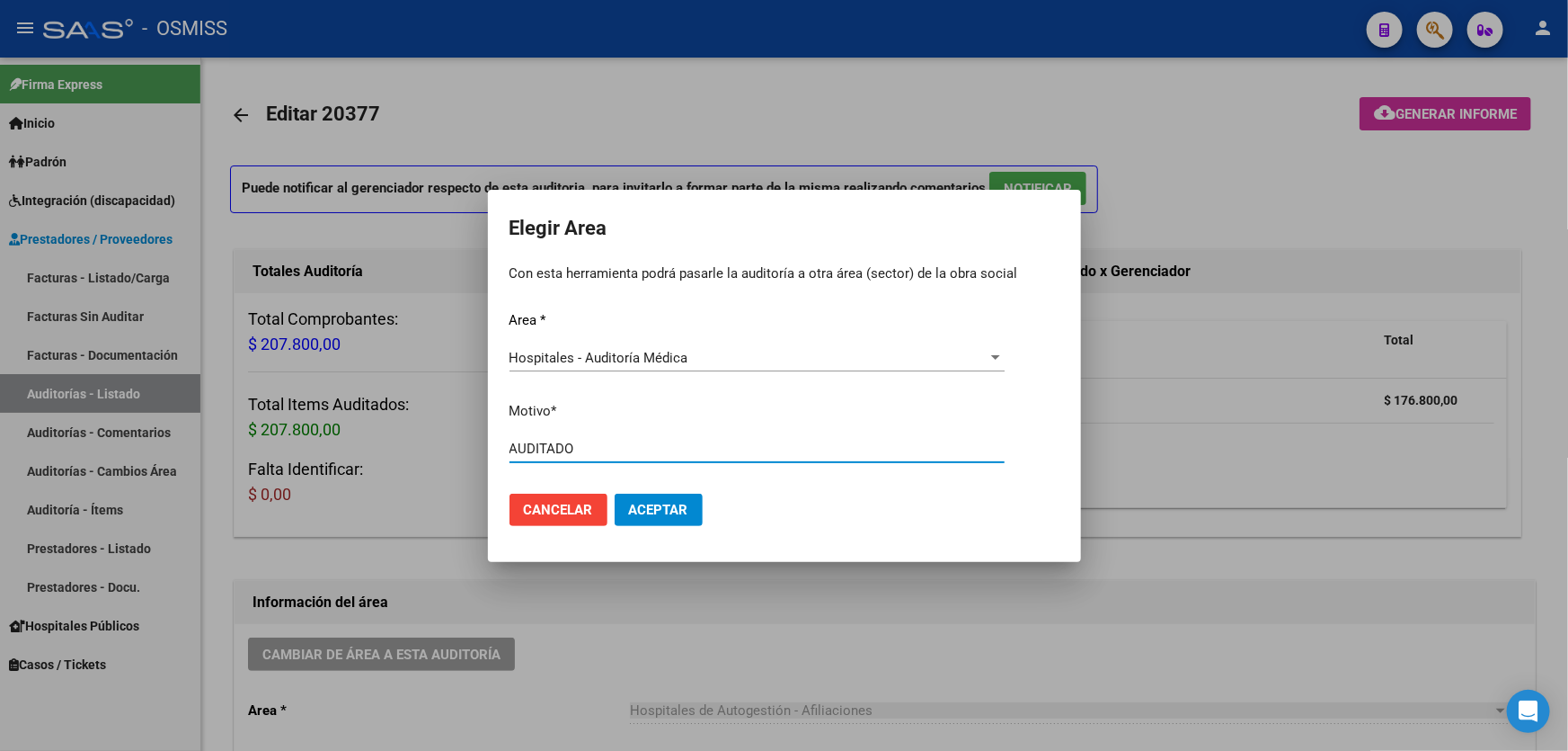
type input "AUDITADO"
click at [655, 511] on span "Aceptar" at bounding box center [658, 509] width 59 height 16
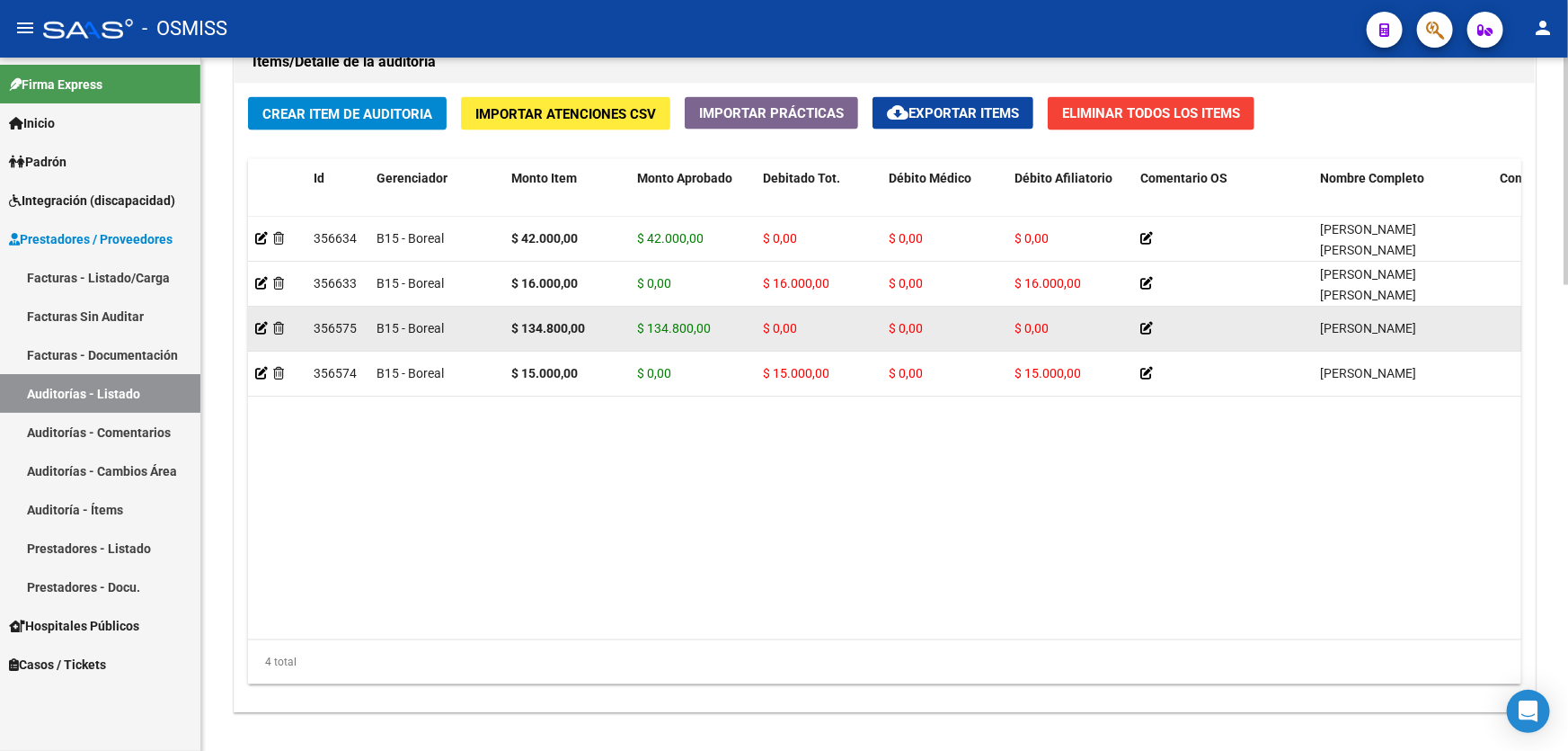
scroll to position [1307, 0]
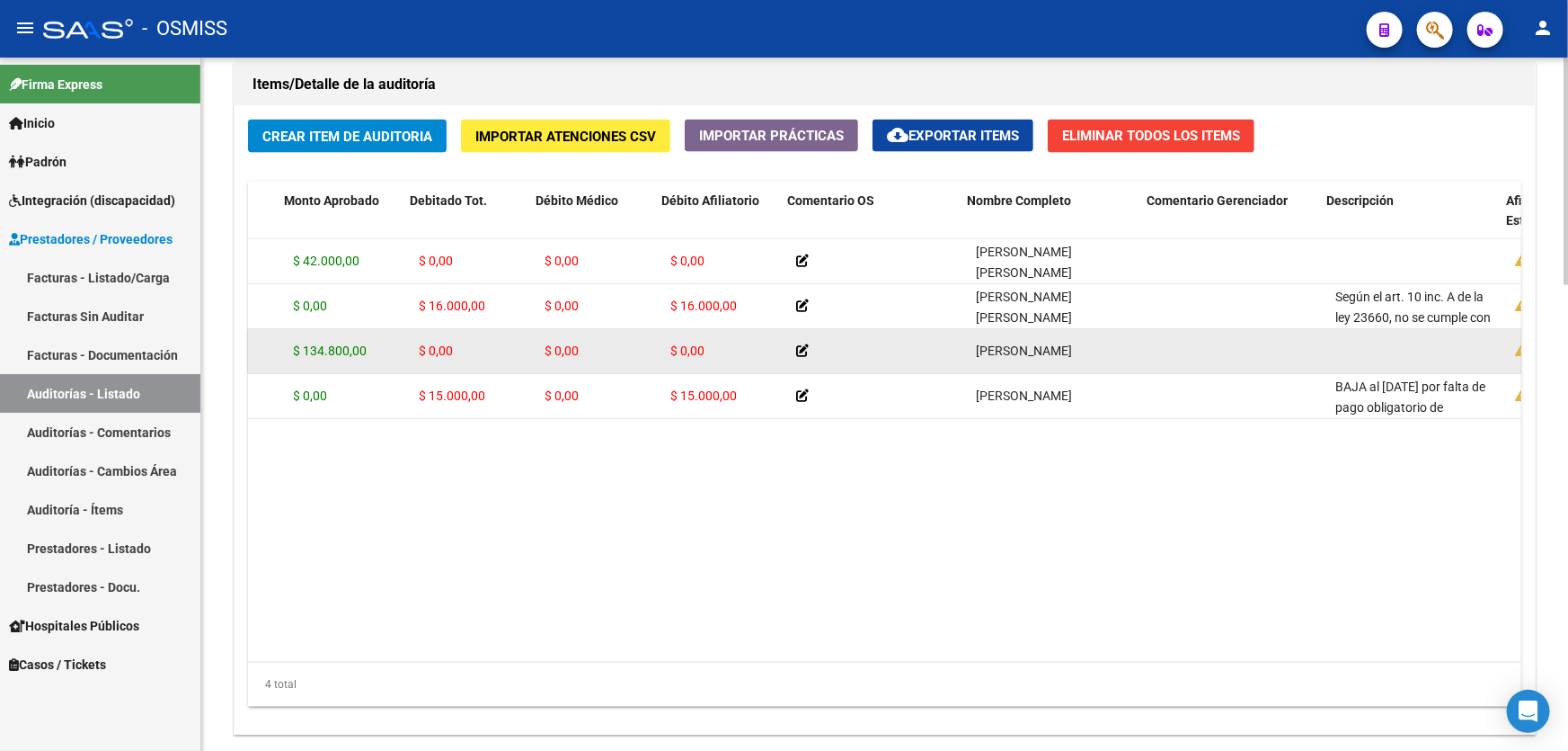
drag, startPoint x: 1027, startPoint y: 351, endPoint x: 1096, endPoint y: 347, distance: 69.1
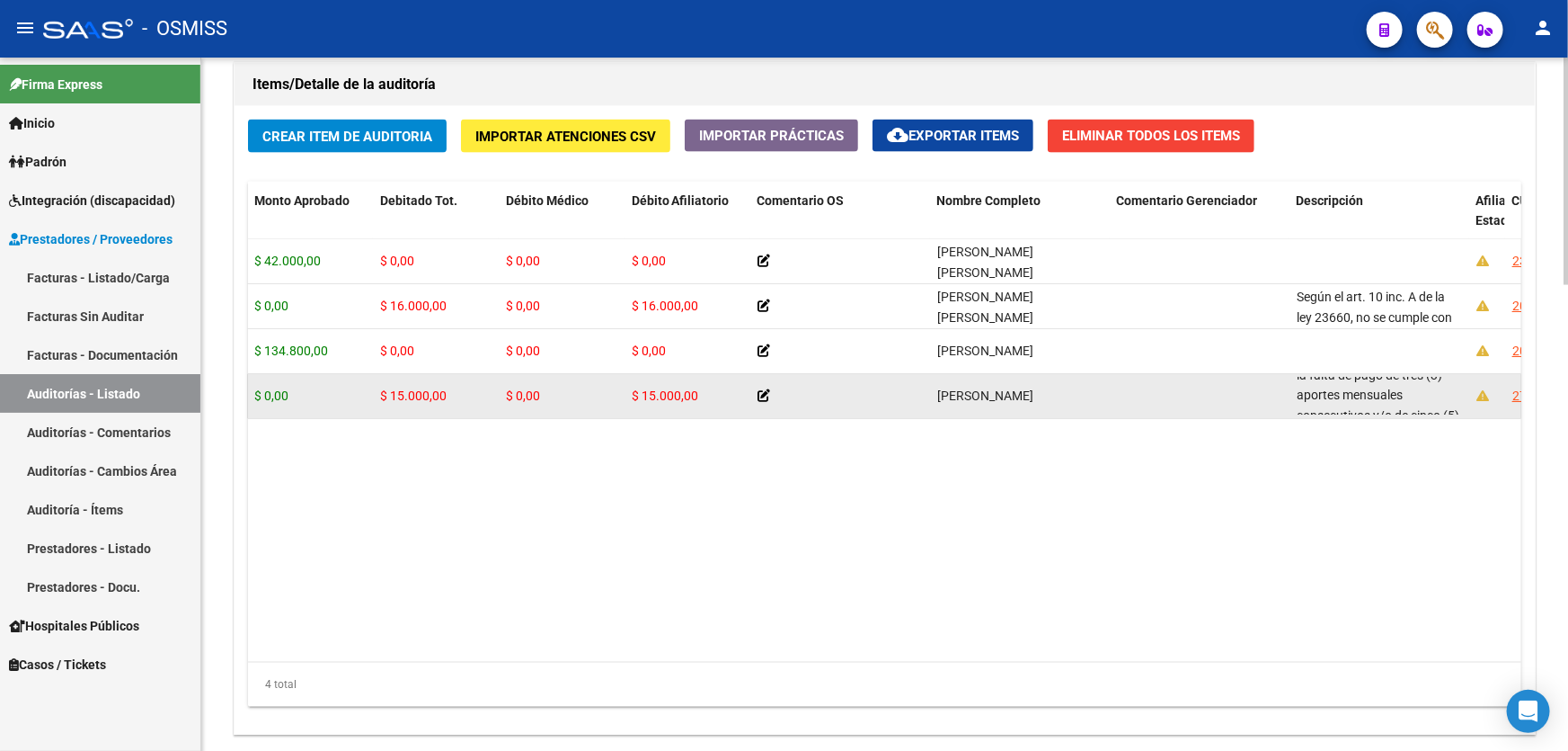
scroll to position [167, 0]
drag, startPoint x: 1296, startPoint y: 378, endPoint x: 1413, endPoint y: 405, distance: 120.1
click at [1413, 405] on div "BAJA al [DATE] por falta de pago obligatorio de Monotributo. Ley 26.565 art.42 …" at bounding box center [1379, 395] width 166 height 38
copy span "BAJA al [DATE] por falta de pago obligatorio de Monotributo. Ley 26.565 art.42 …"
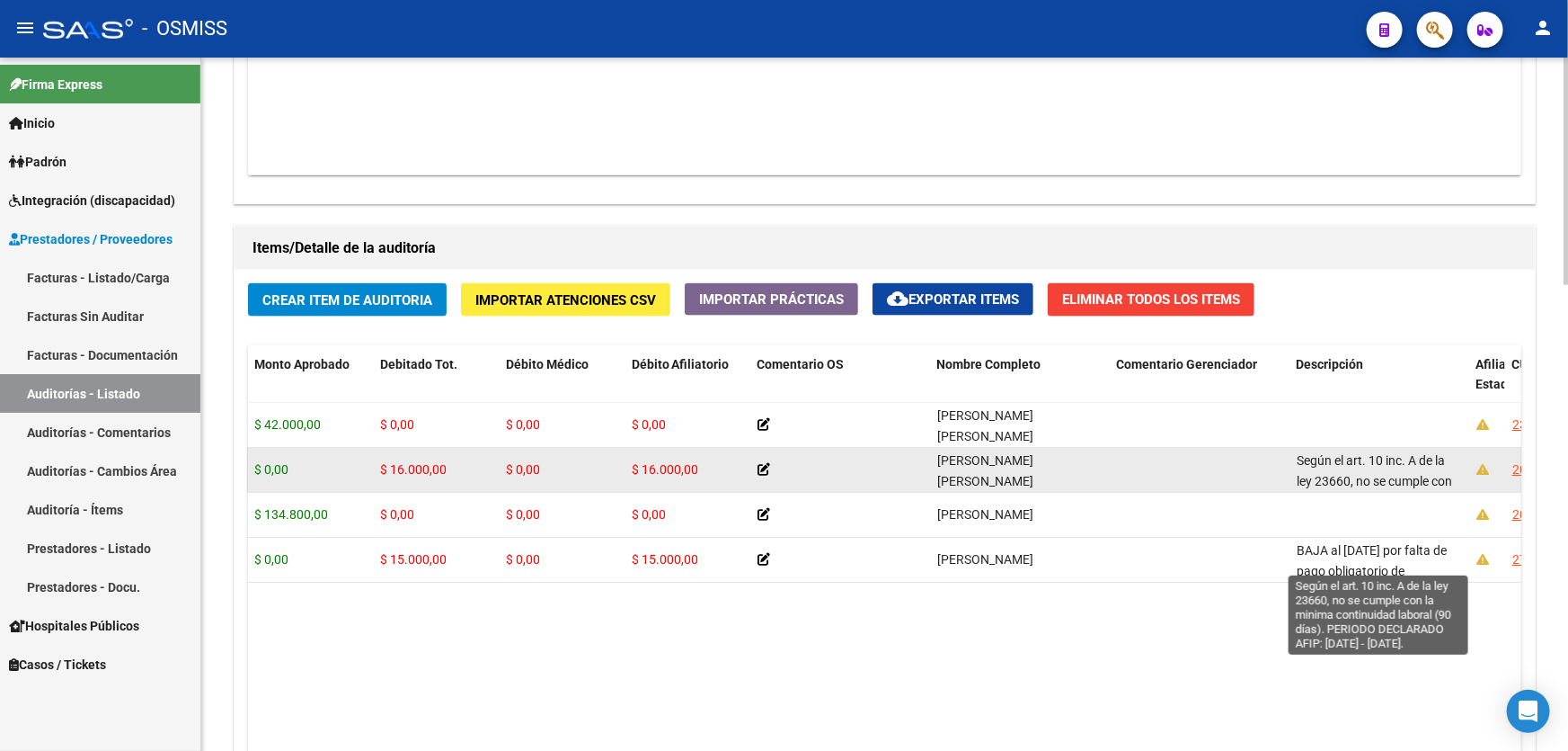
scroll to position [84, 0]
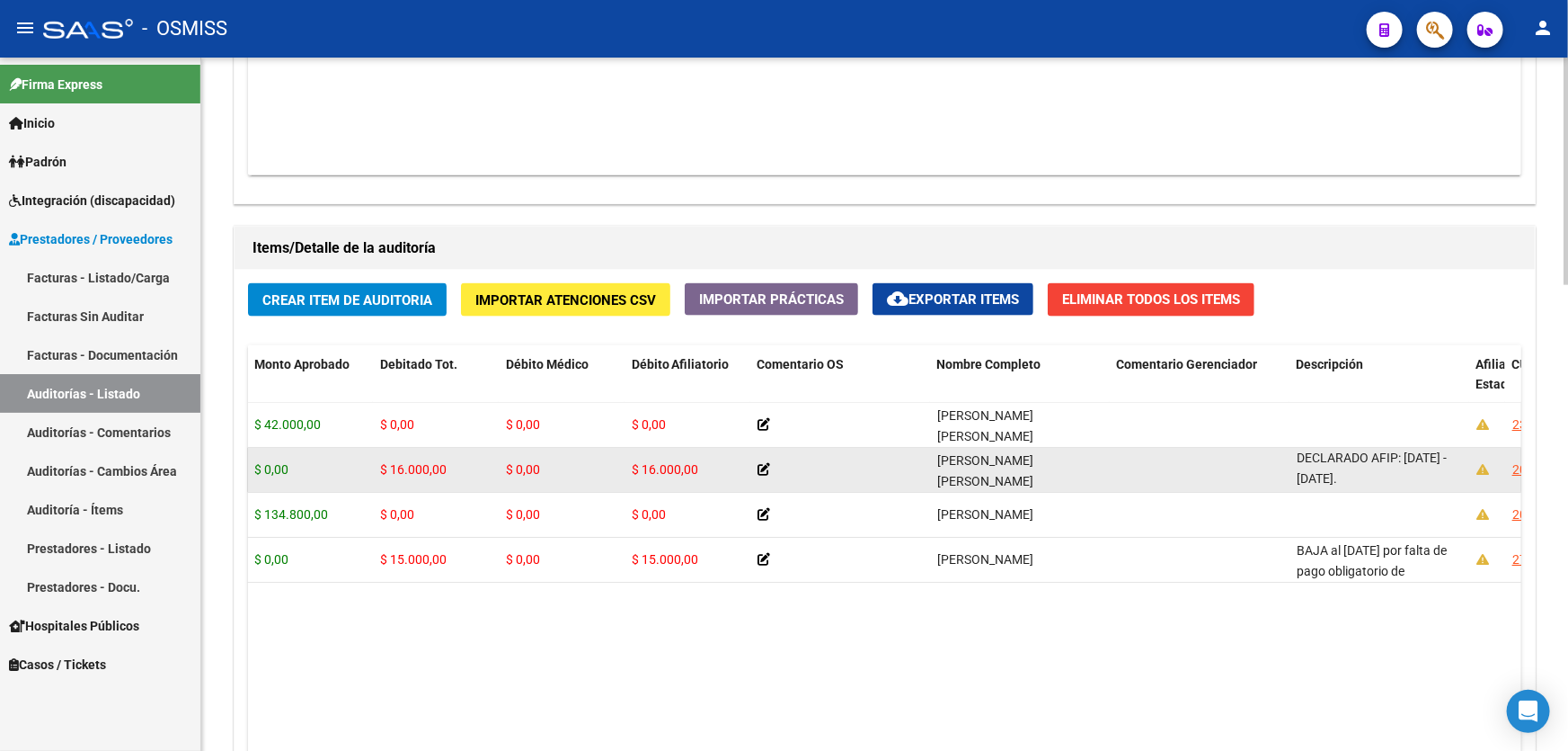
drag, startPoint x: 1299, startPoint y: 456, endPoint x: 1479, endPoint y: 482, distance: 181.9
click at [1479, 482] on div "356633 B15 - Boreal $ 16.000,00 $ 0,00 $ 16.000,00 $ 0,00 $ 16.000,00 [PERSON_N…" at bounding box center [1323, 469] width 2916 height 45
copy span "Según el art. 10 inc. A de la ley 23660, no se cumple con la minima continuidad…"
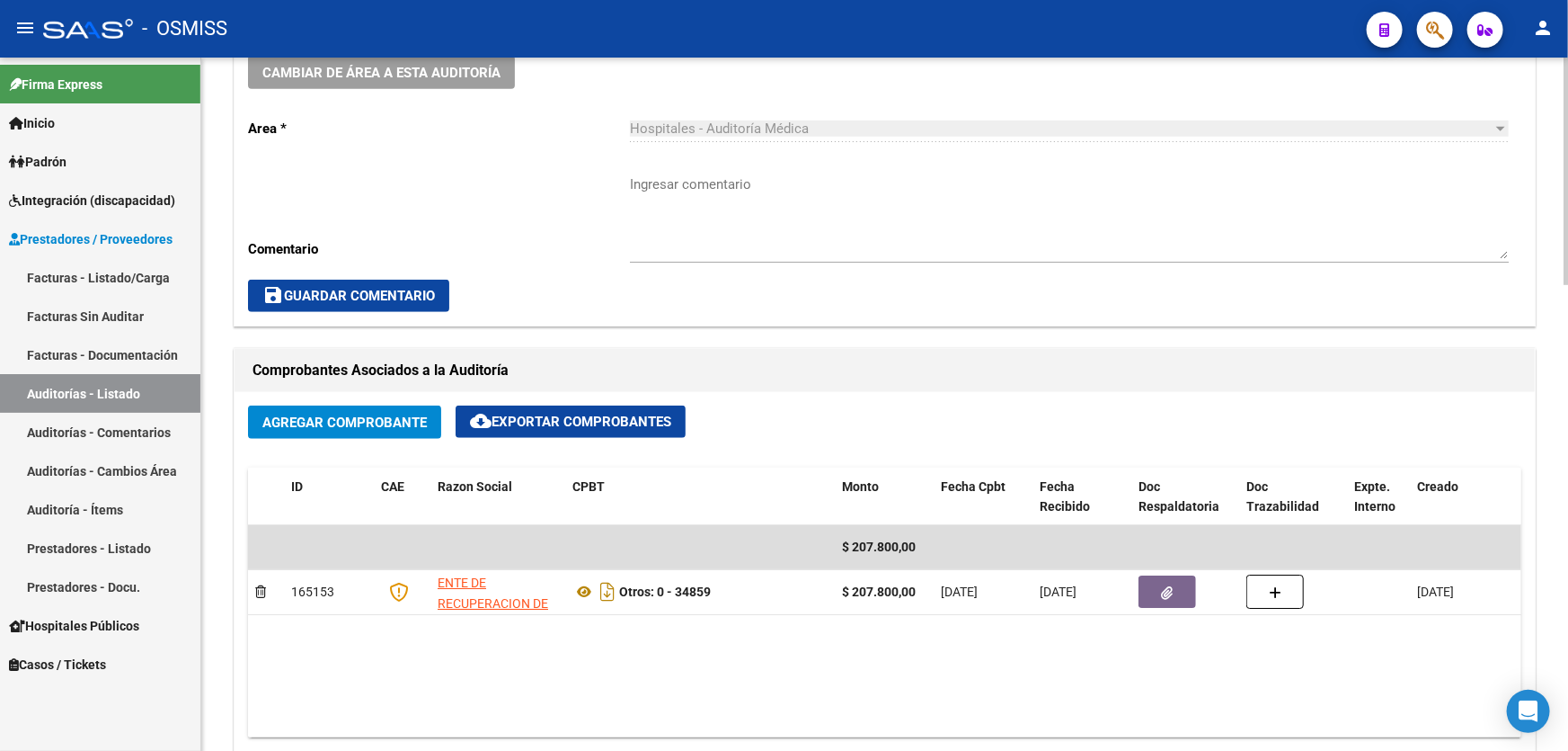
scroll to position [571, 0]
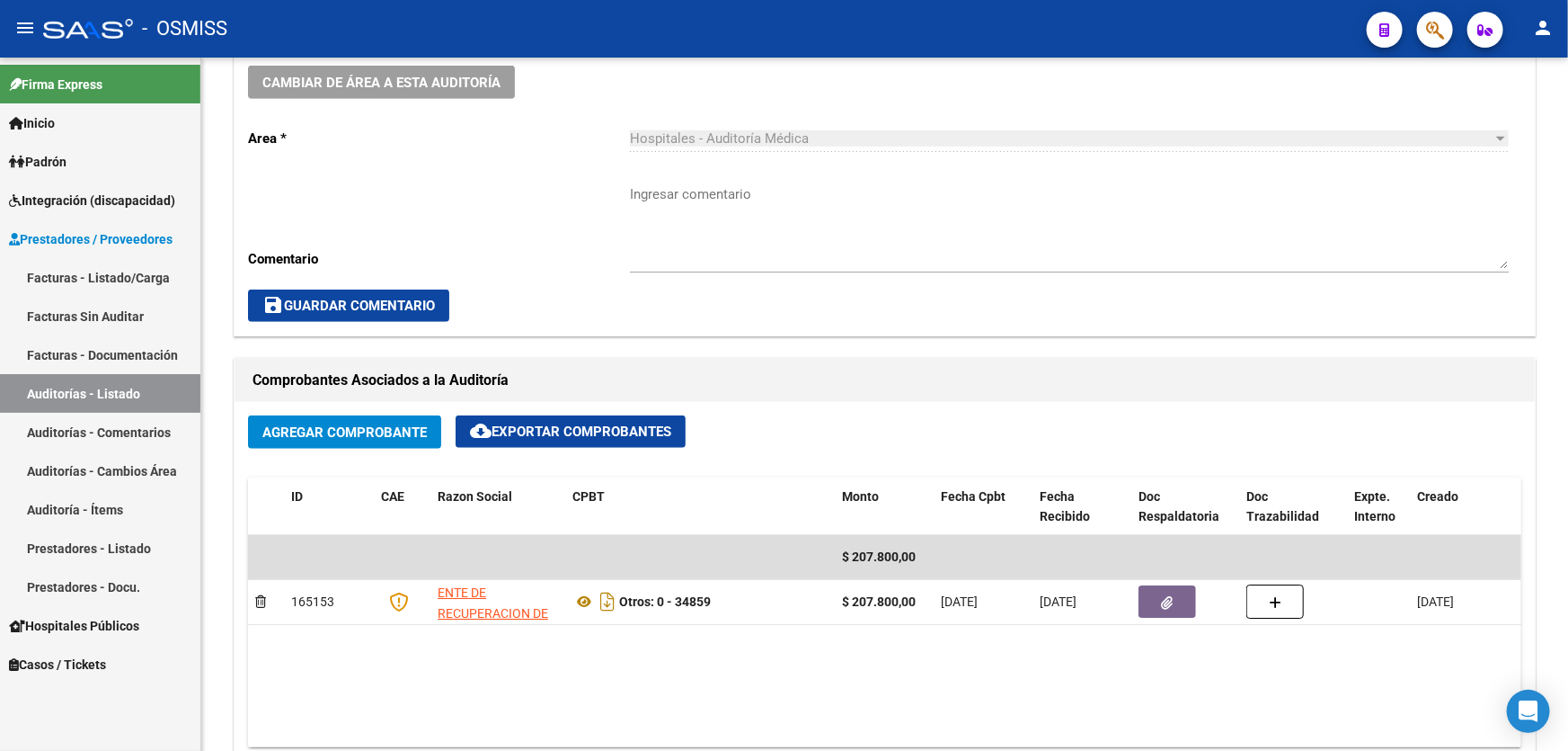
click at [168, 409] on link "Auditorías - Listado" at bounding box center [100, 394] width 200 height 39
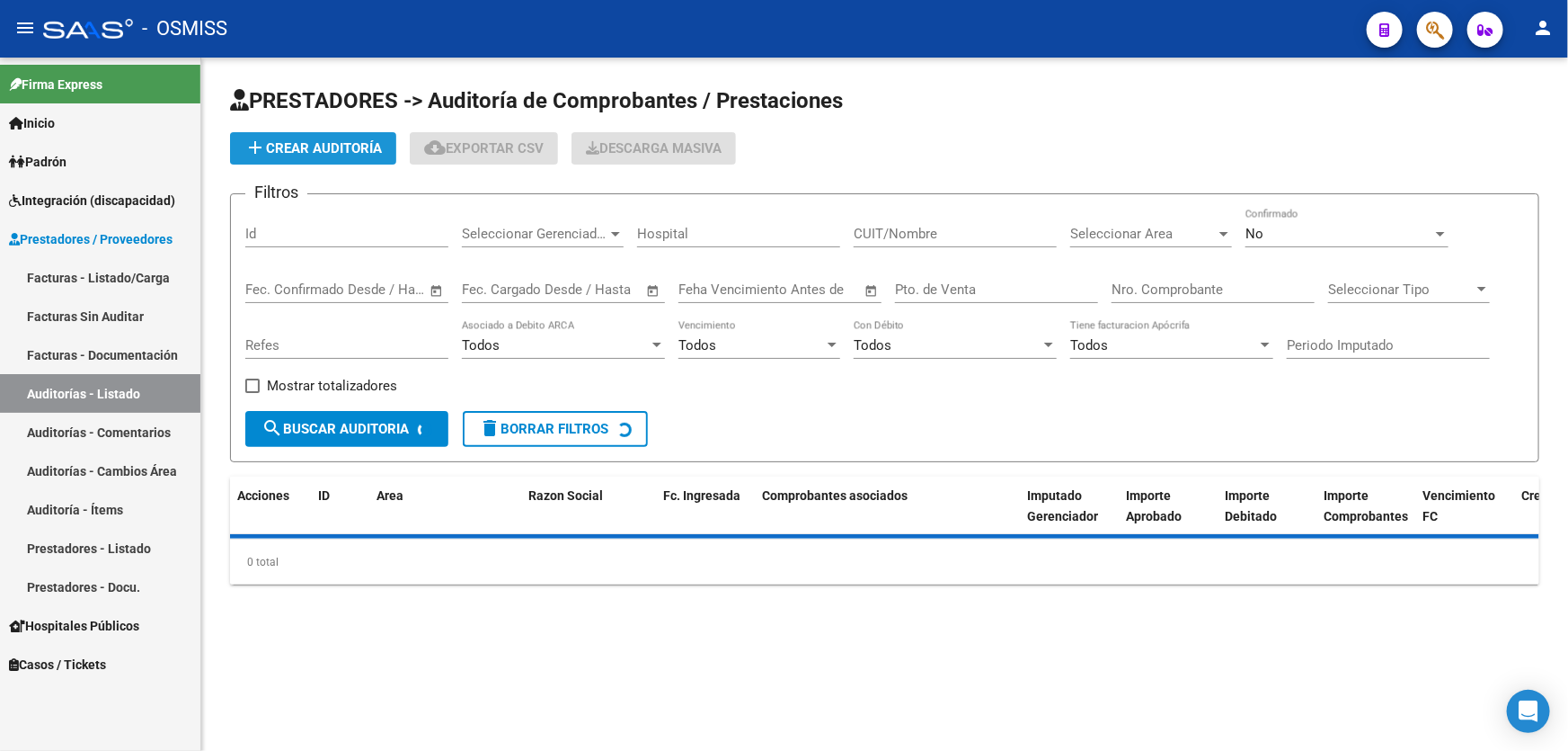
click at [355, 140] on span "add Crear Auditoría" at bounding box center [313, 147] width 138 height 16
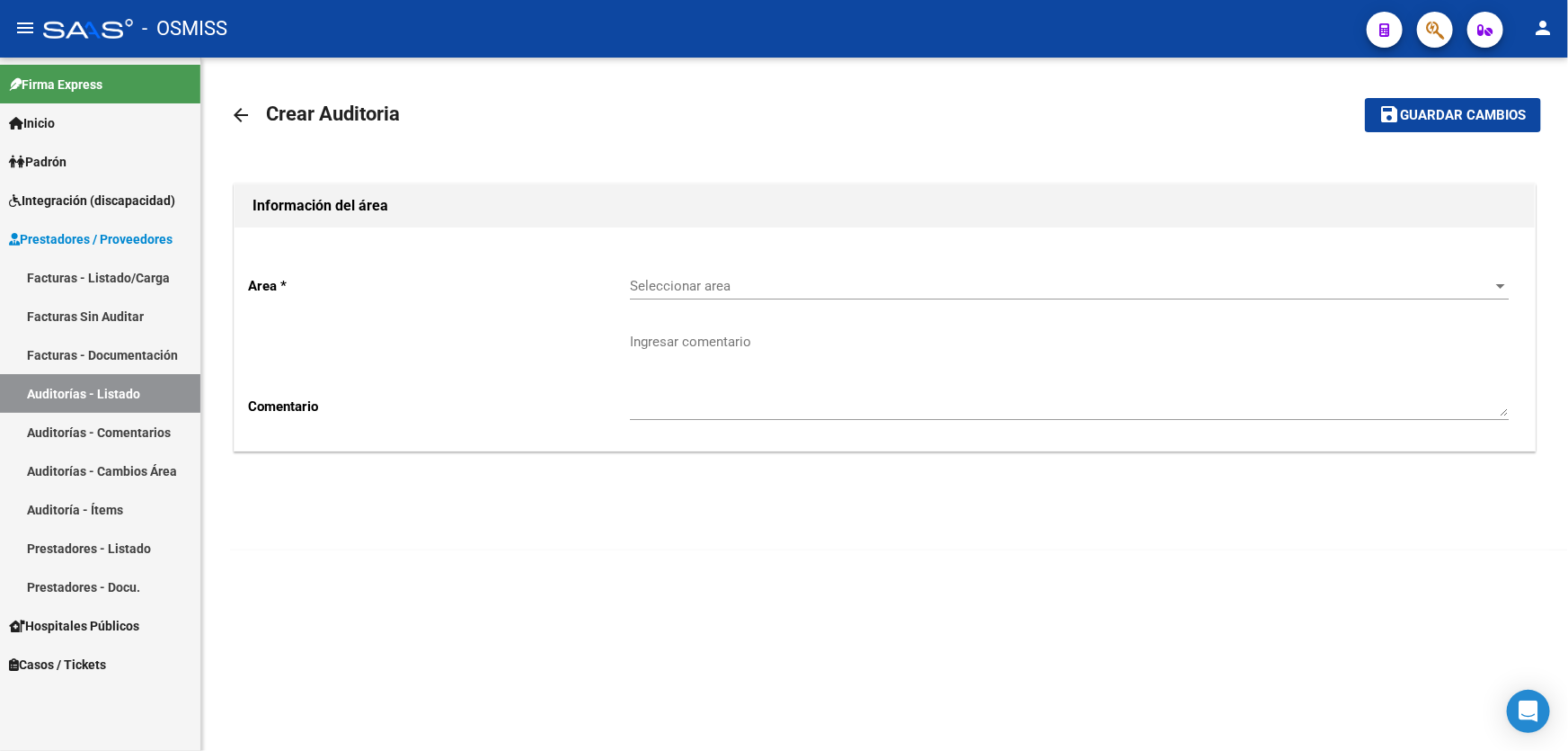
click at [841, 259] on div "Area * Seleccionar area Seleccionar area Comentario Ingresar comentario" at bounding box center [884, 339] width 1300 height 223
click at [841, 282] on span "Seleccionar area" at bounding box center [1061, 285] width 863 height 16
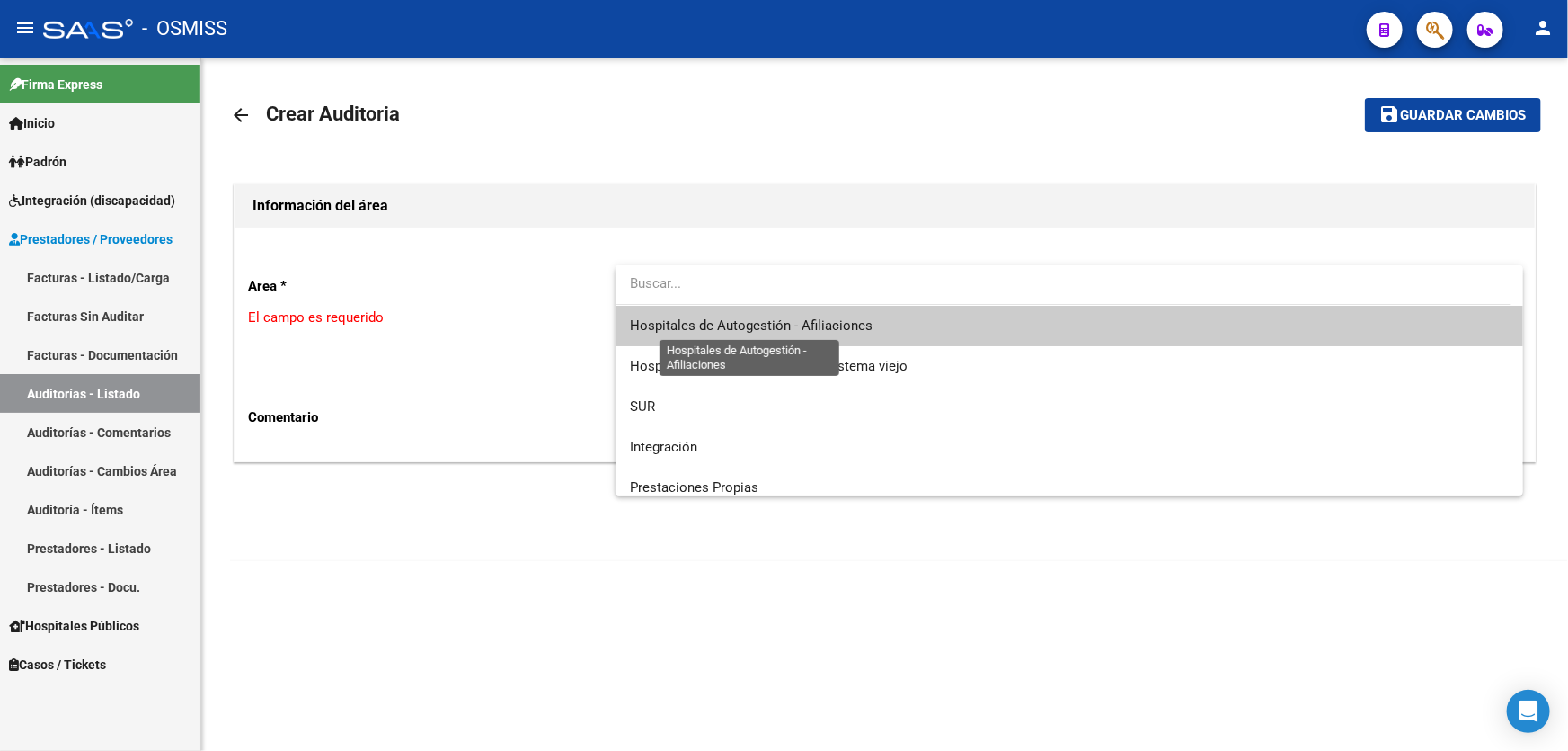
click at [835, 331] on span "Hospitales de Autogestión - Afiliaciones" at bounding box center [751, 325] width 243 height 16
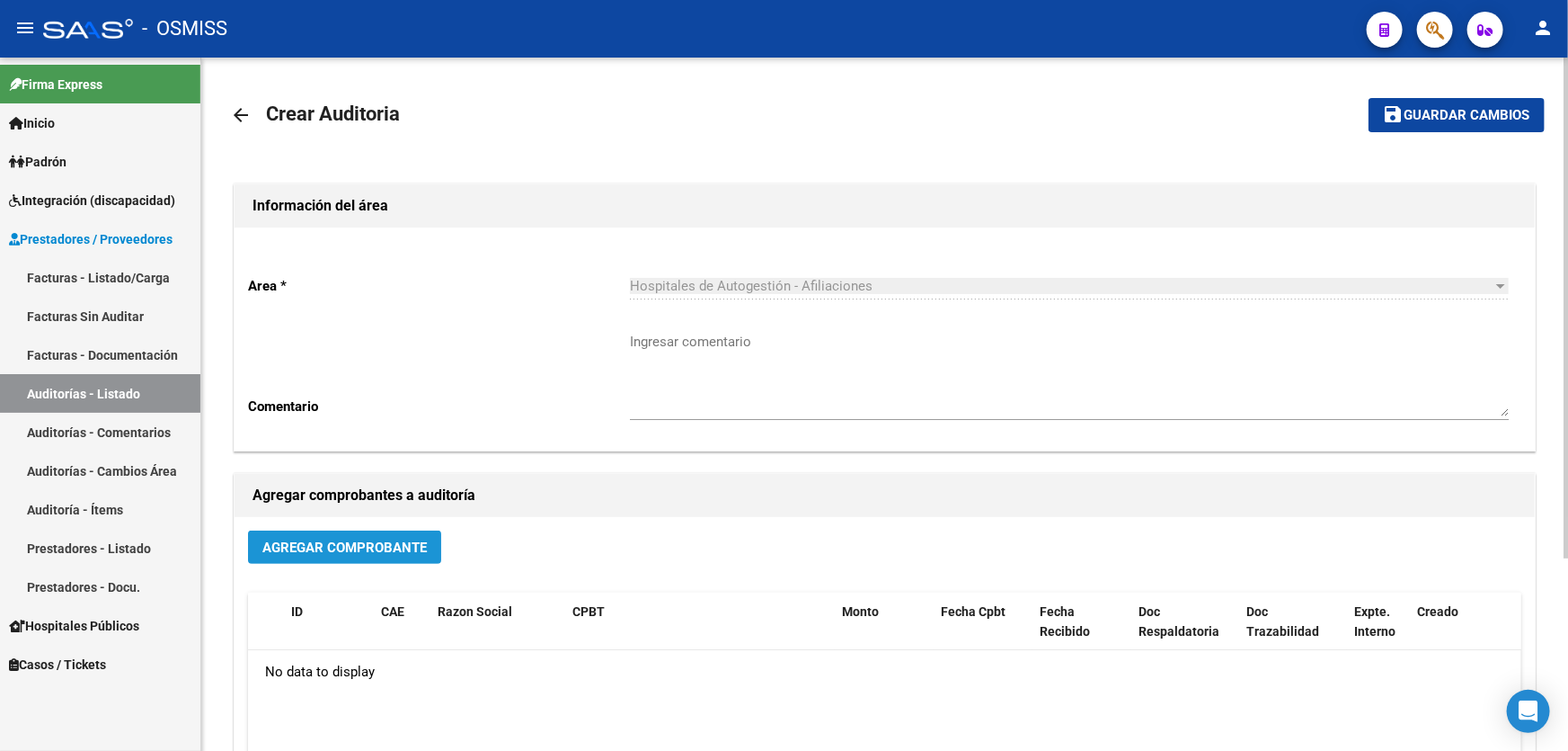
click at [392, 549] on span "Agregar Comprobante" at bounding box center [344, 546] width 165 height 16
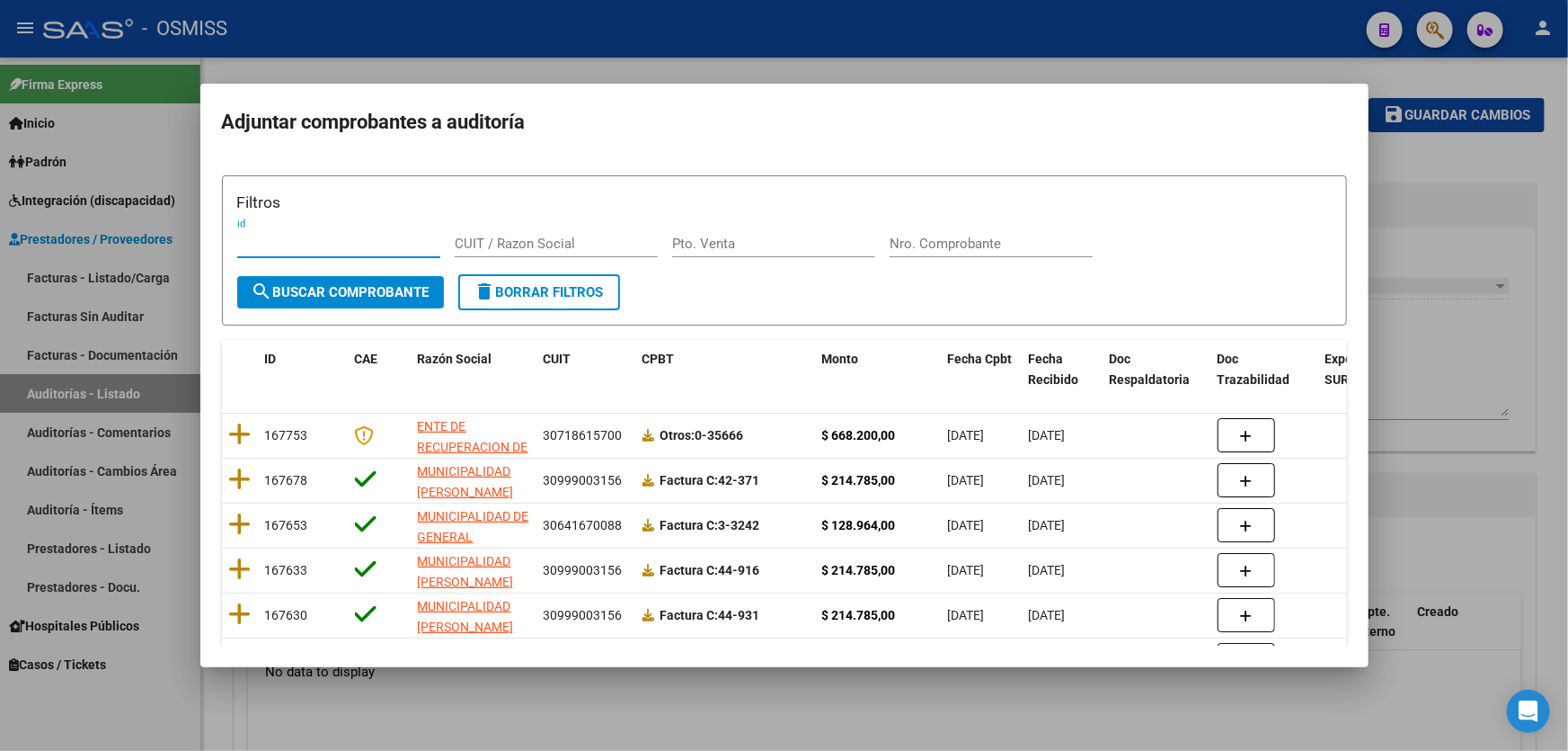
click at [977, 229] on div "Filtros id CUIT / Razon Social Pto. Venta Nro. Comprobante" at bounding box center [784, 232] width 1094 height 83
click at [972, 237] on input "Nro. Comprobante" at bounding box center [990, 243] width 203 height 16
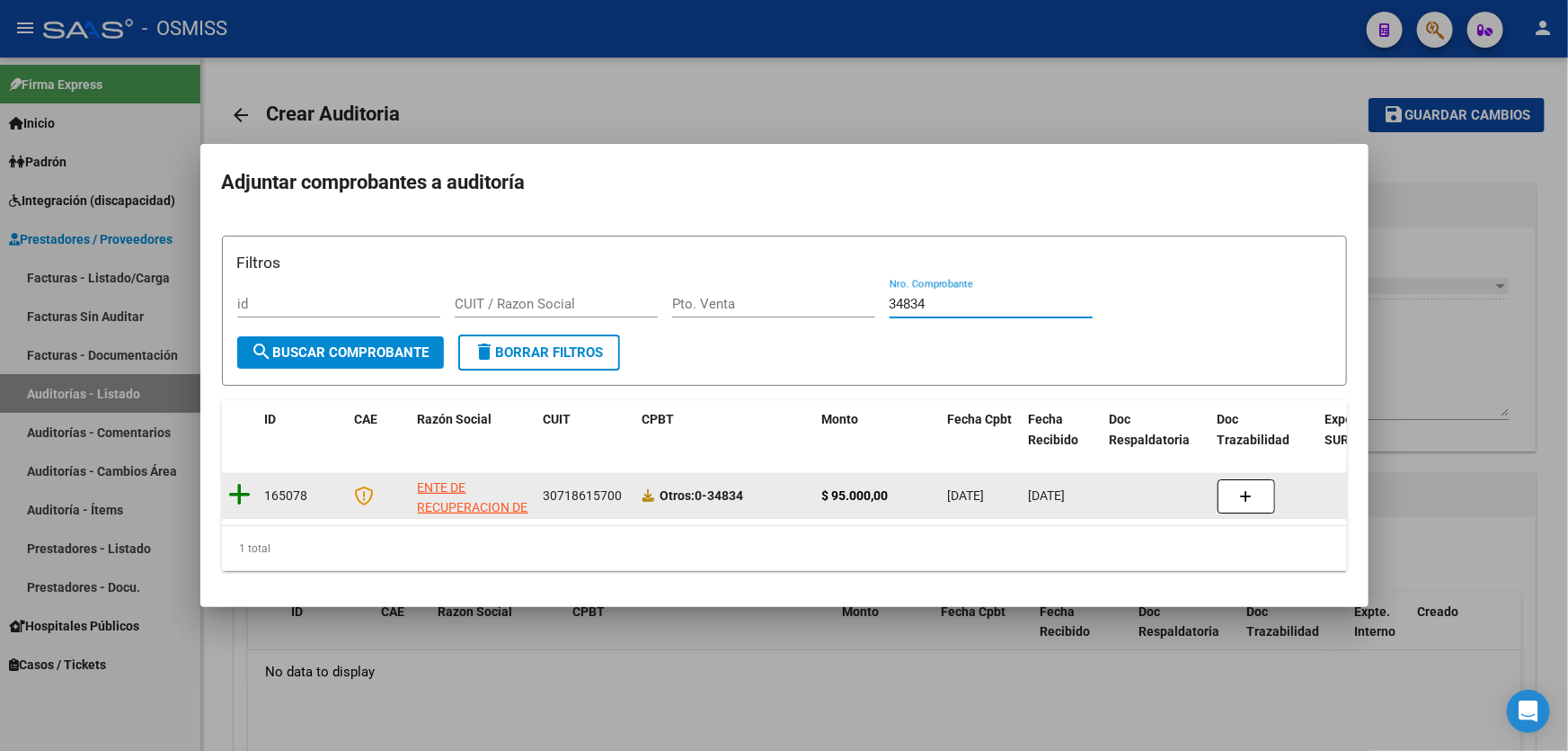
type input "34834"
click at [240, 497] on icon at bounding box center [241, 494] width 22 height 25
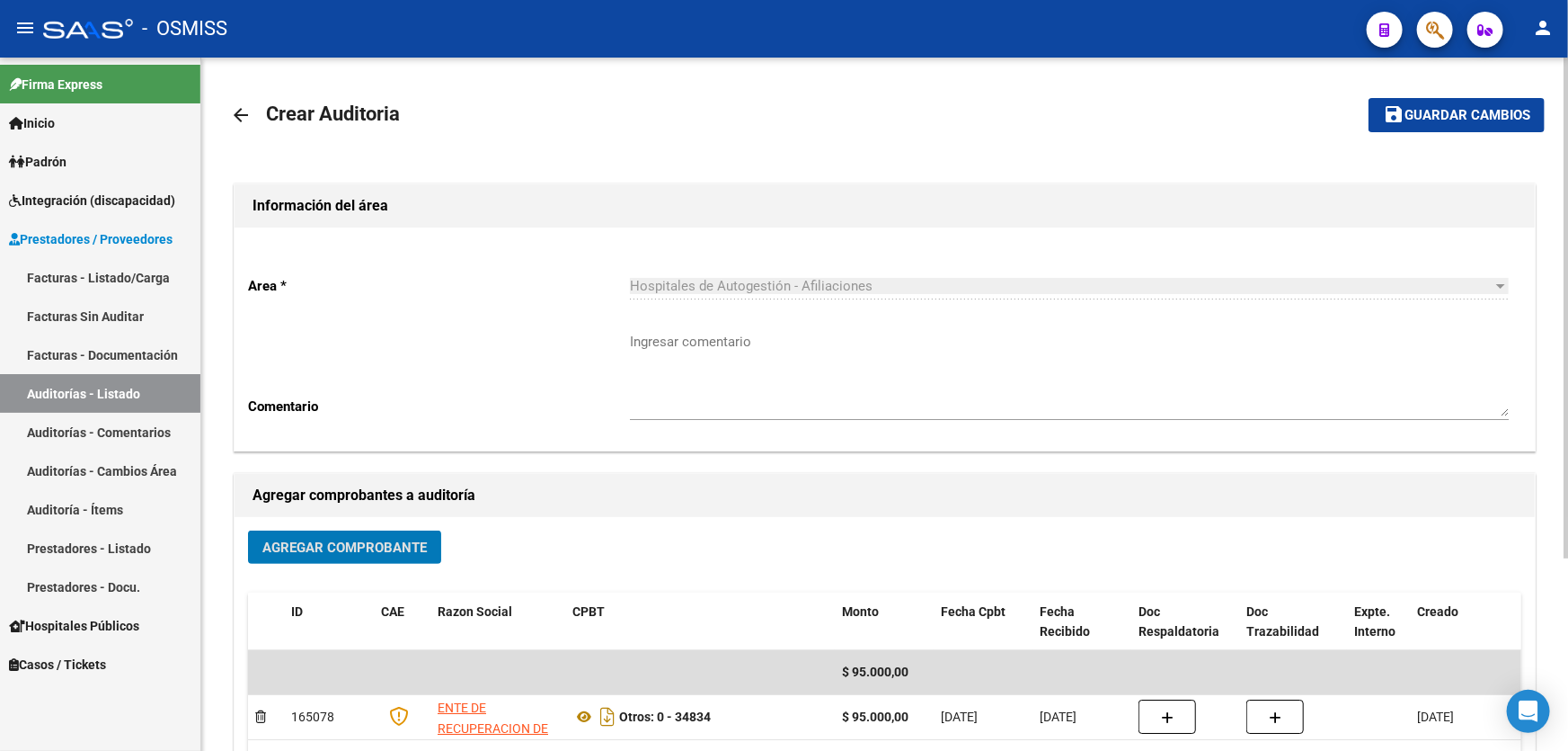
click at [1437, 126] on button "save Guardar cambios" at bounding box center [1456, 115] width 176 height 33
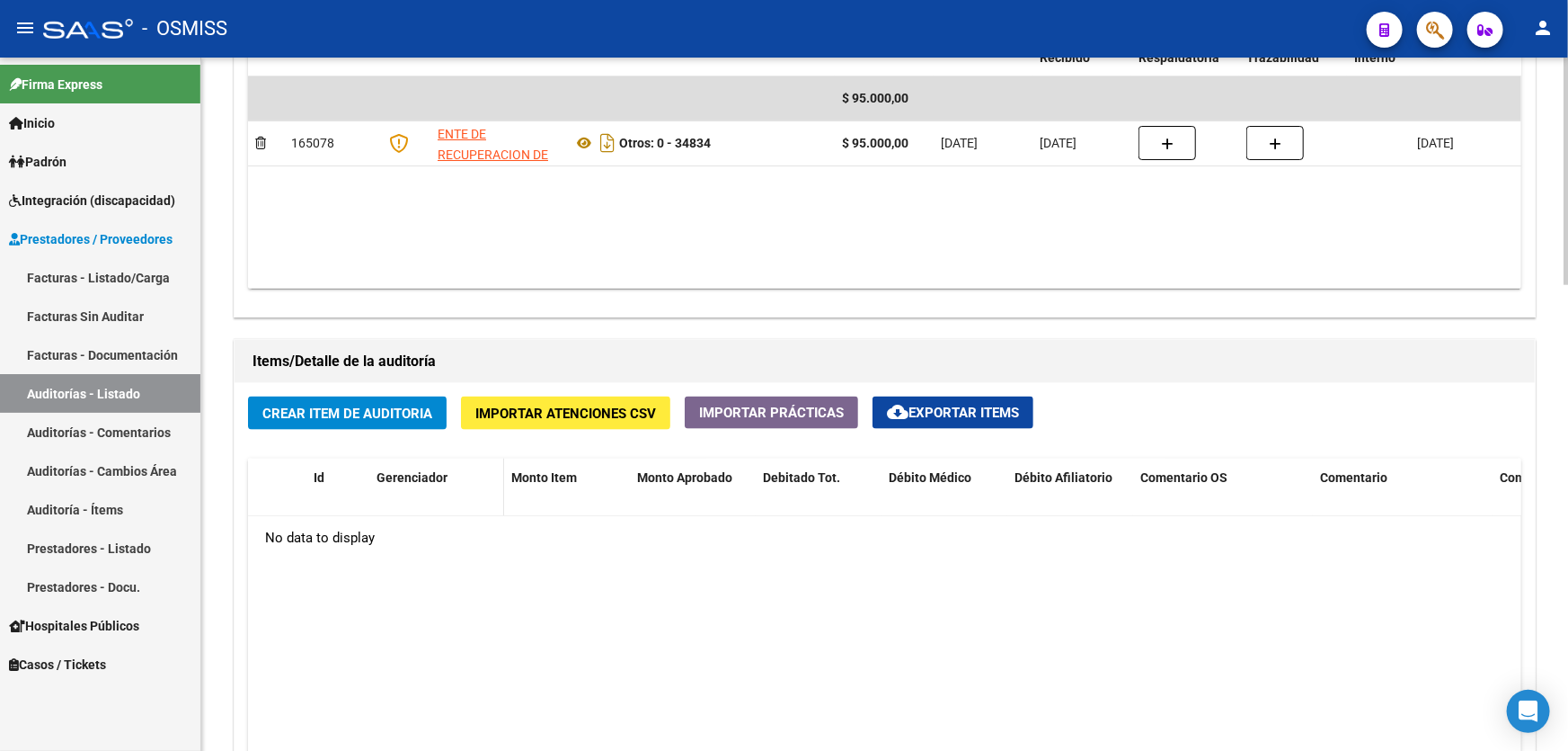
scroll to position [1225, 0]
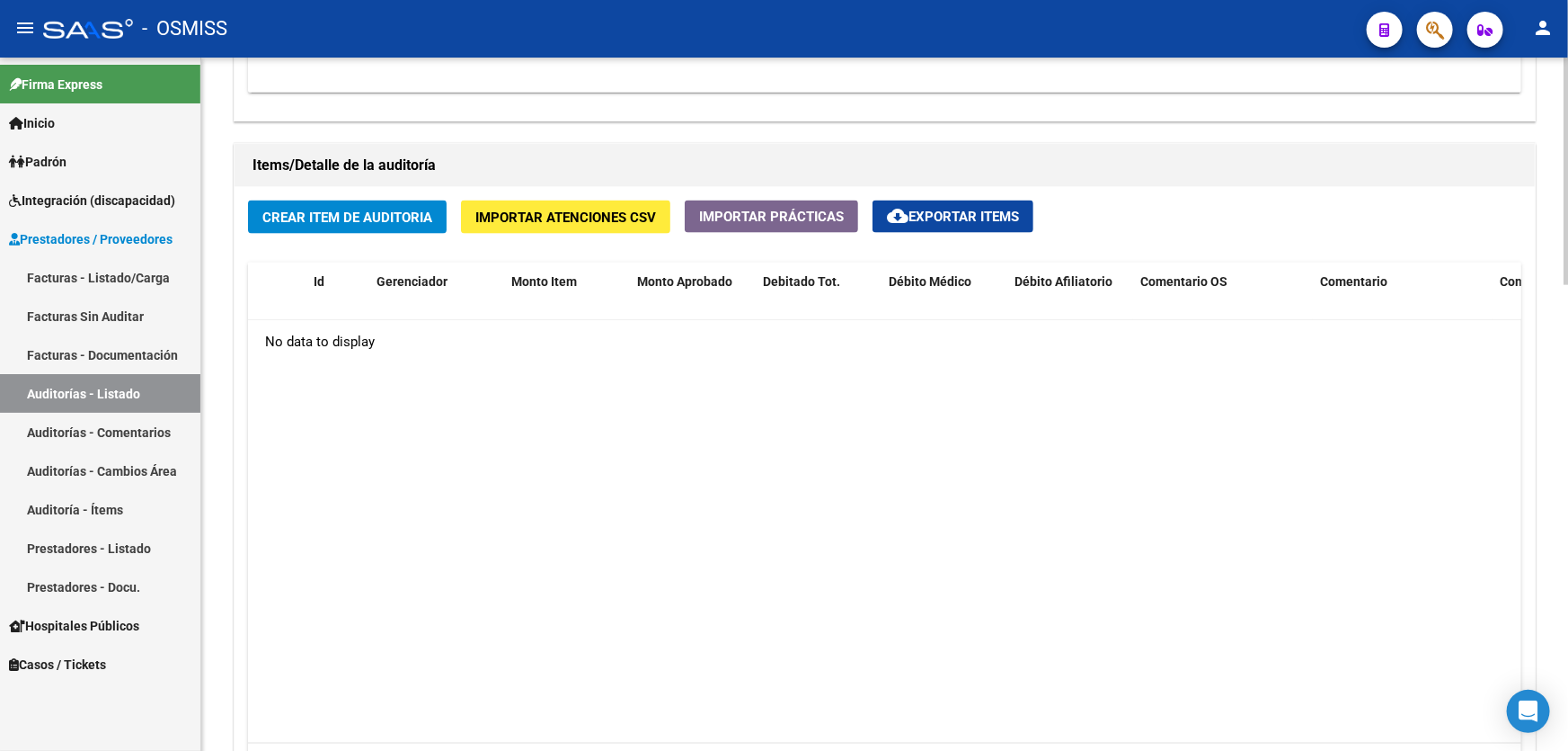
click at [310, 228] on button "Crear Item de Auditoria" at bounding box center [347, 217] width 199 height 33
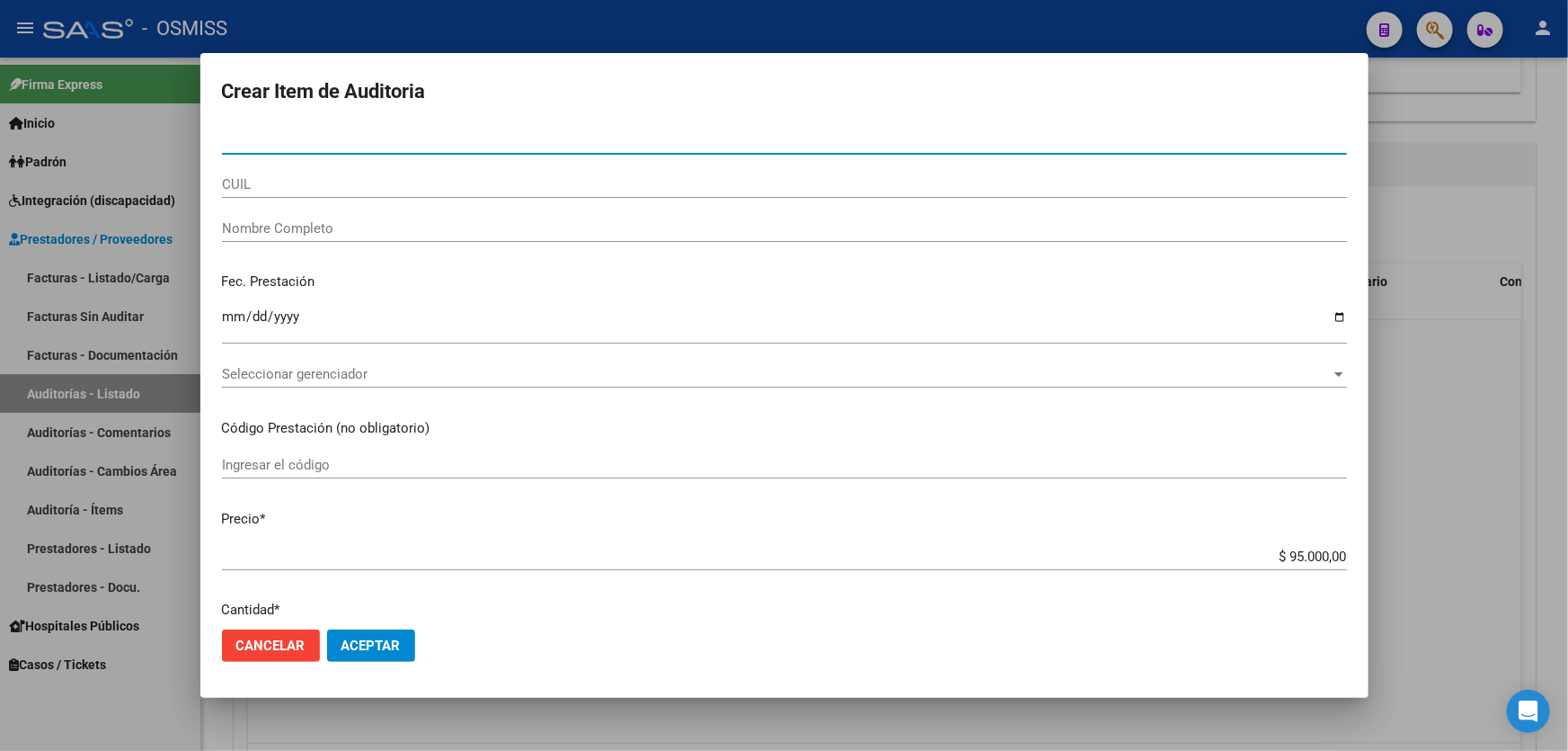
paste input "34370493"
type input "34370493"
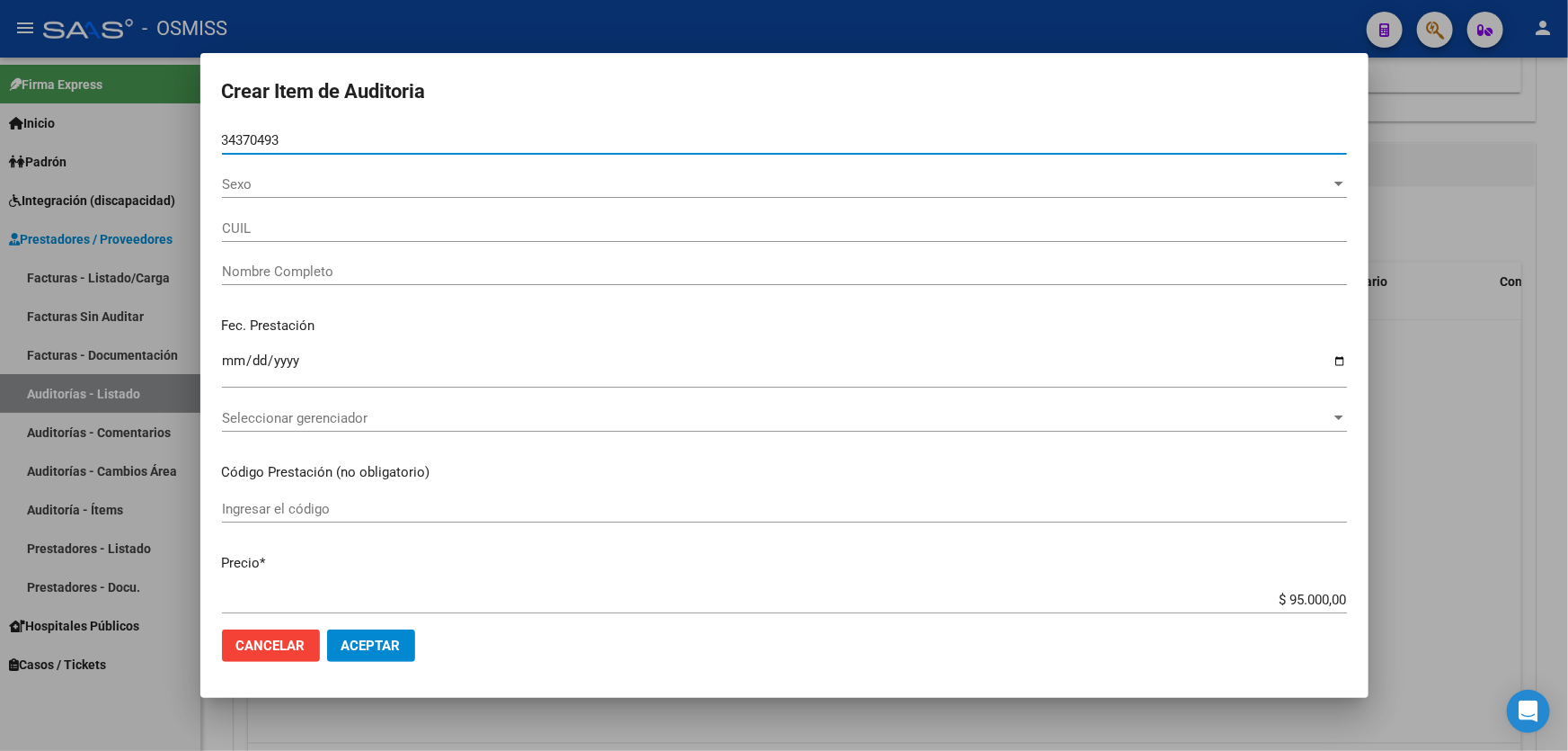
type input "27343704939"
type input "[PERSON_NAME]"
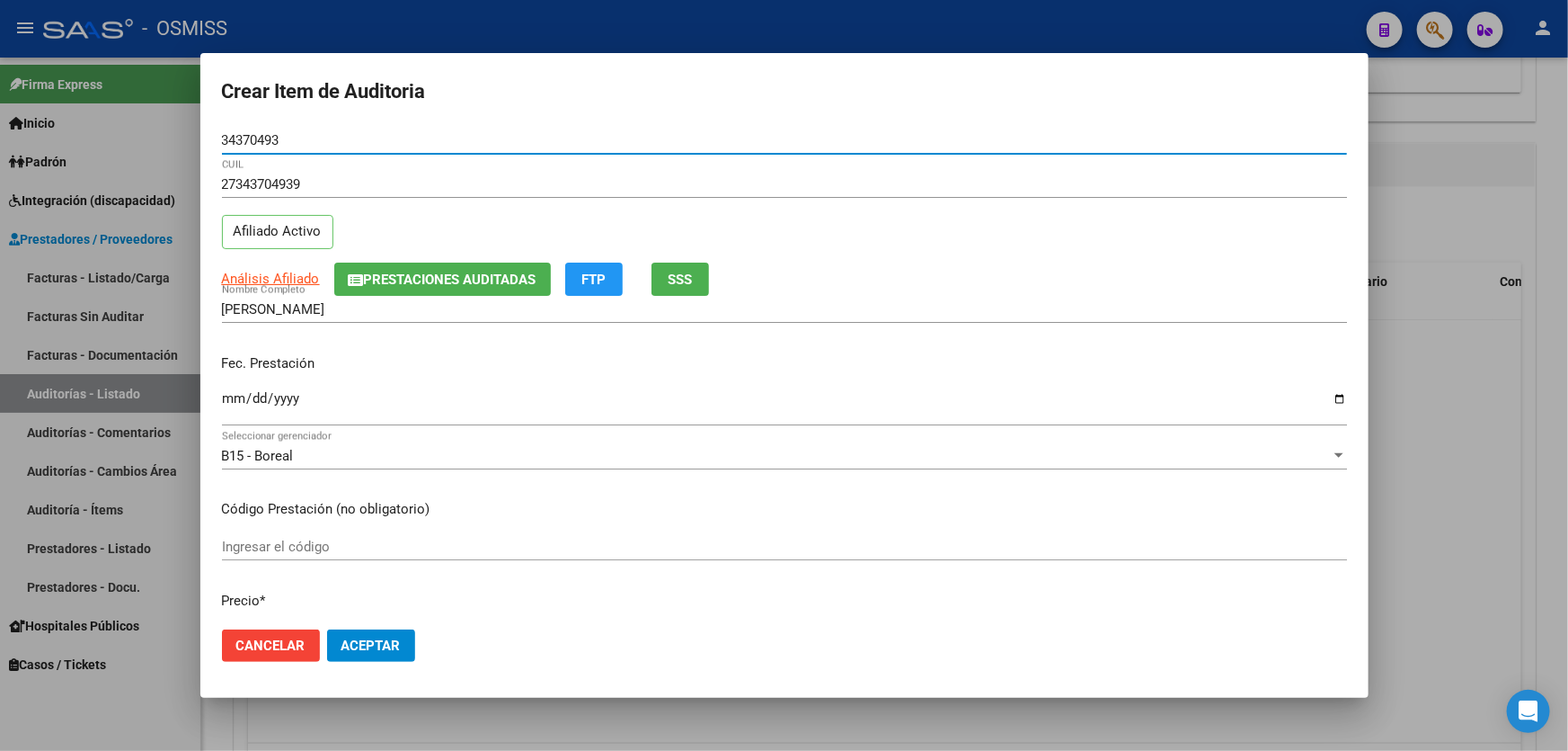
type input "34370493"
click at [225, 369] on p "Fec. Prestación" at bounding box center [784, 363] width 1125 height 20
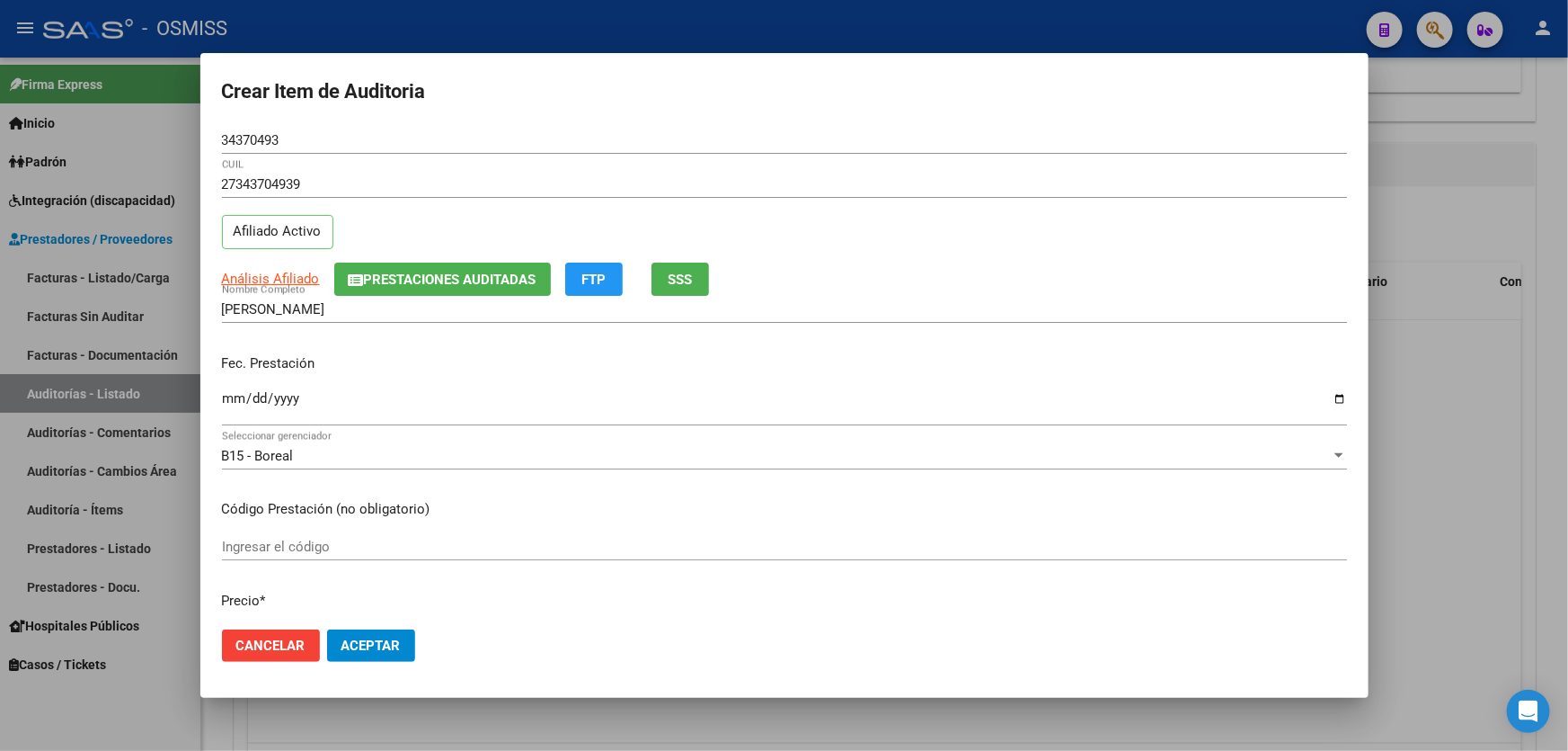
click at [231, 405] on input "Ingresar la fecha" at bounding box center [784, 405] width 1125 height 29
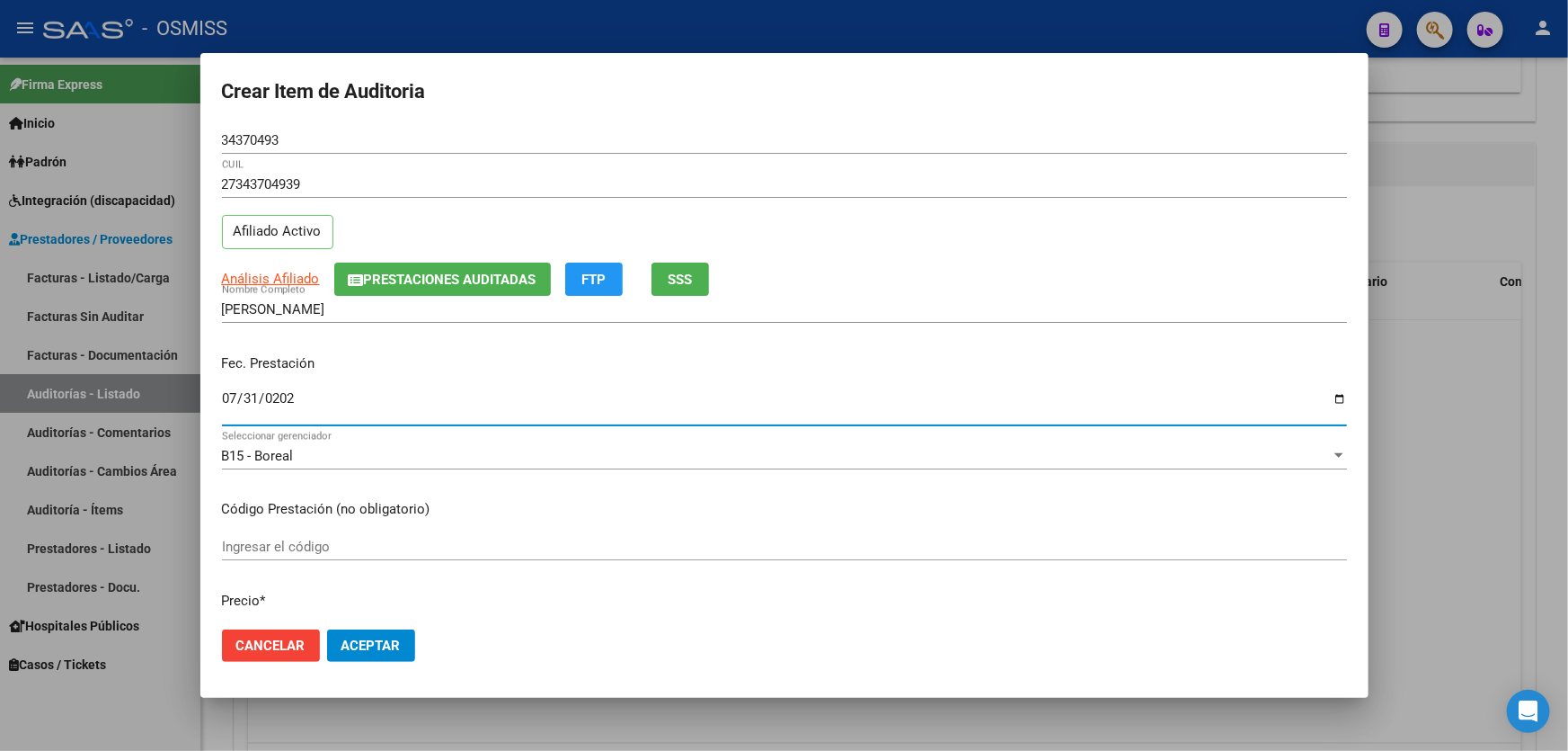
type input "[DATE]"
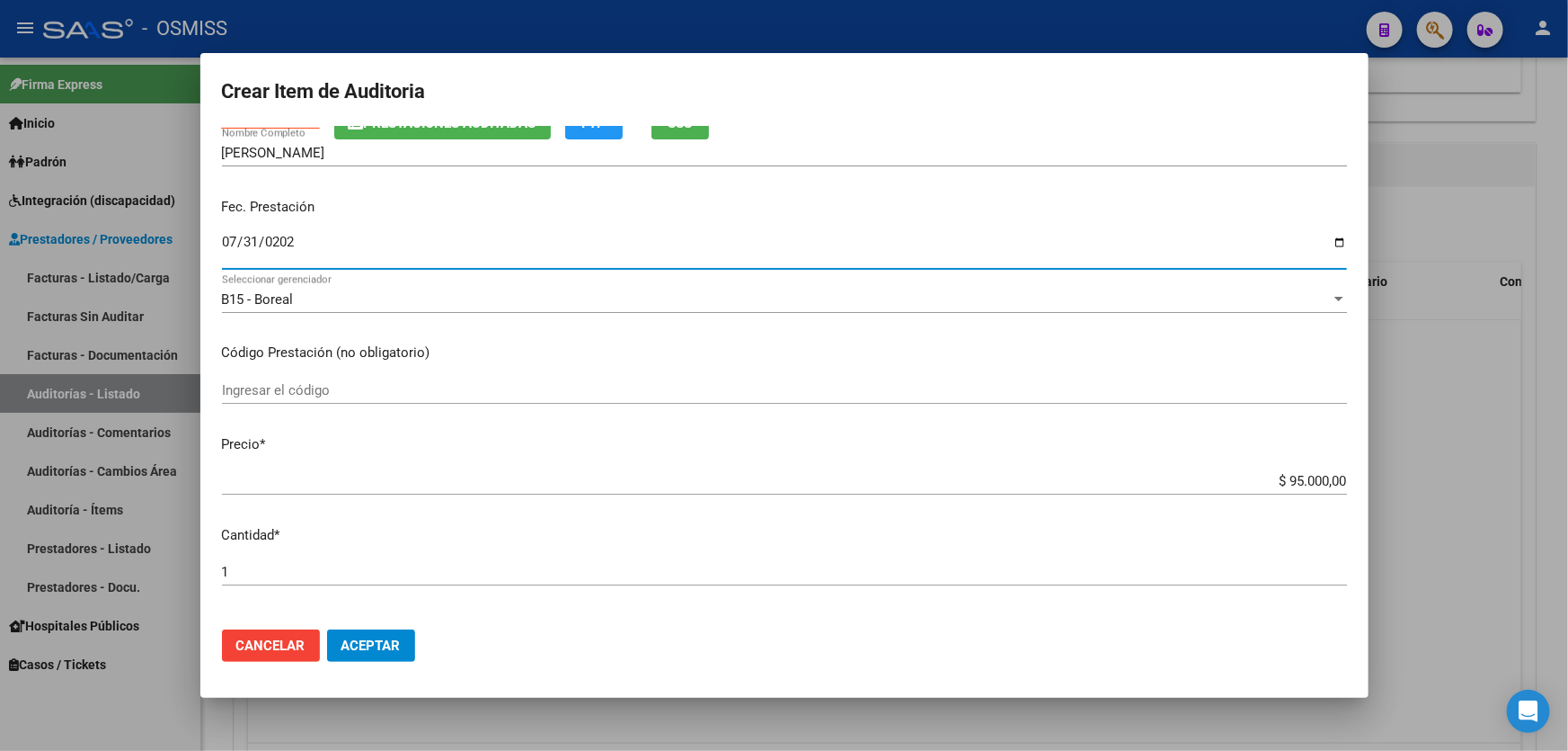
scroll to position [163, 0]
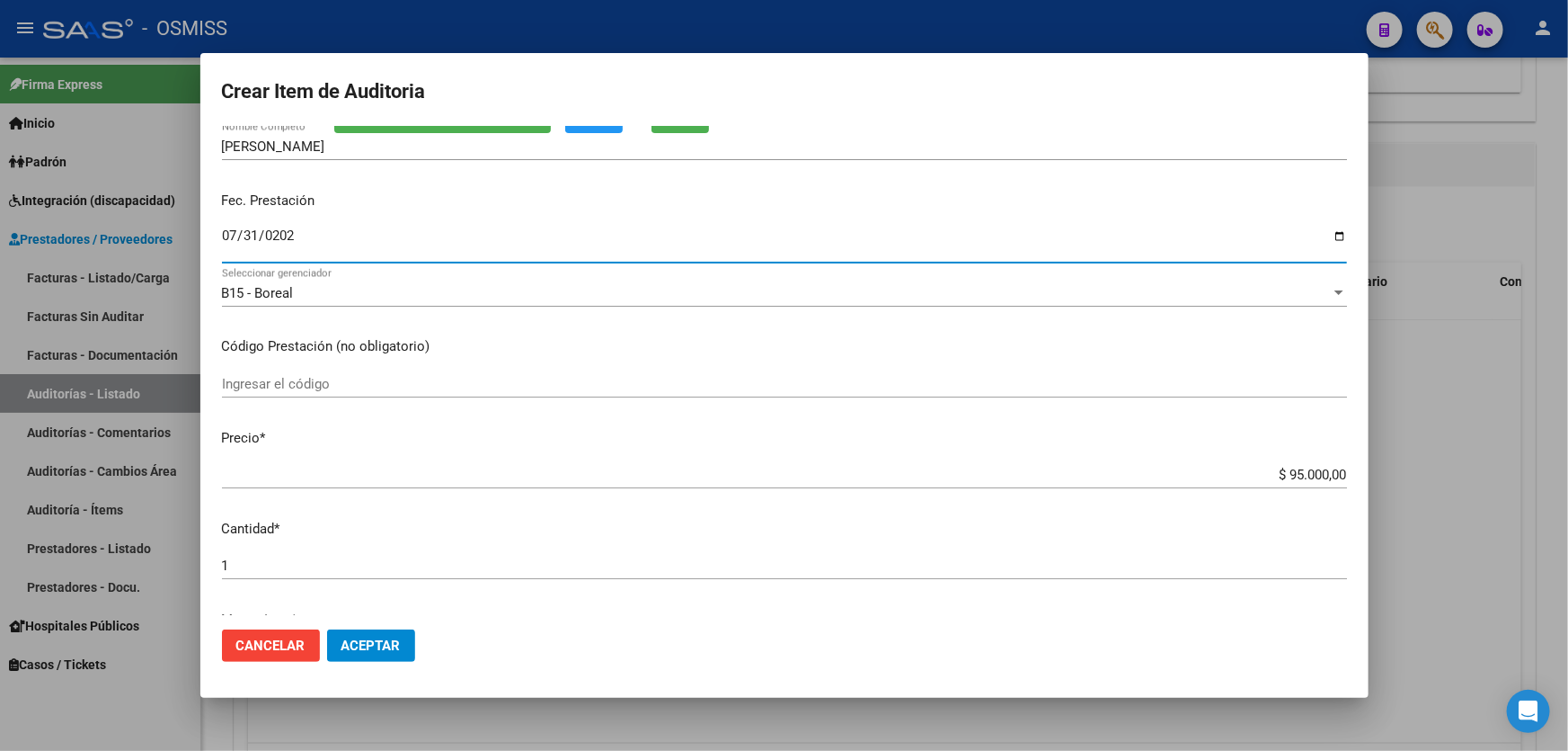
click at [1236, 482] on div "$ 95.000,00 Ingresar el precio" at bounding box center [784, 474] width 1125 height 27
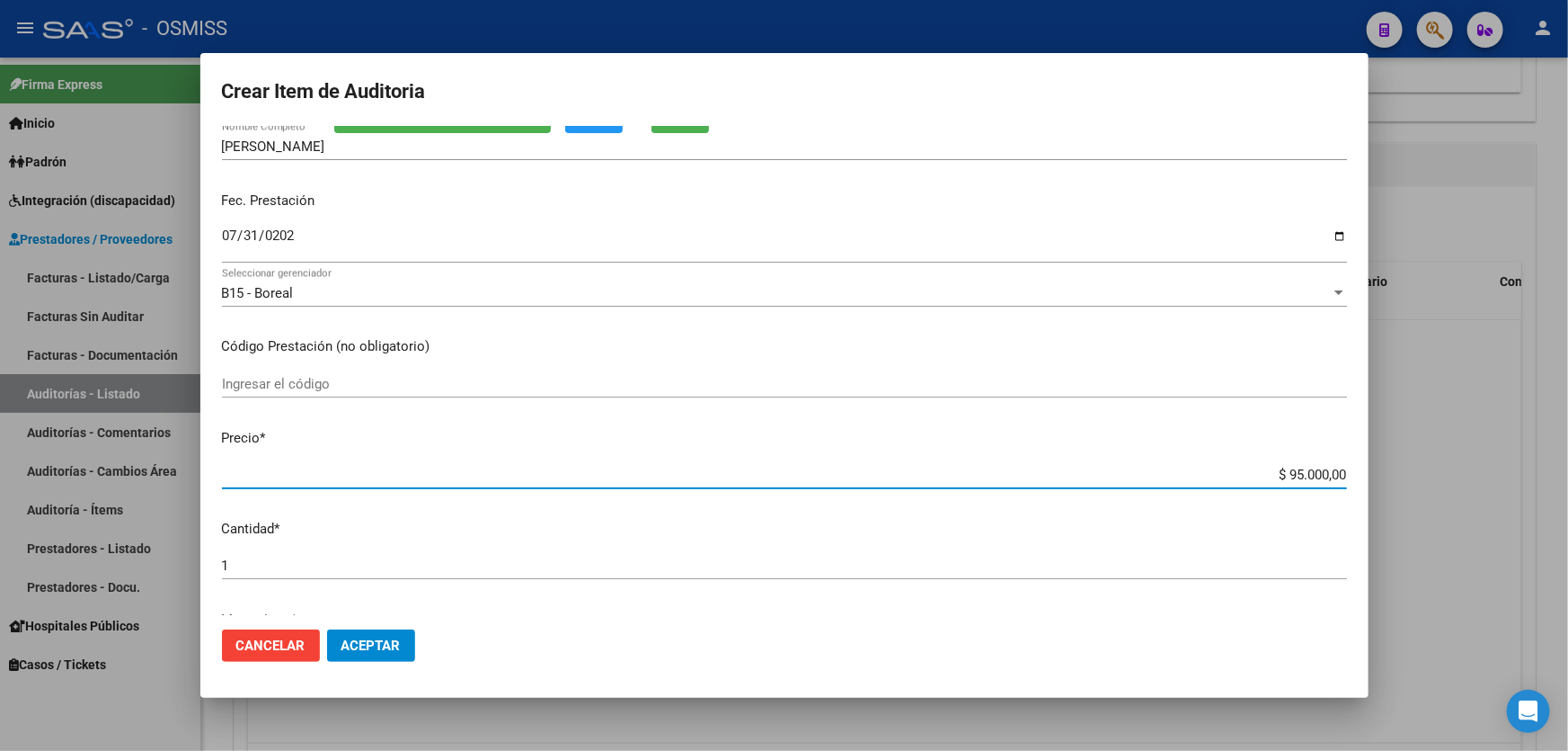
drag, startPoint x: 1233, startPoint y: 476, endPoint x: 1536, endPoint y: 439, distance: 305.3
click at [1536, 439] on div "Crear Item de Auditoria 34370493 Nro Documento 27343704939 CUIL Afiliado Activo…" at bounding box center [784, 375] width 1568 height 751
type input "$ 0,01"
type input "$ 0,15"
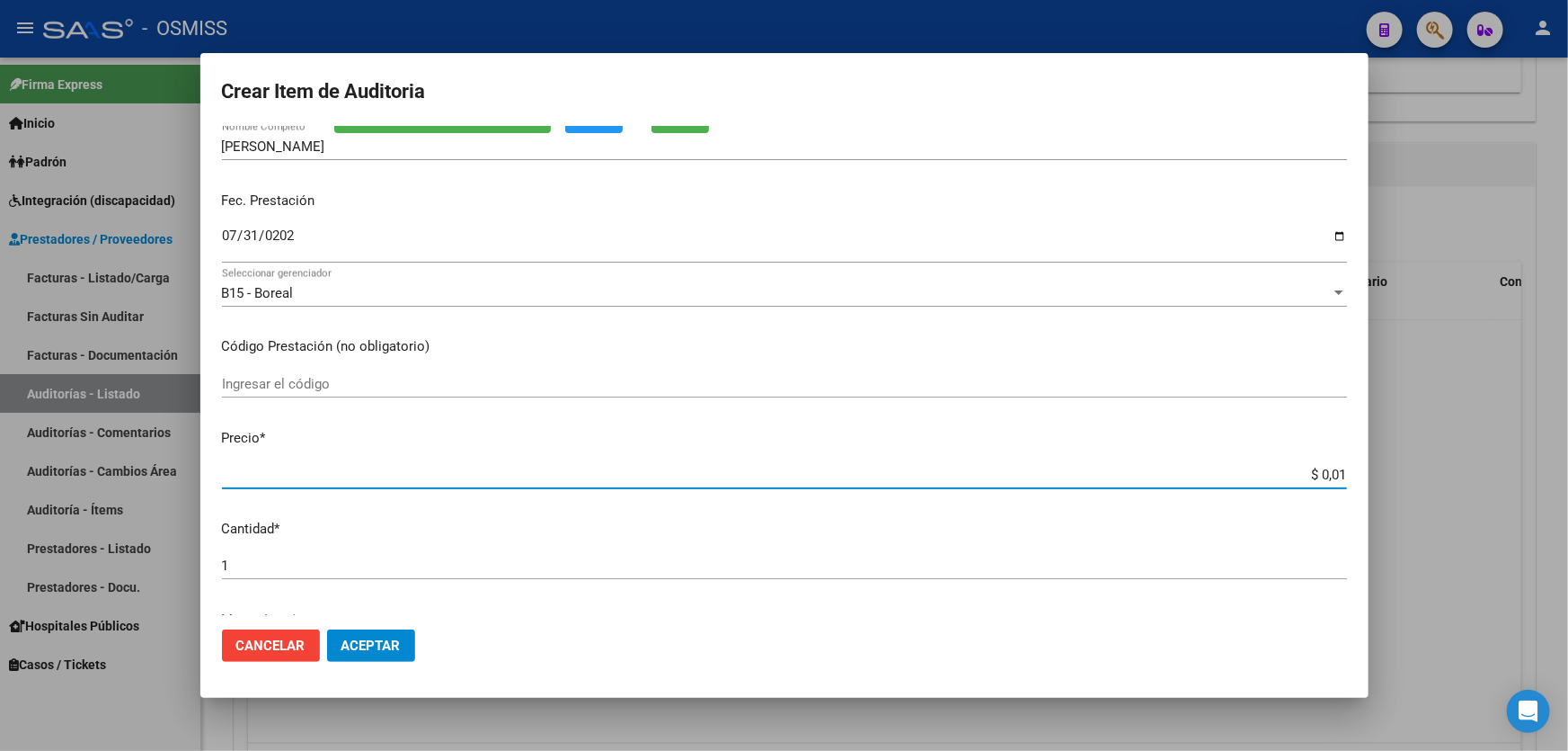
type input "$ 0,15"
type input "$ 1,50"
type input "$ 15,00"
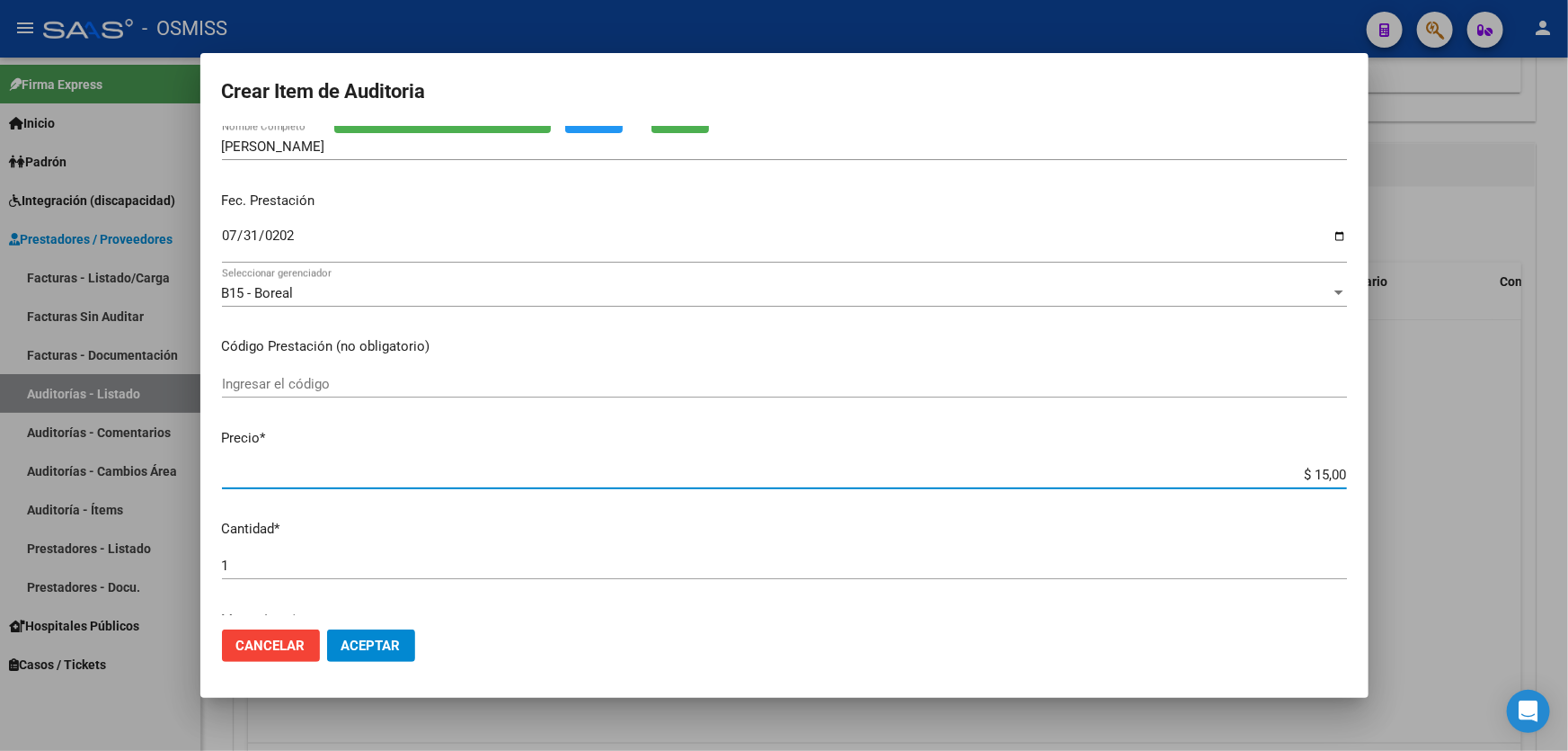
type input "$ 150,00"
type input "$ 1.500,00"
type input "$ 15.000,00"
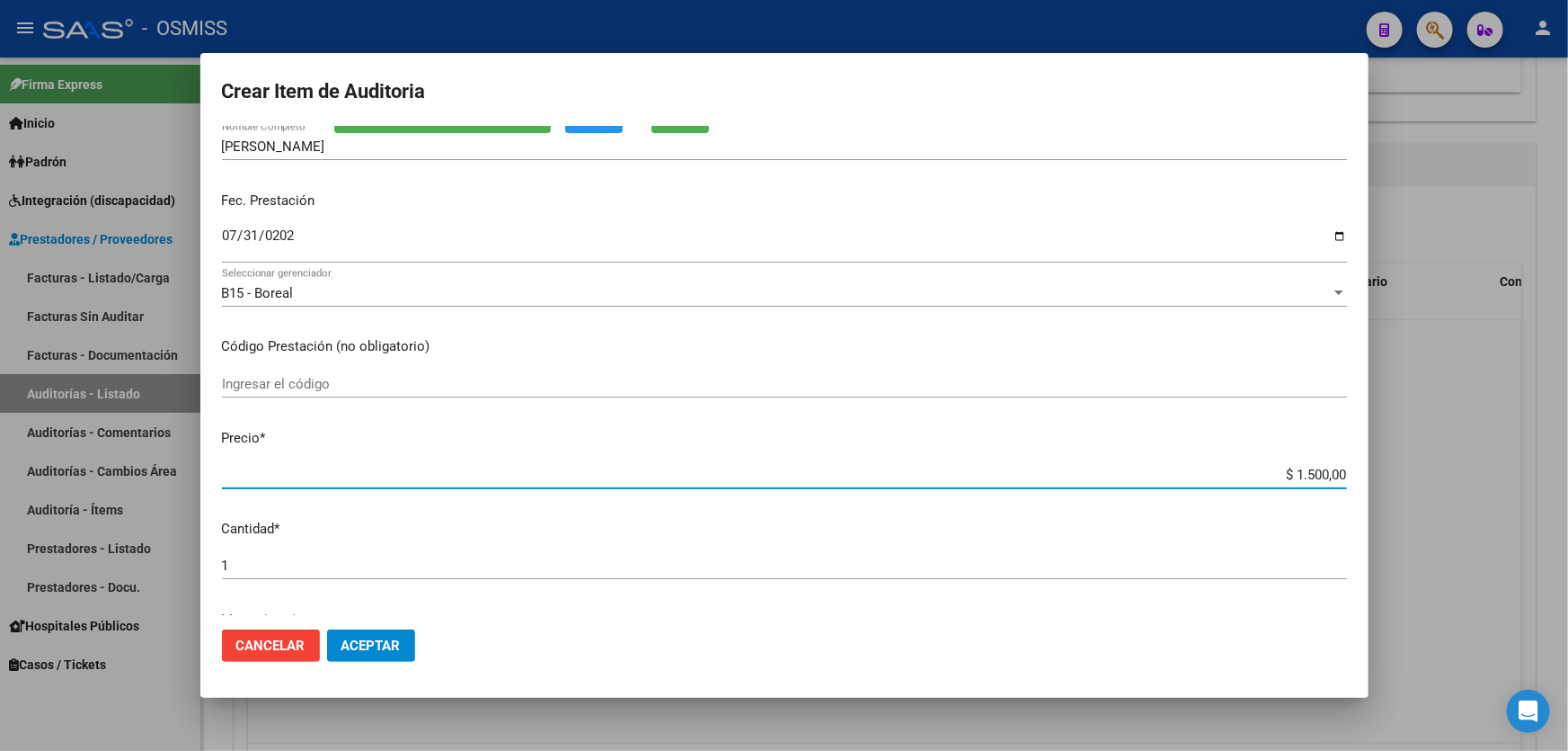
type input "$ 15.000,00"
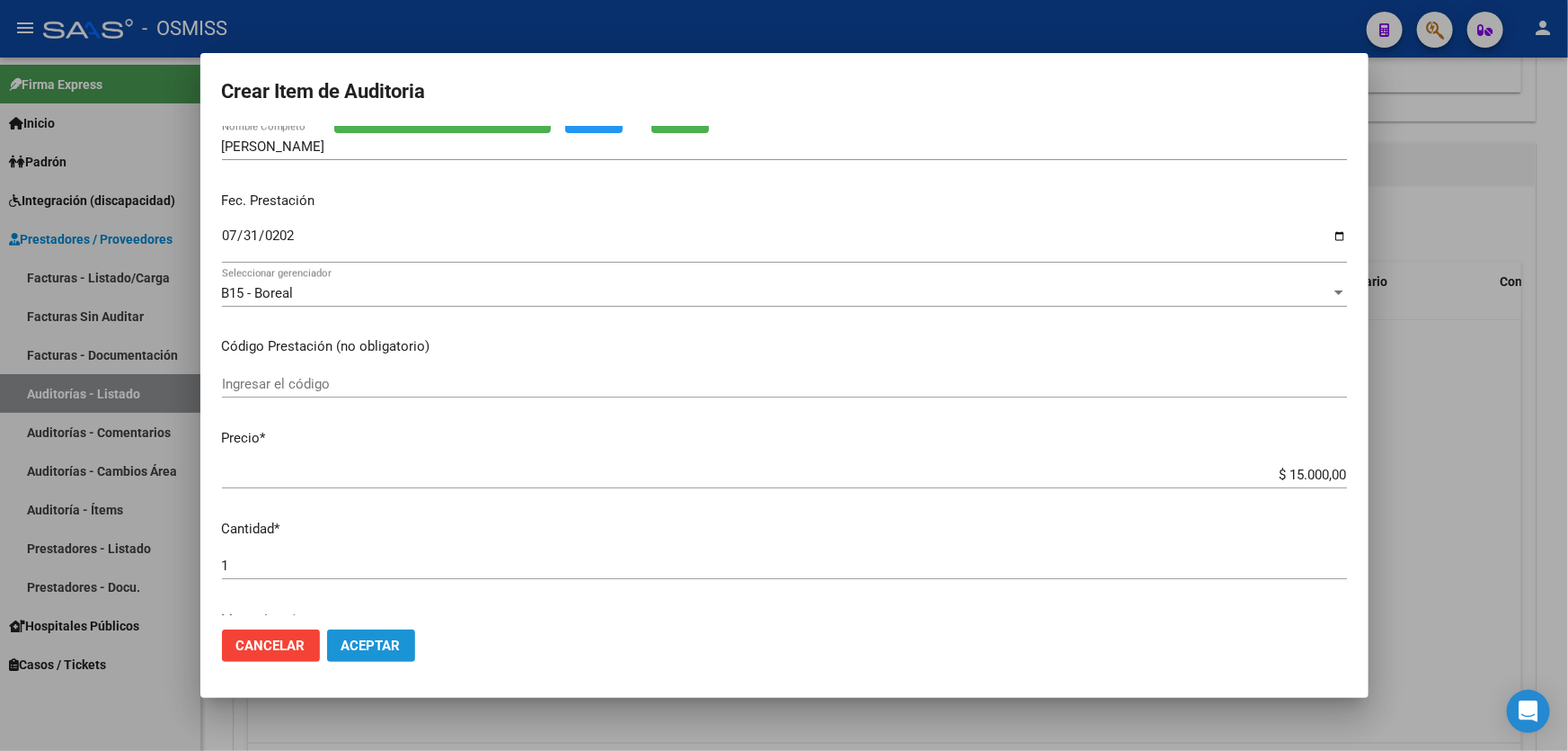
click at [380, 655] on button "Aceptar" at bounding box center [370, 645] width 88 height 32
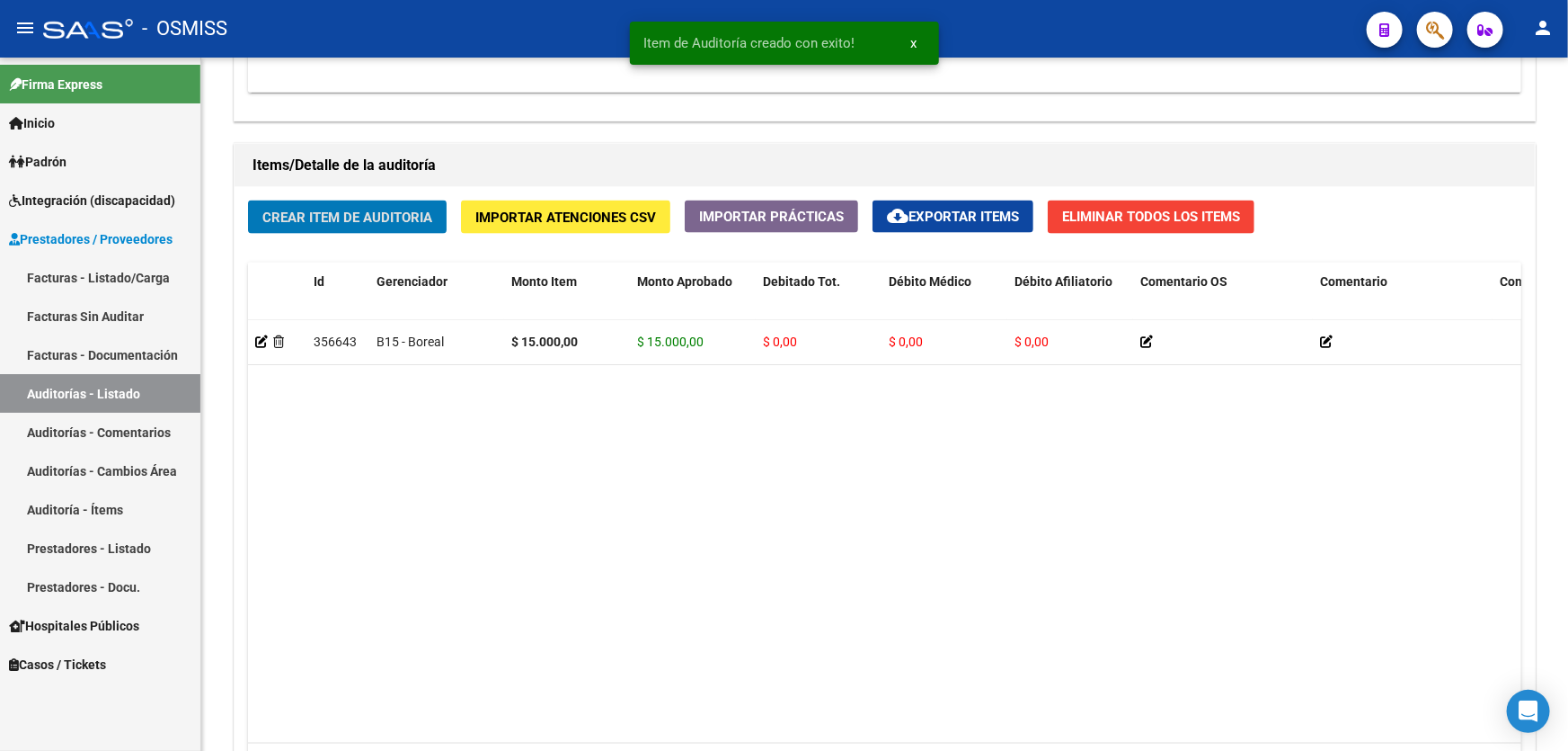
scroll to position [1226, 0]
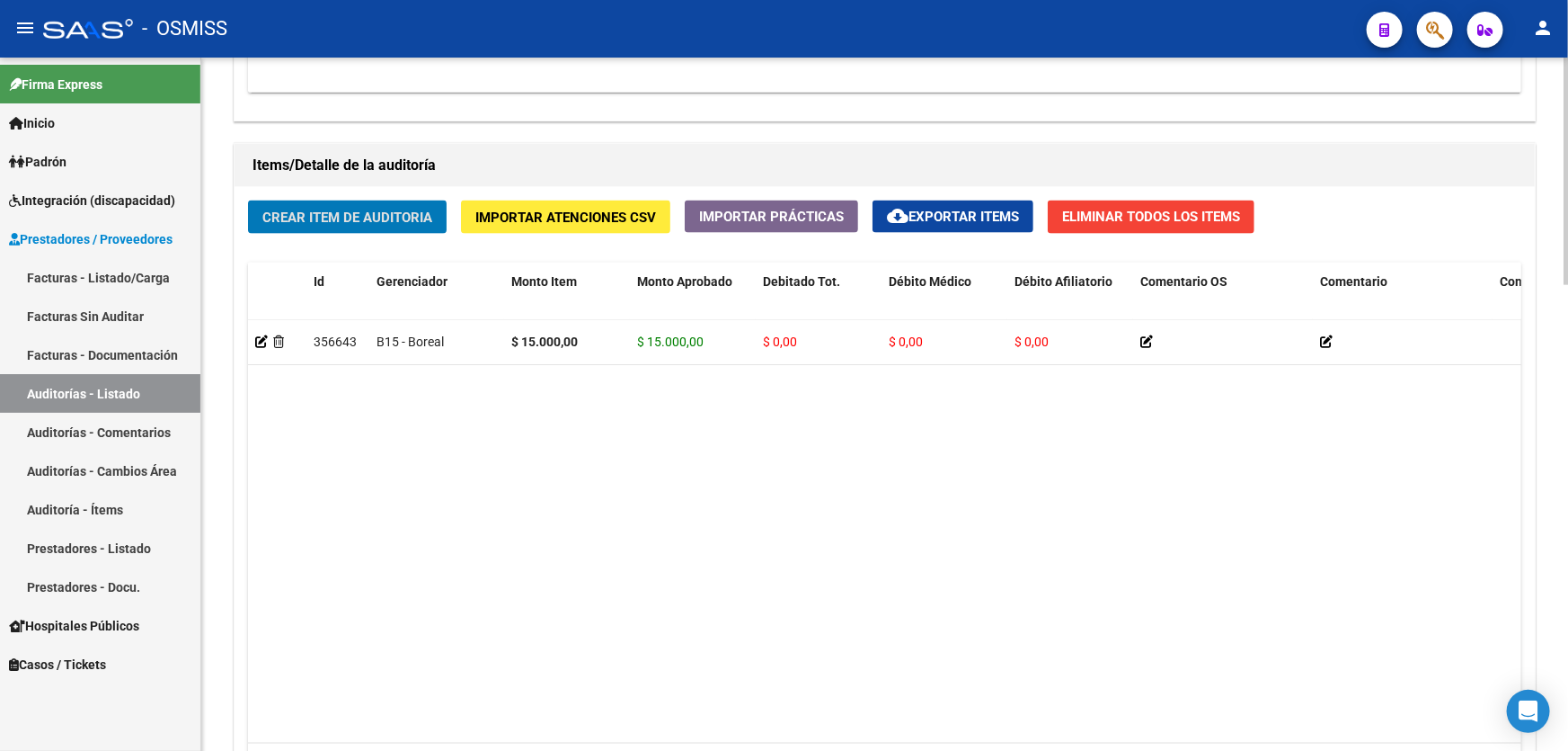
click at [507, 745] on div "1 total" at bounding box center [884, 766] width 1273 height 45
drag, startPoint x: 1151, startPoint y: 507, endPoint x: 1048, endPoint y: 512, distance: 103.1
click at [1151, 507] on datatable-body "356643 B15 - Boreal $ 15.000,00 $ 15.000,00 $ 0,00 $ 0,00 $ 0,00 27343704939 34…" at bounding box center [884, 532] width 1273 height 423
click at [358, 211] on span "Crear Item de Auditoria" at bounding box center [346, 217] width 169 height 16
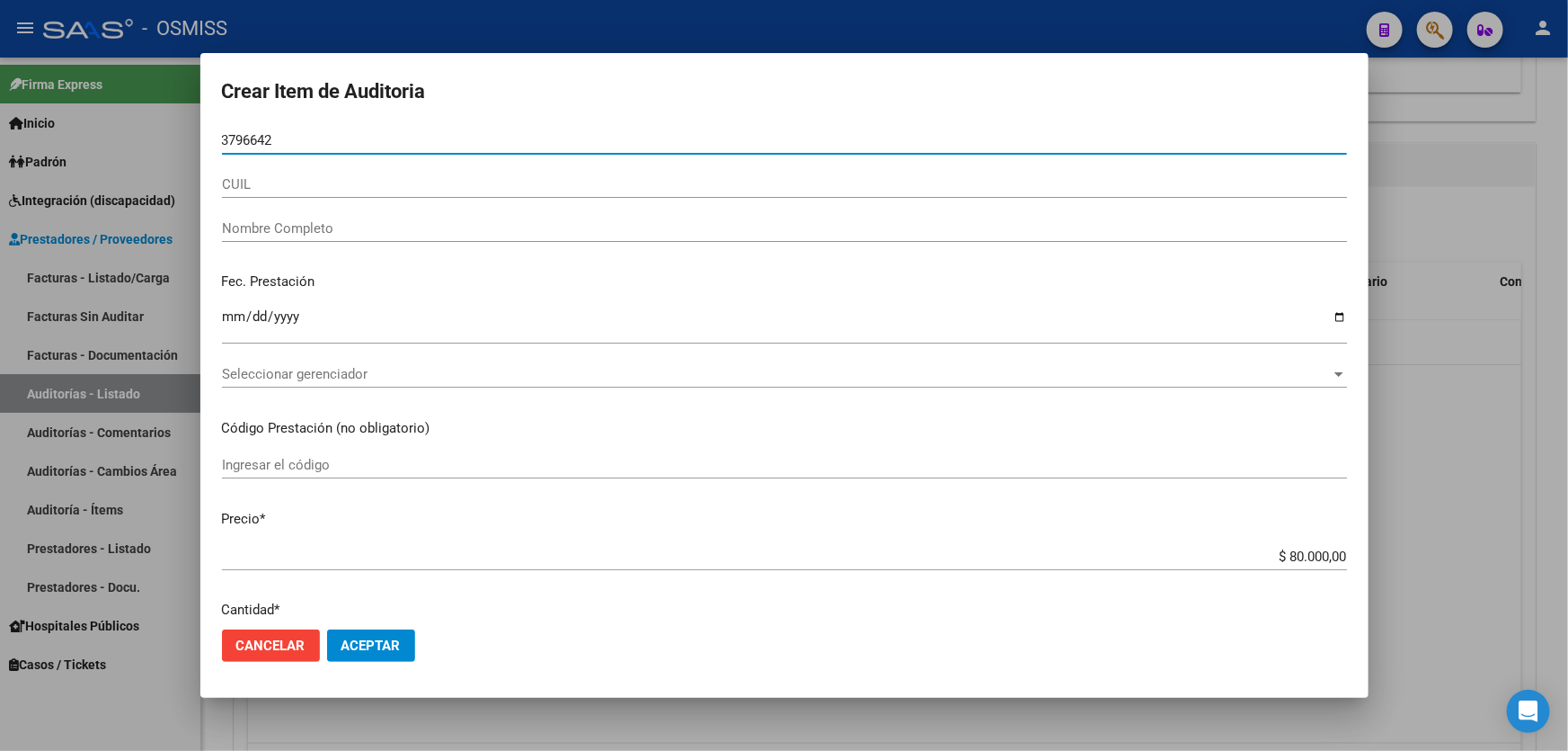
type input "37966428"
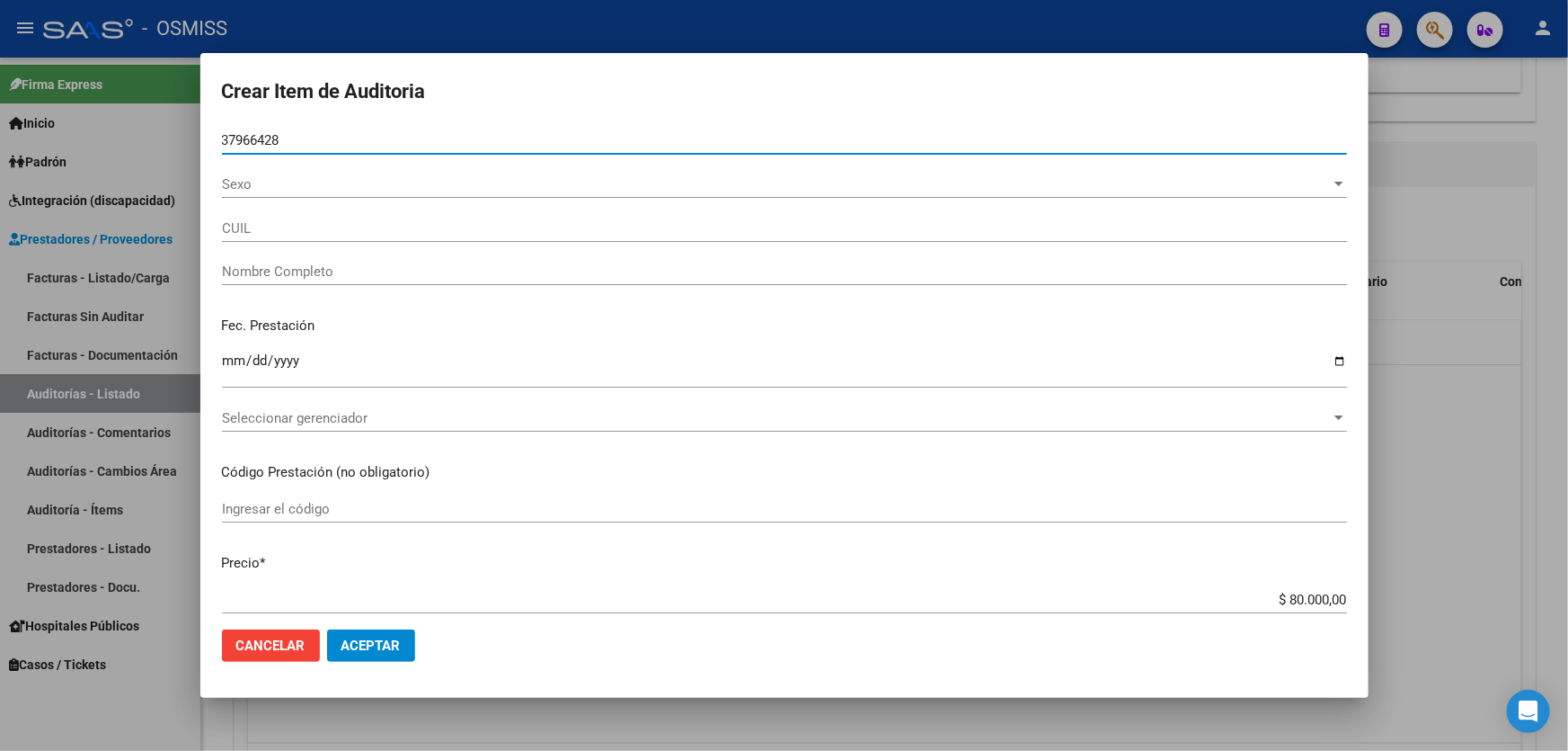
type input "20379664289"
type input "[PERSON_NAME]"
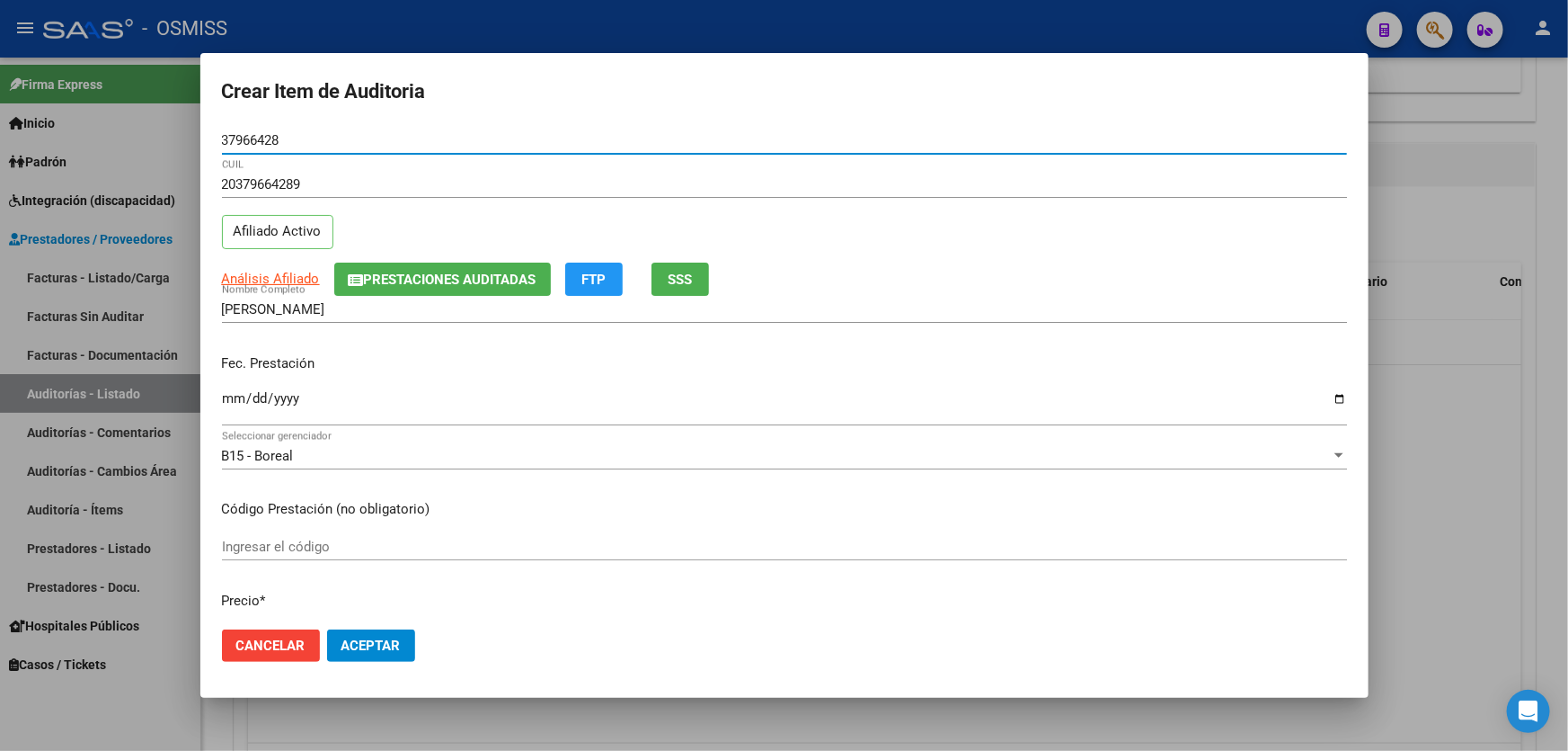
type input "37966428"
drag, startPoint x: 231, startPoint y: 385, endPoint x: 233, endPoint y: 406, distance: 21.1
click at [233, 404] on div "Ingresar la fecha" at bounding box center [784, 406] width 1125 height 39
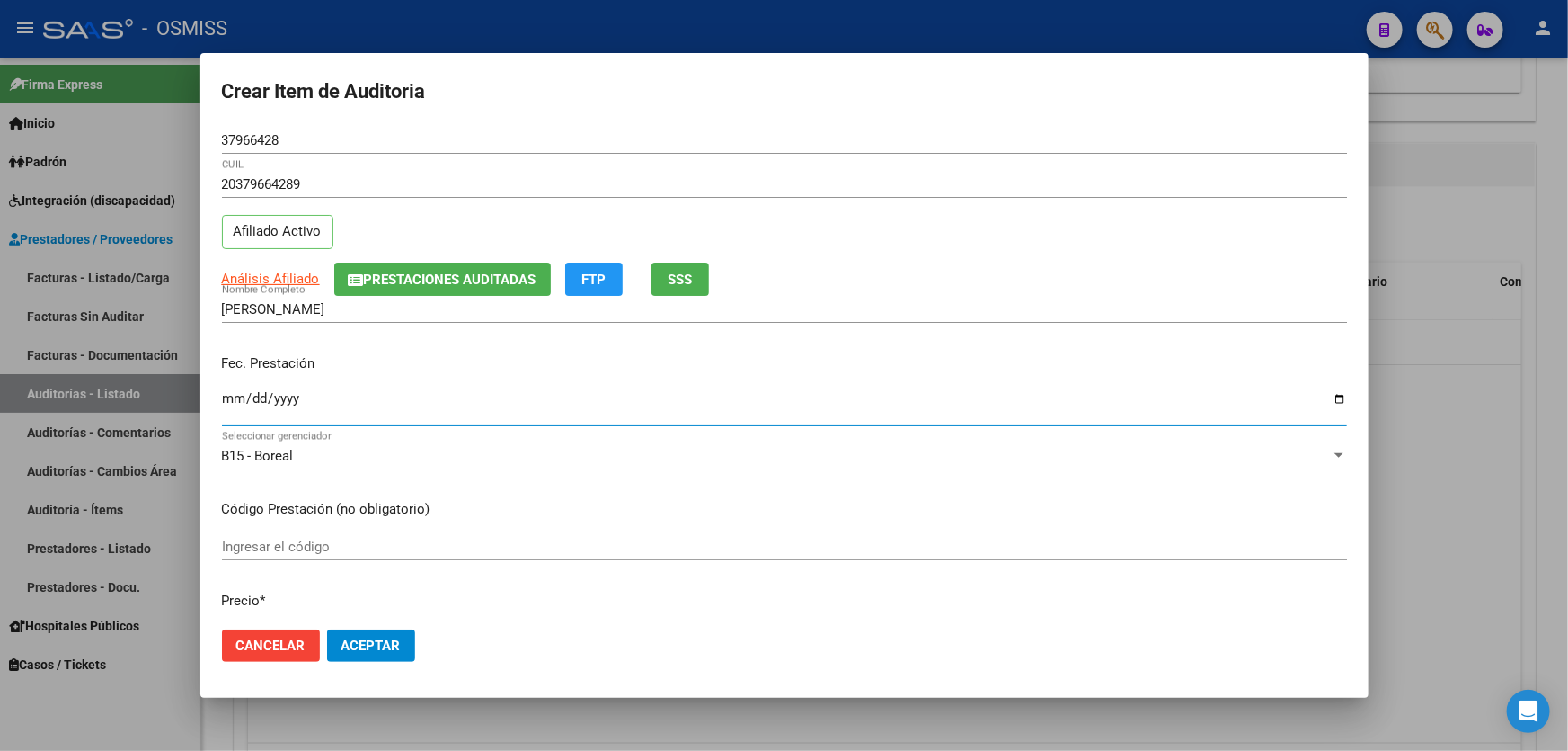
click at [233, 406] on input "Ingresar la fecha" at bounding box center [784, 405] width 1125 height 29
type input "[DATE]"
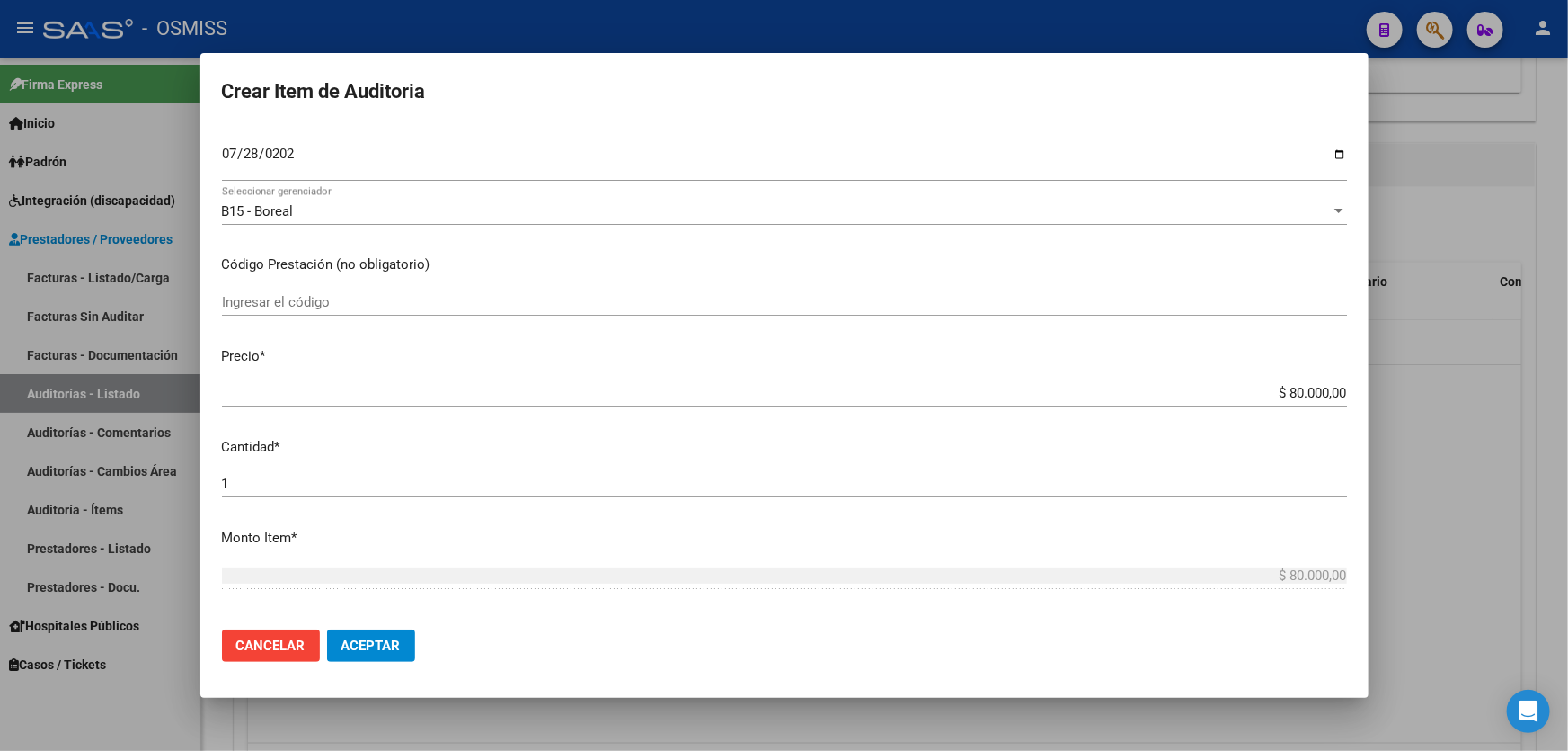
drag, startPoint x: 1237, startPoint y: 389, endPoint x: 1567, endPoint y: 319, distance: 337.3
click at [1567, 332] on div "Crear Item de Auditoria 37966428 Nro Documento 20379664289 CUIL Afiliado Activo…" at bounding box center [784, 375] width 1568 height 751
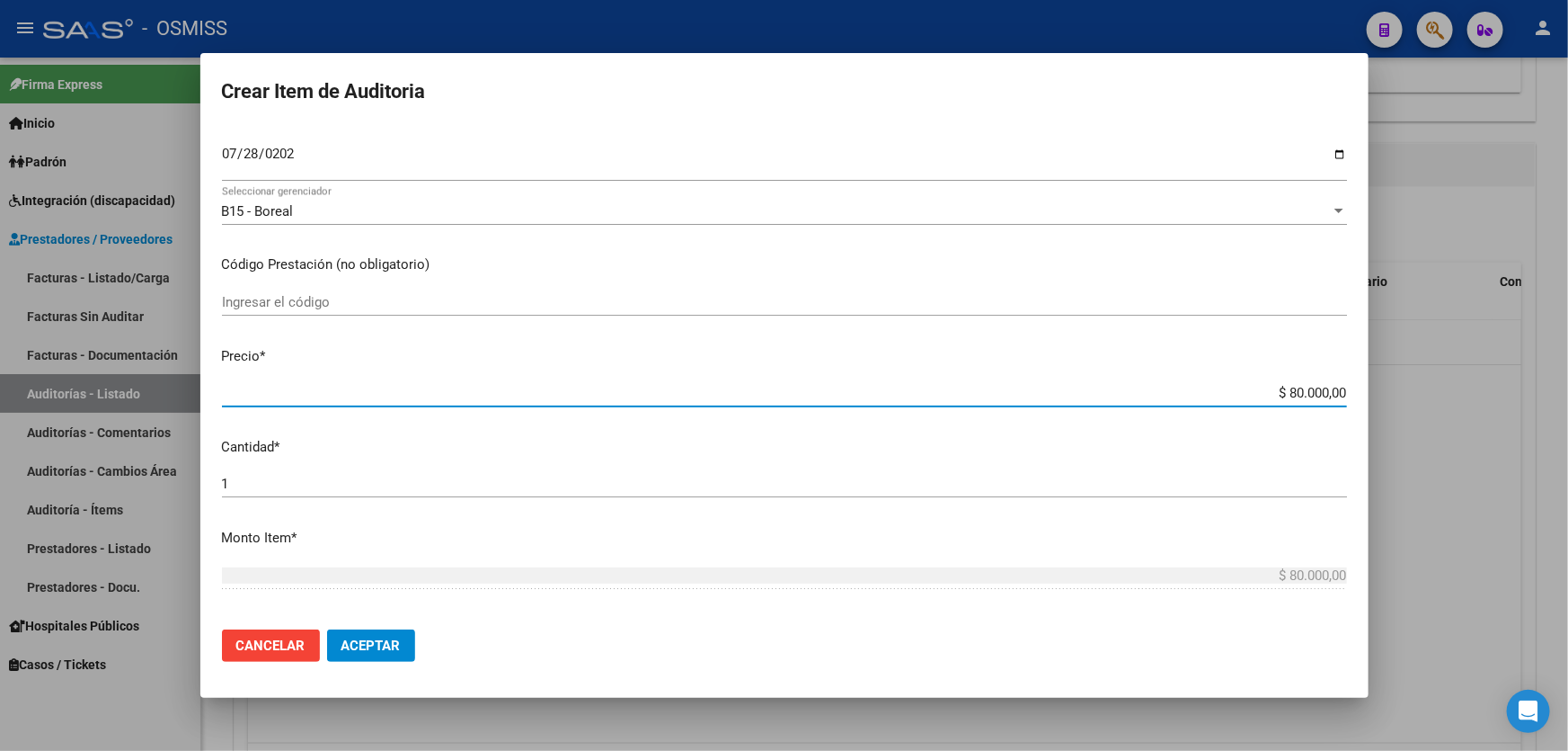
type input "$ 0,01"
type input "$ 0,15"
type input "$ 1,50"
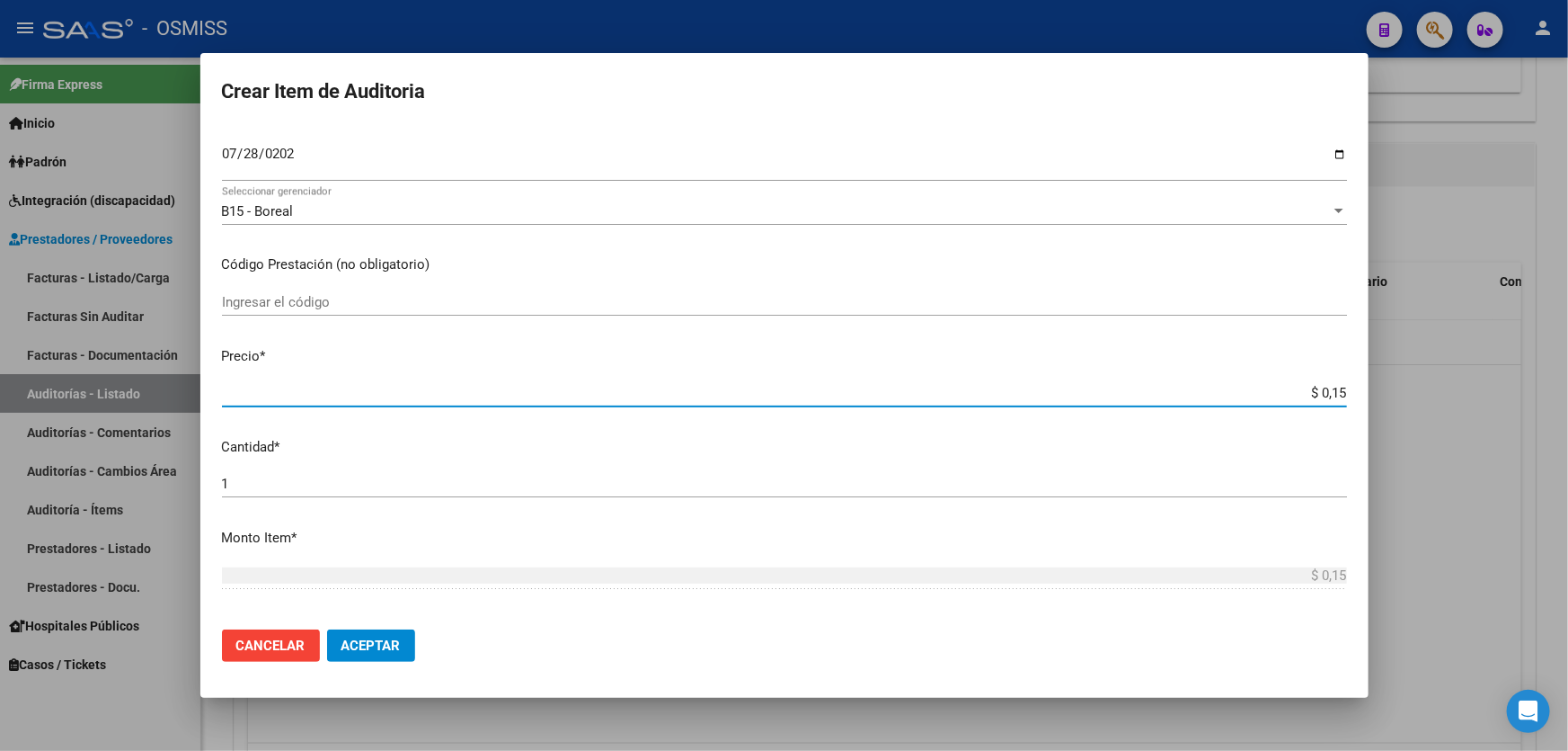
type input "$ 1,50"
type input "$ 15,00"
type input "$ 150,00"
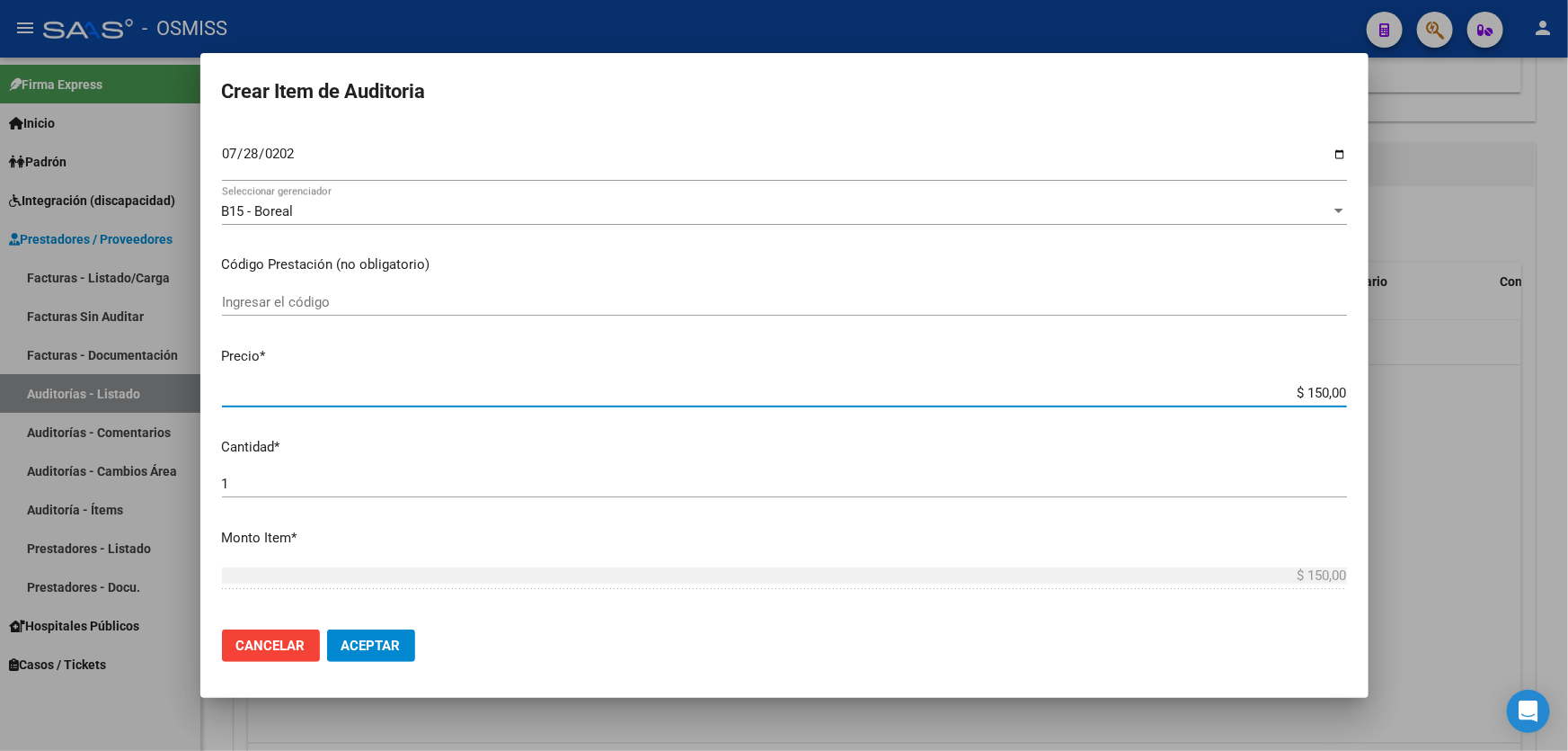
type input "$ 1.500,00"
type input "$ 15.000,00"
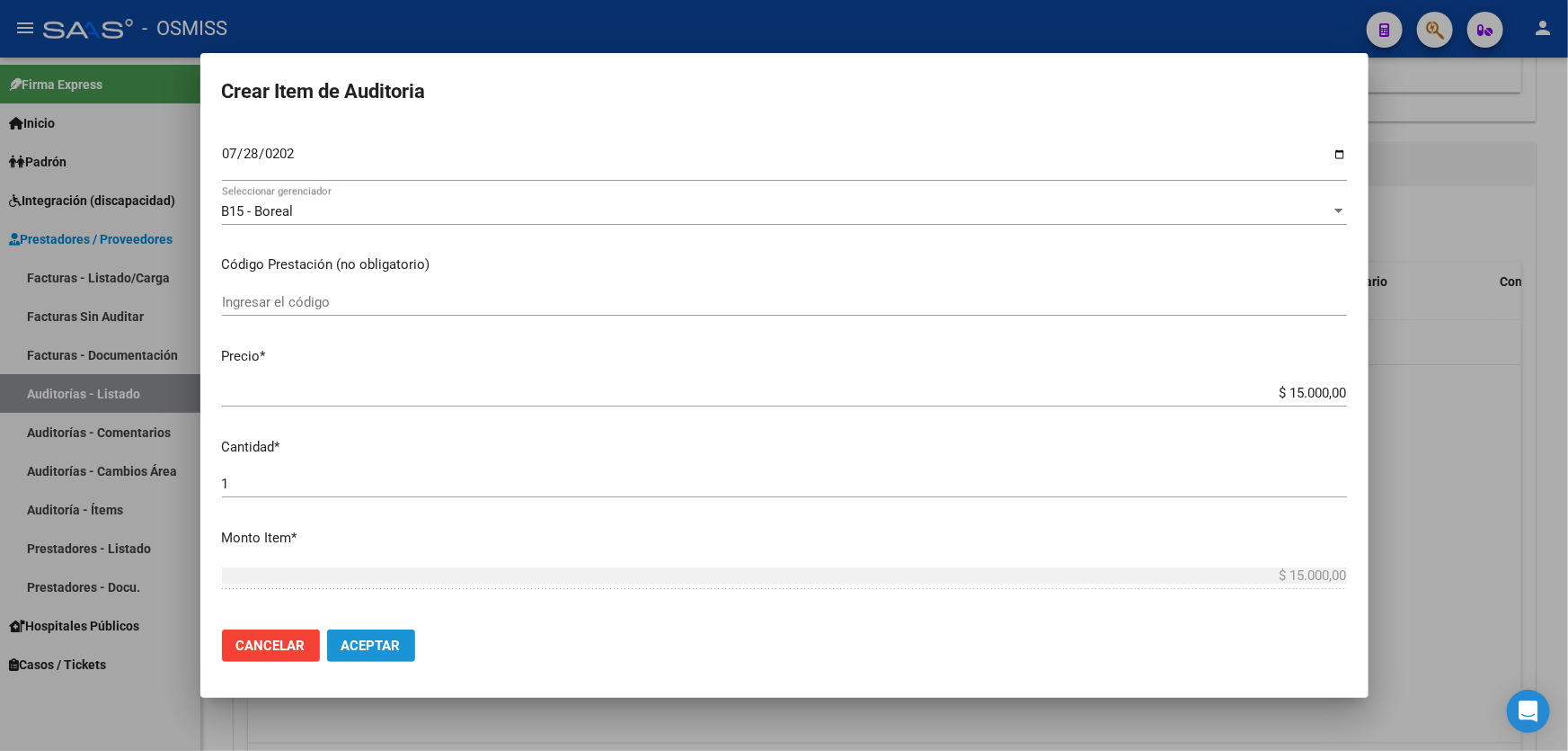
click at [409, 639] on button "Aceptar" at bounding box center [370, 645] width 88 height 32
